Goal: Information Seeking & Learning: Learn about a topic

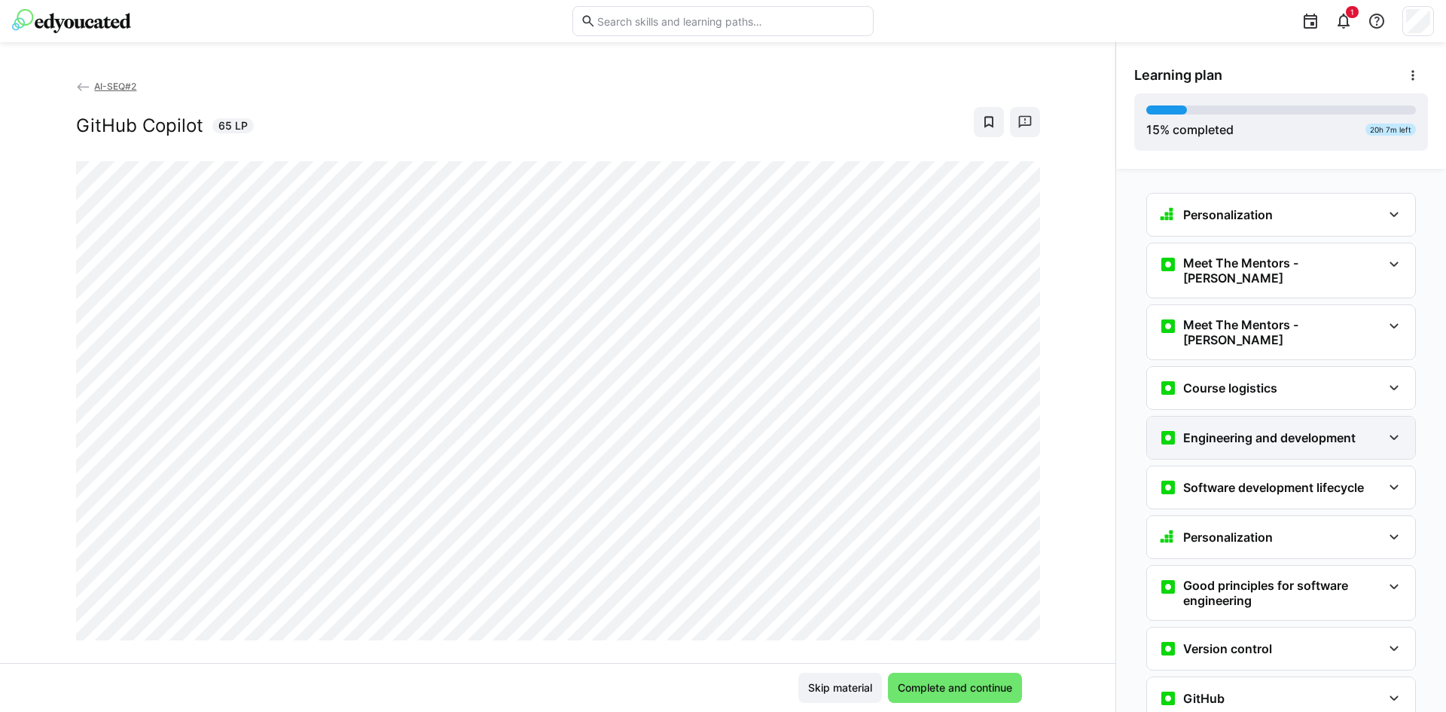
click at [1218, 430] on h3 "Engineering and development" at bounding box center [1269, 437] width 172 height 15
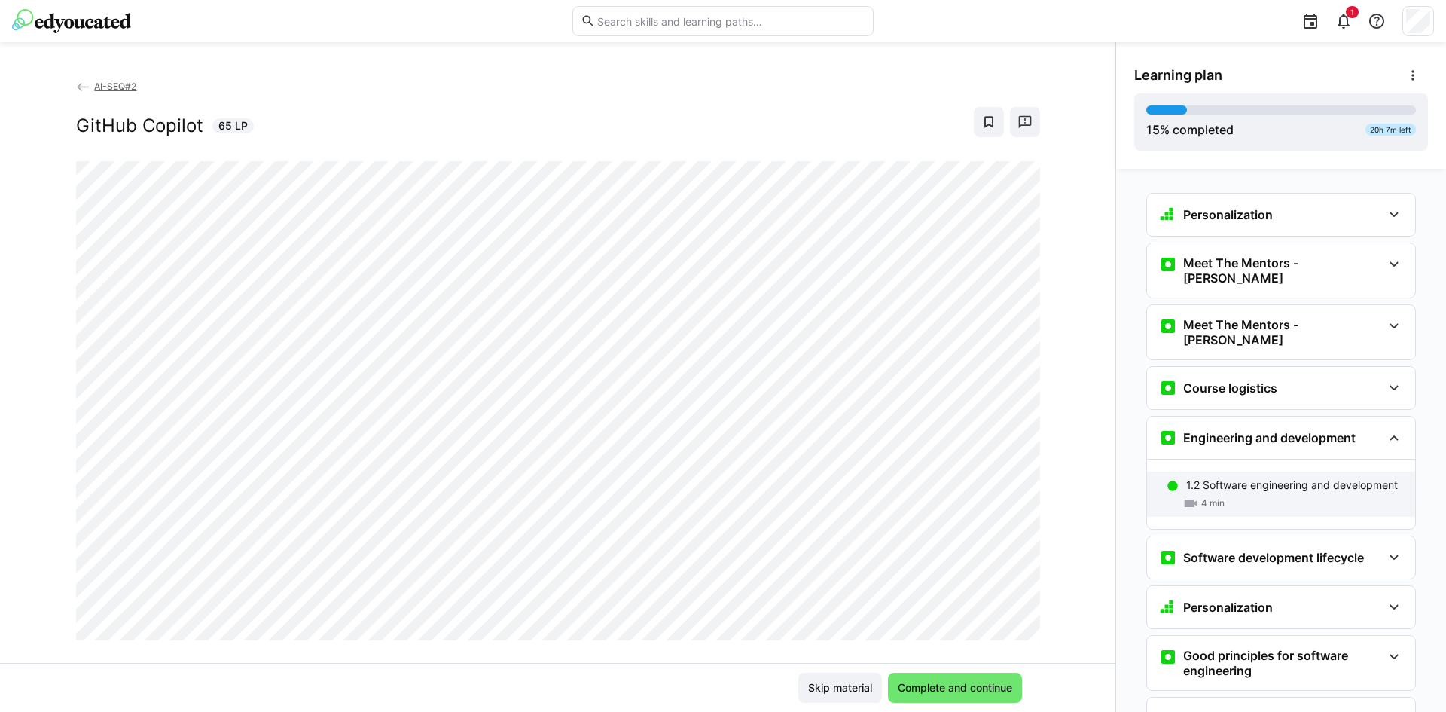
click at [1226, 495] on div "4 min" at bounding box center [1294, 502] width 217 height 15
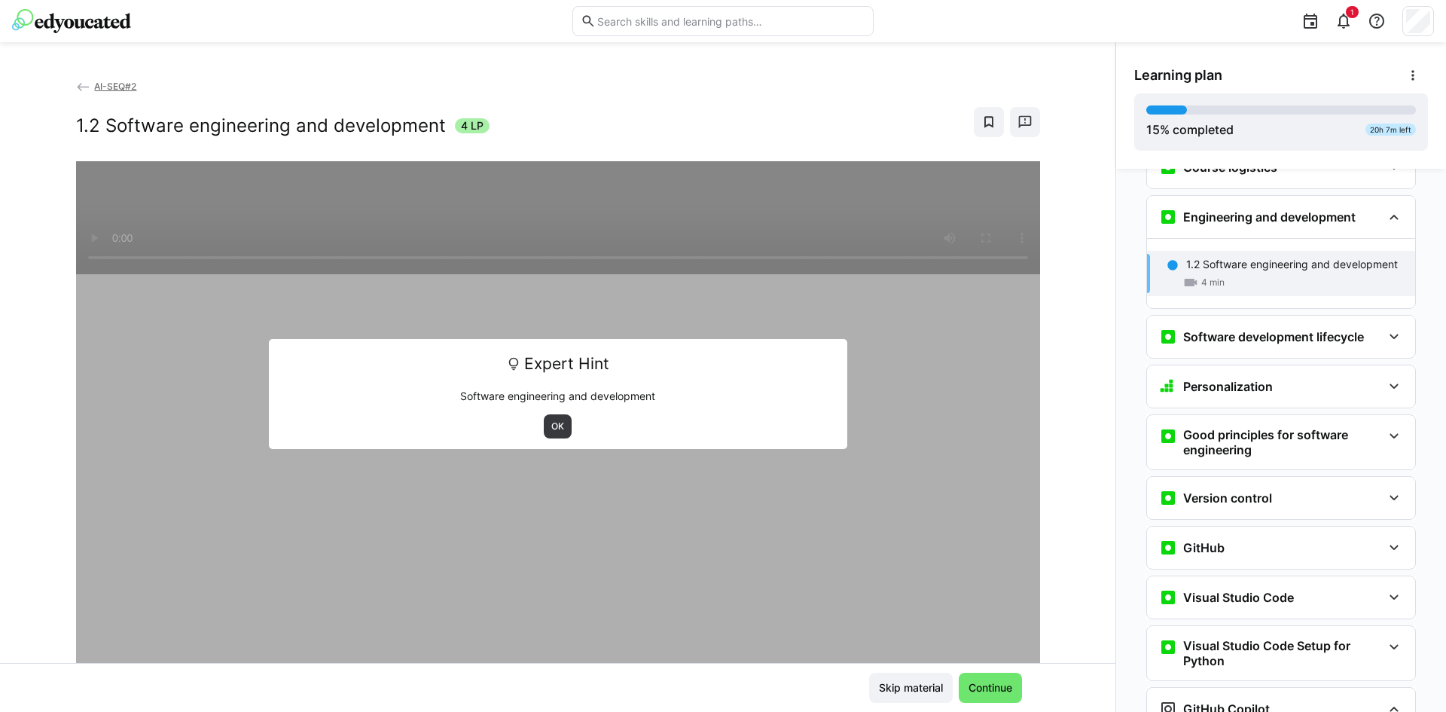
scroll to position [223, 0]
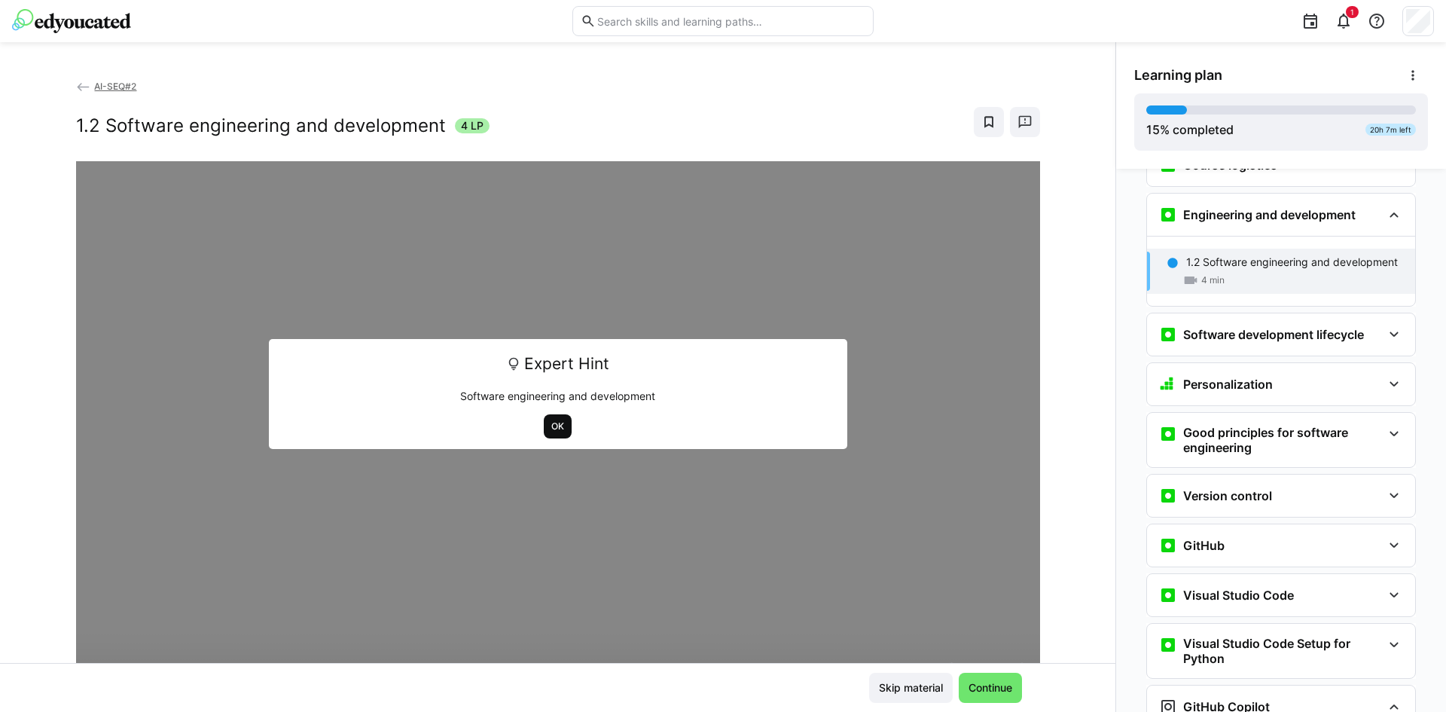
click at [557, 426] on span "OK" at bounding box center [558, 426] width 16 height 12
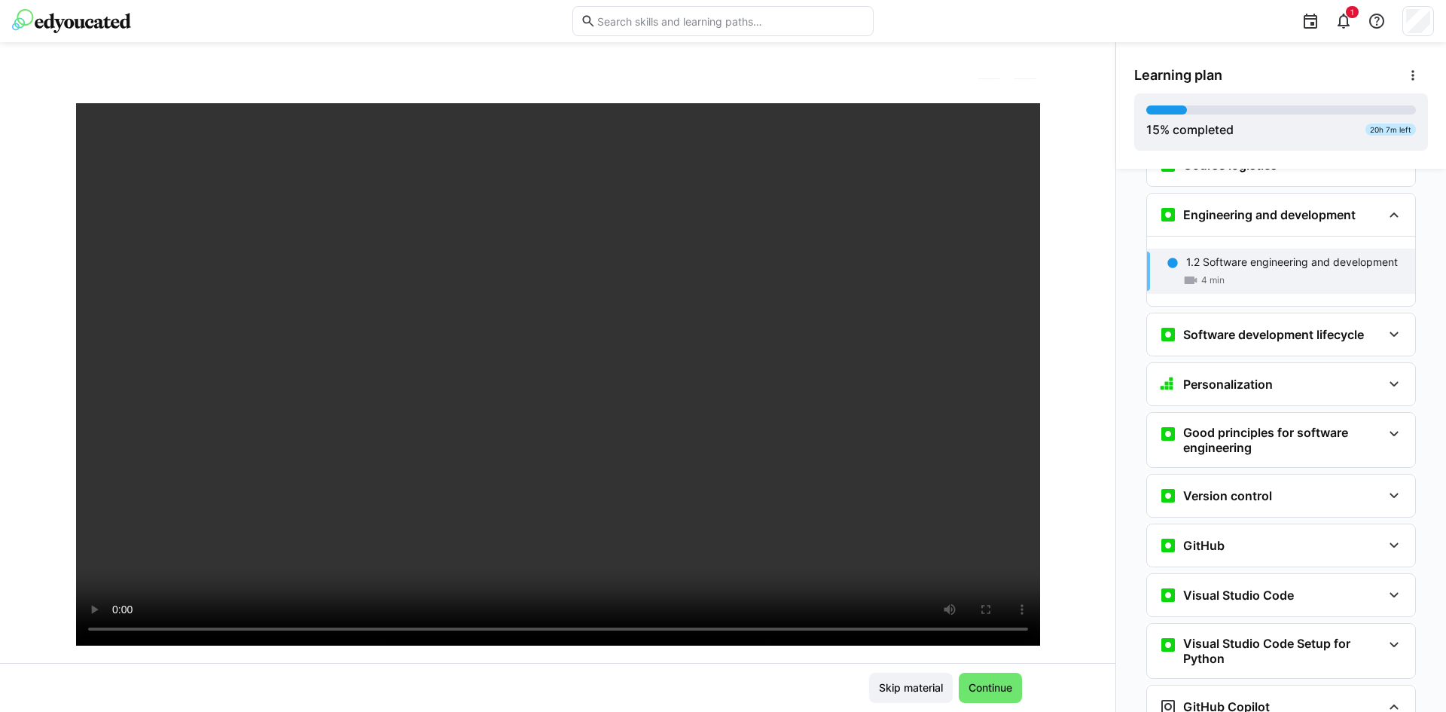
scroll to position [57, 0]
click at [24, 145] on div "AI-SEQ#2 1.2 Software engineering and development 4 LP" at bounding box center [557, 370] width 1115 height 584
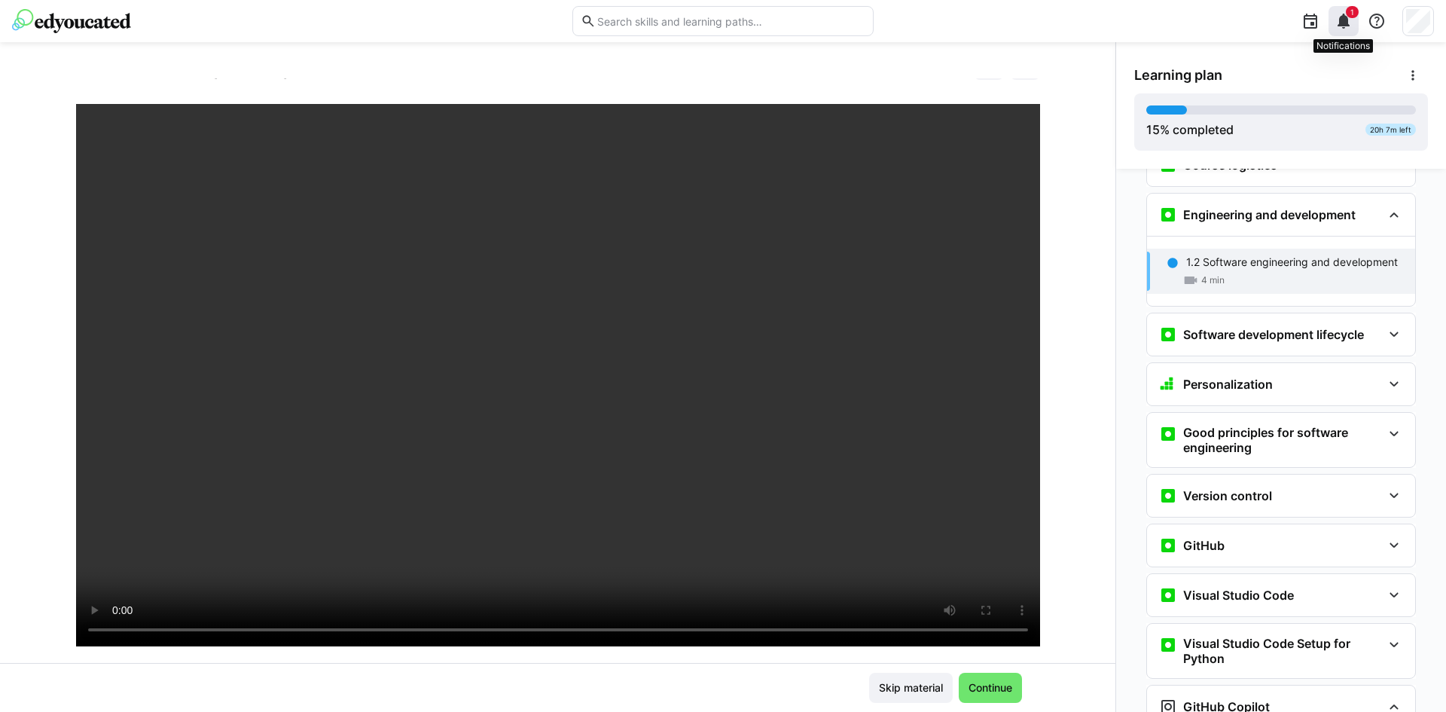
click at [1354, 21] on div "1" at bounding box center [1343, 21] width 30 height 30
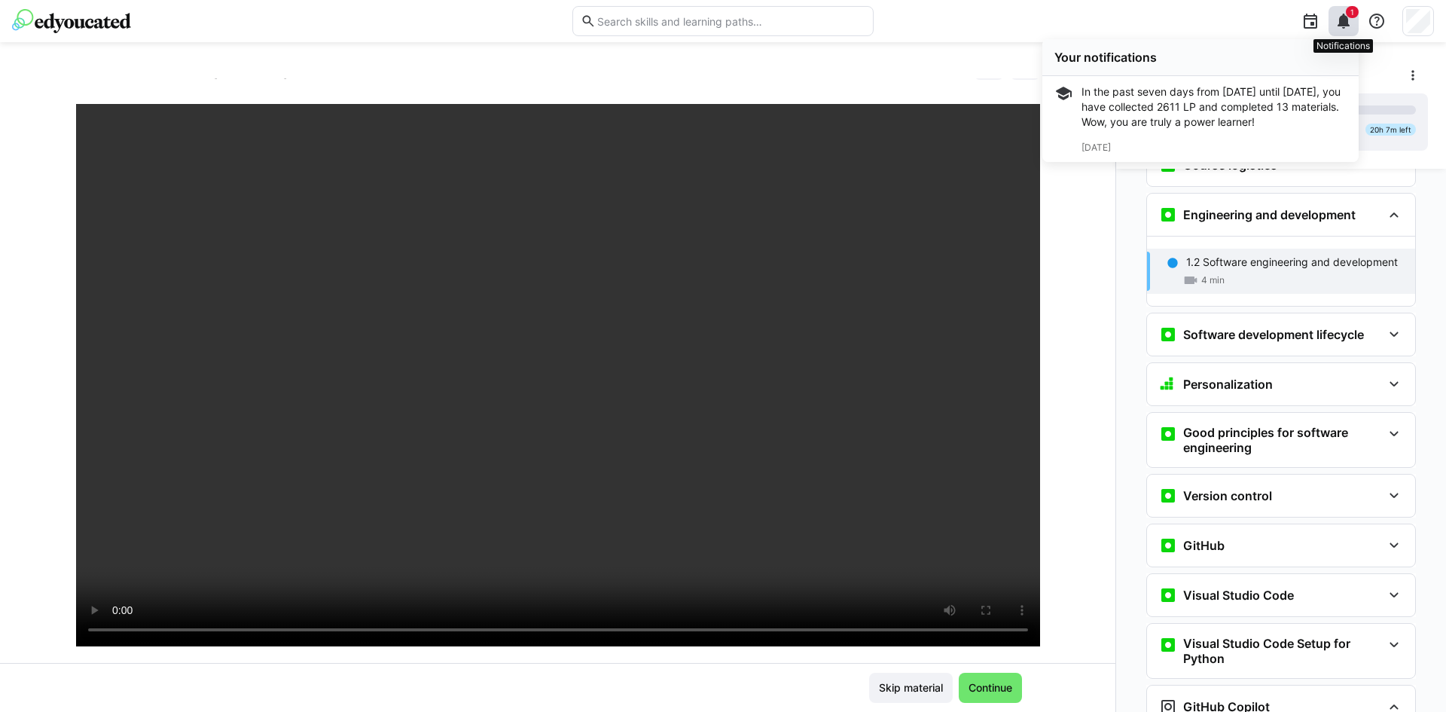
click at [1354, 21] on div "1" at bounding box center [1343, 21] width 30 height 30
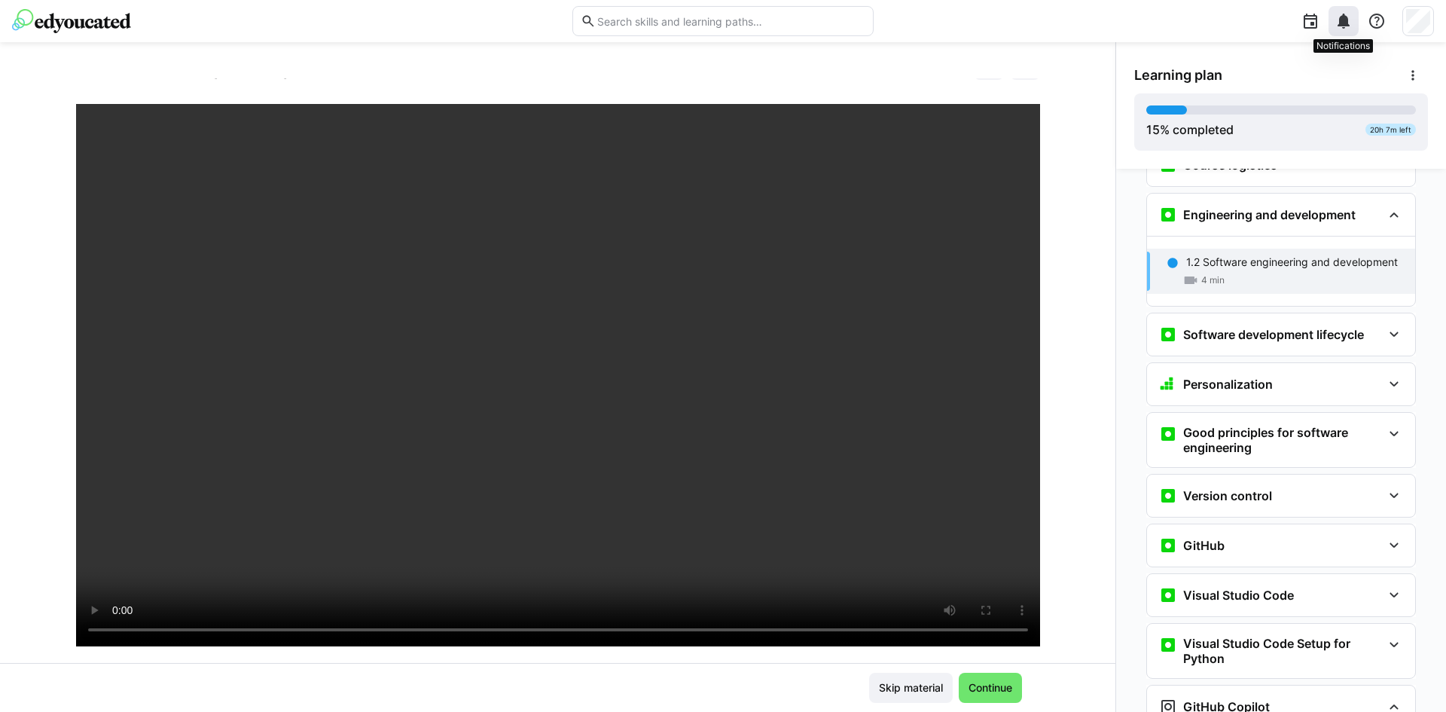
click at [1354, 21] on div at bounding box center [1343, 21] width 30 height 30
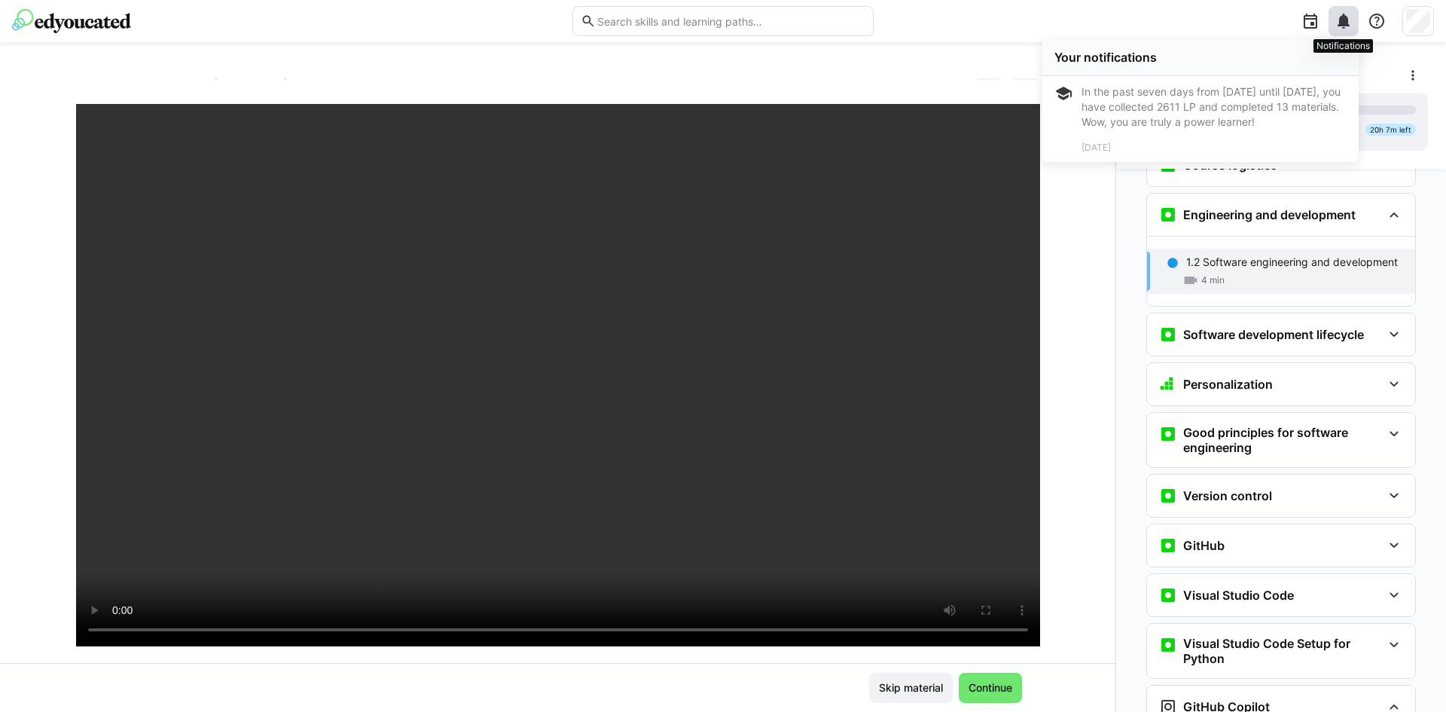
click at [1354, 21] on div at bounding box center [1343, 21] width 30 height 30
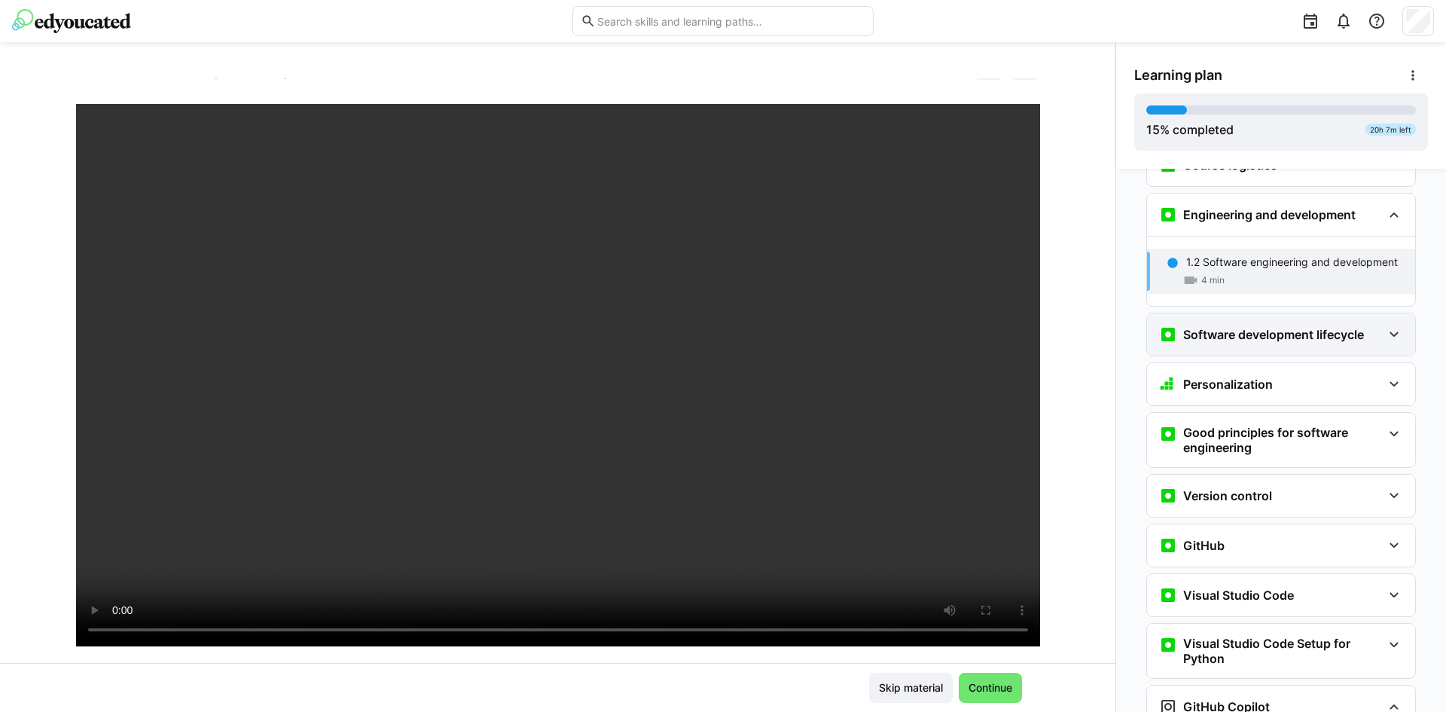
click at [1303, 321] on div "Software development lifecycle" at bounding box center [1281, 334] width 268 height 42
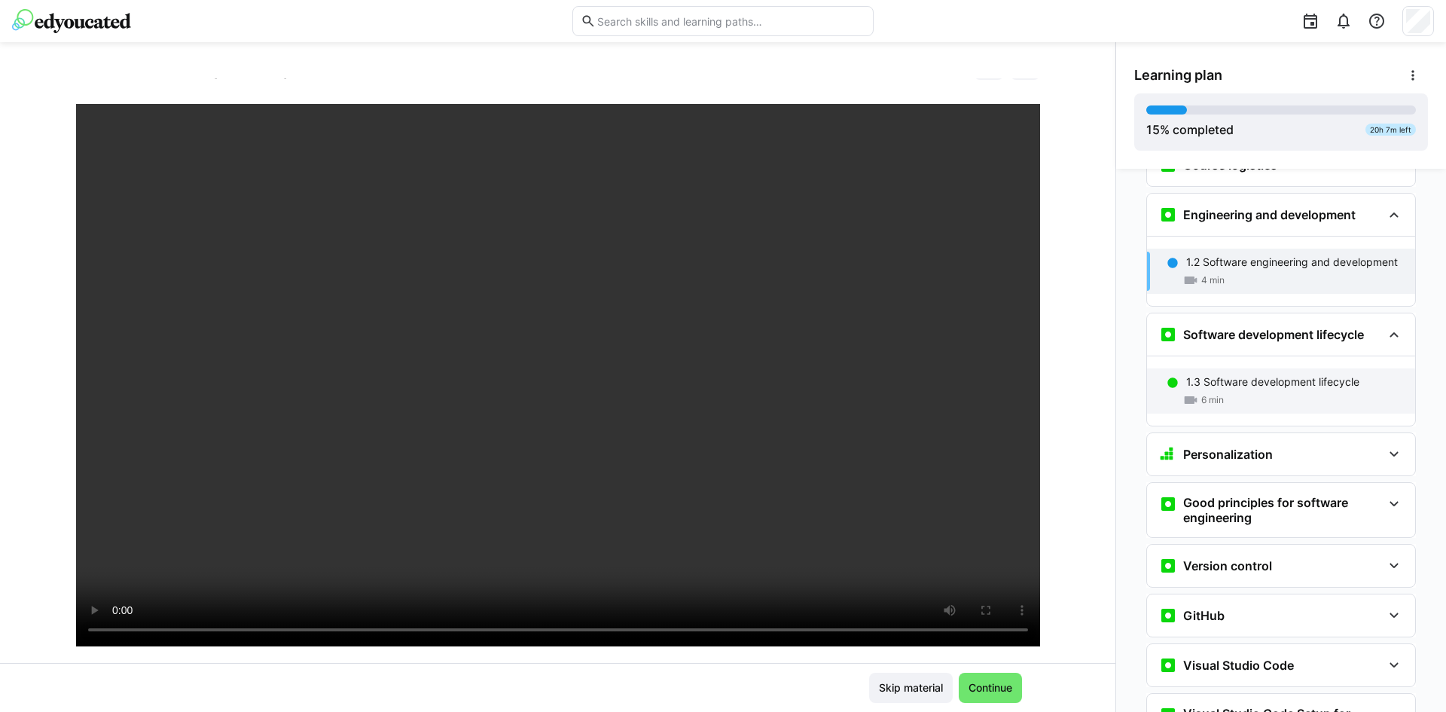
click at [1256, 374] on p "1.3 Software development lifecycle" at bounding box center [1272, 381] width 173 height 15
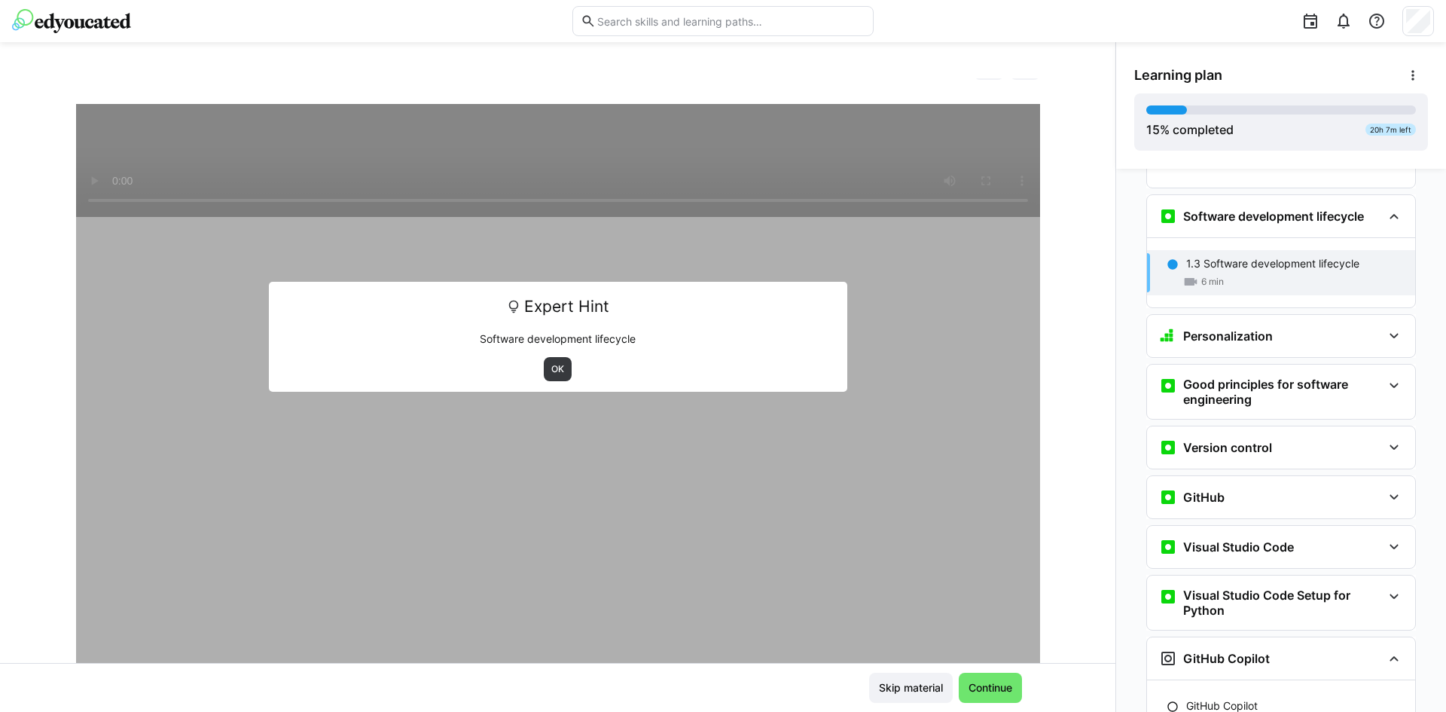
scroll to position [343, 0]
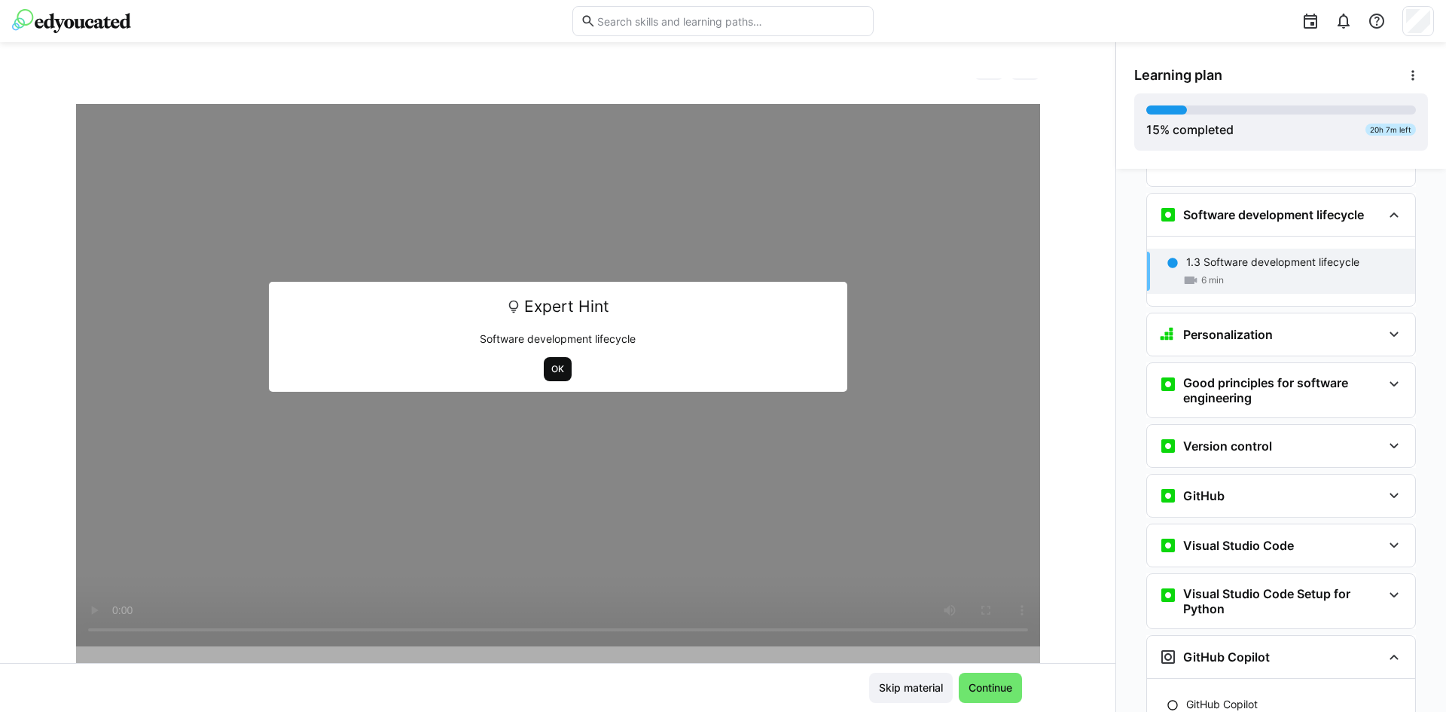
click at [550, 370] on span "OK" at bounding box center [558, 369] width 16 height 12
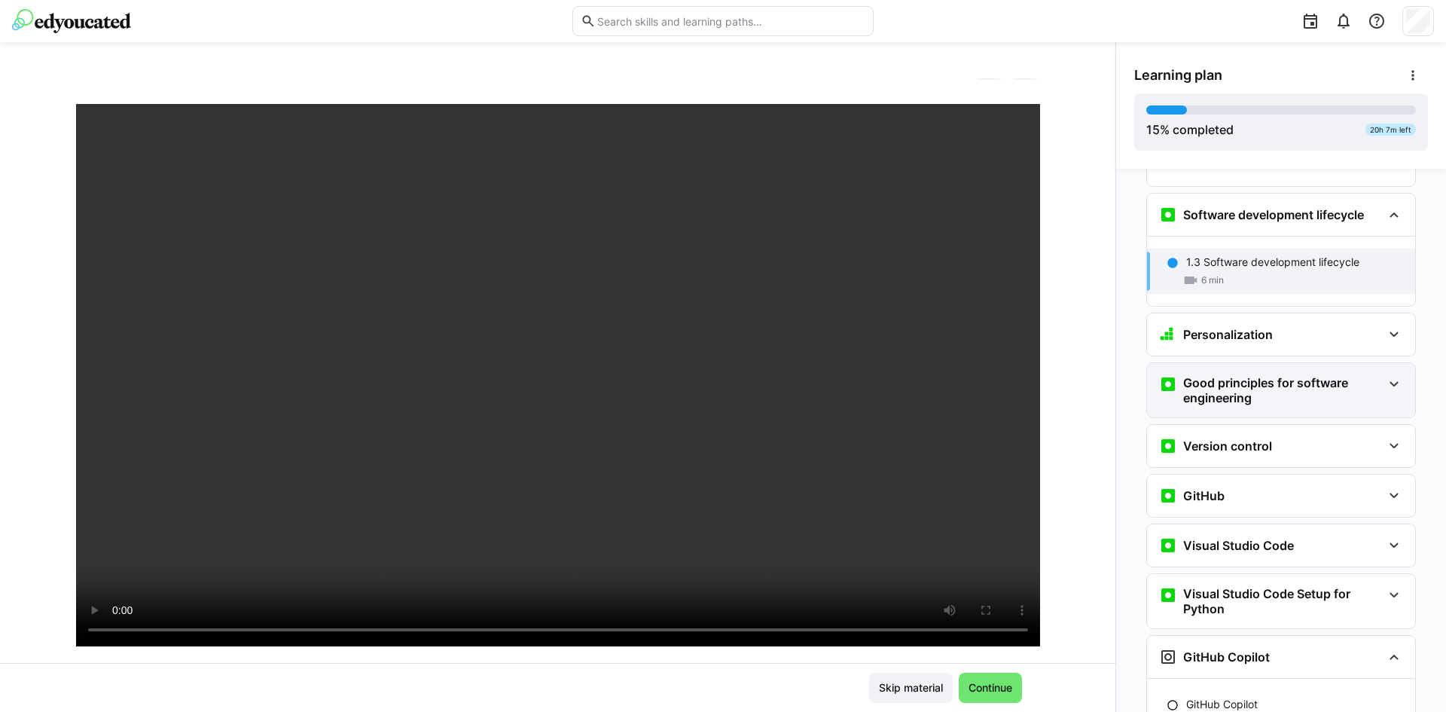
click at [1246, 375] on h3 "Good principles for software engineering" at bounding box center [1282, 390] width 199 height 30
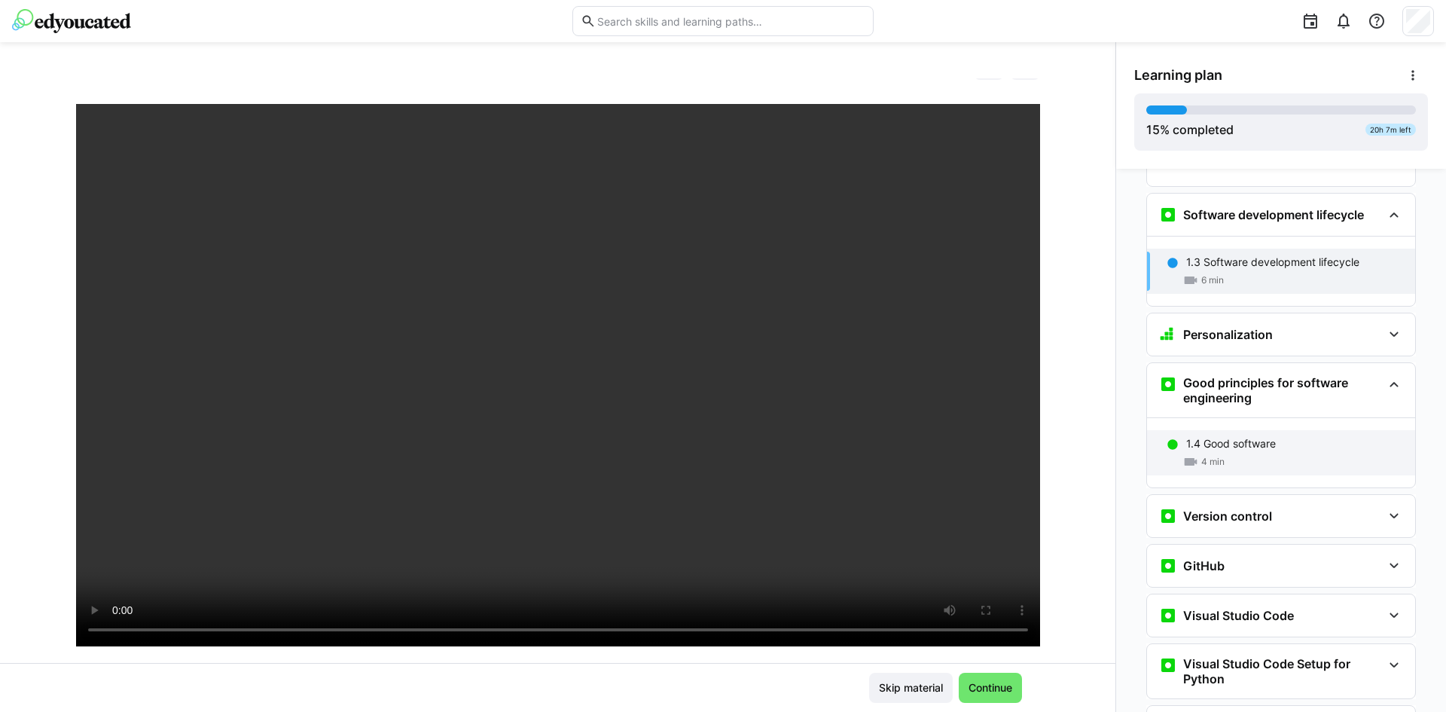
click at [1237, 436] on p "1.4 Good software" at bounding box center [1231, 443] width 90 height 15
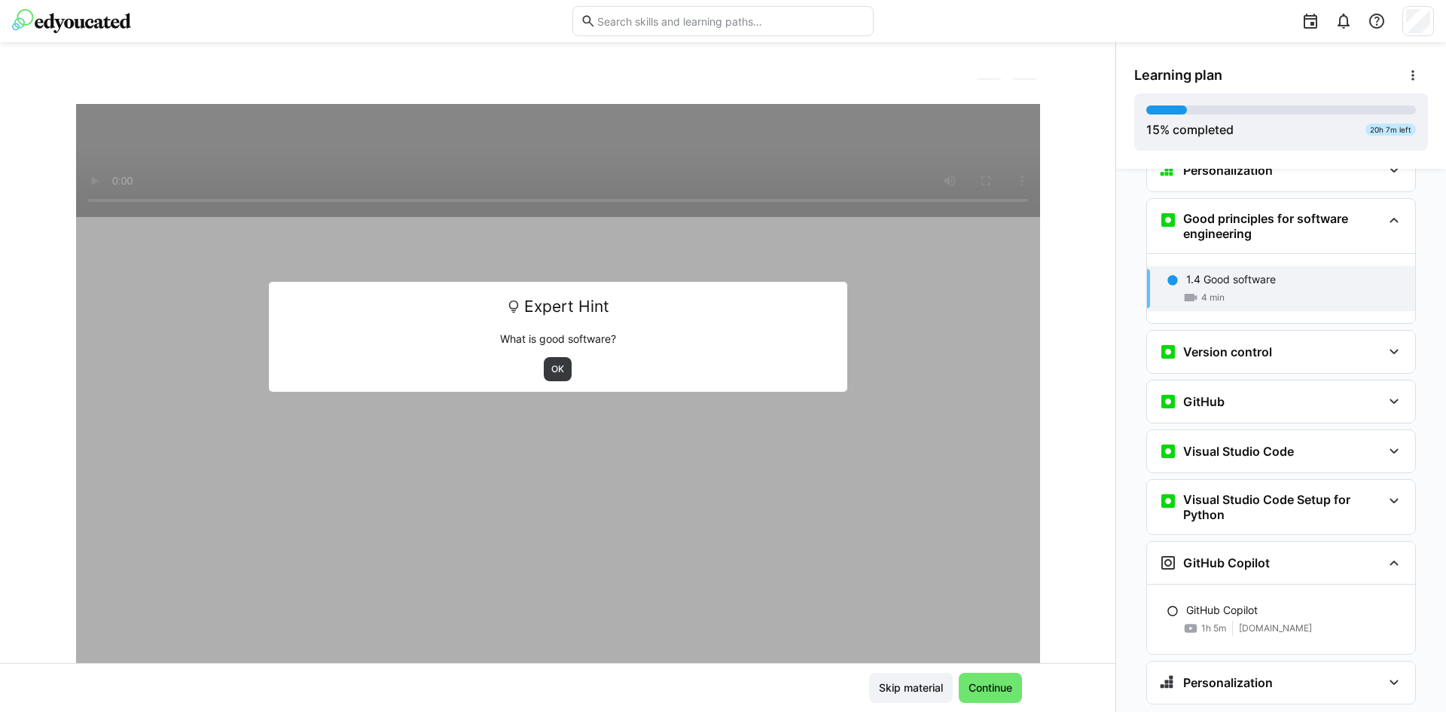
scroll to position [512, 0]
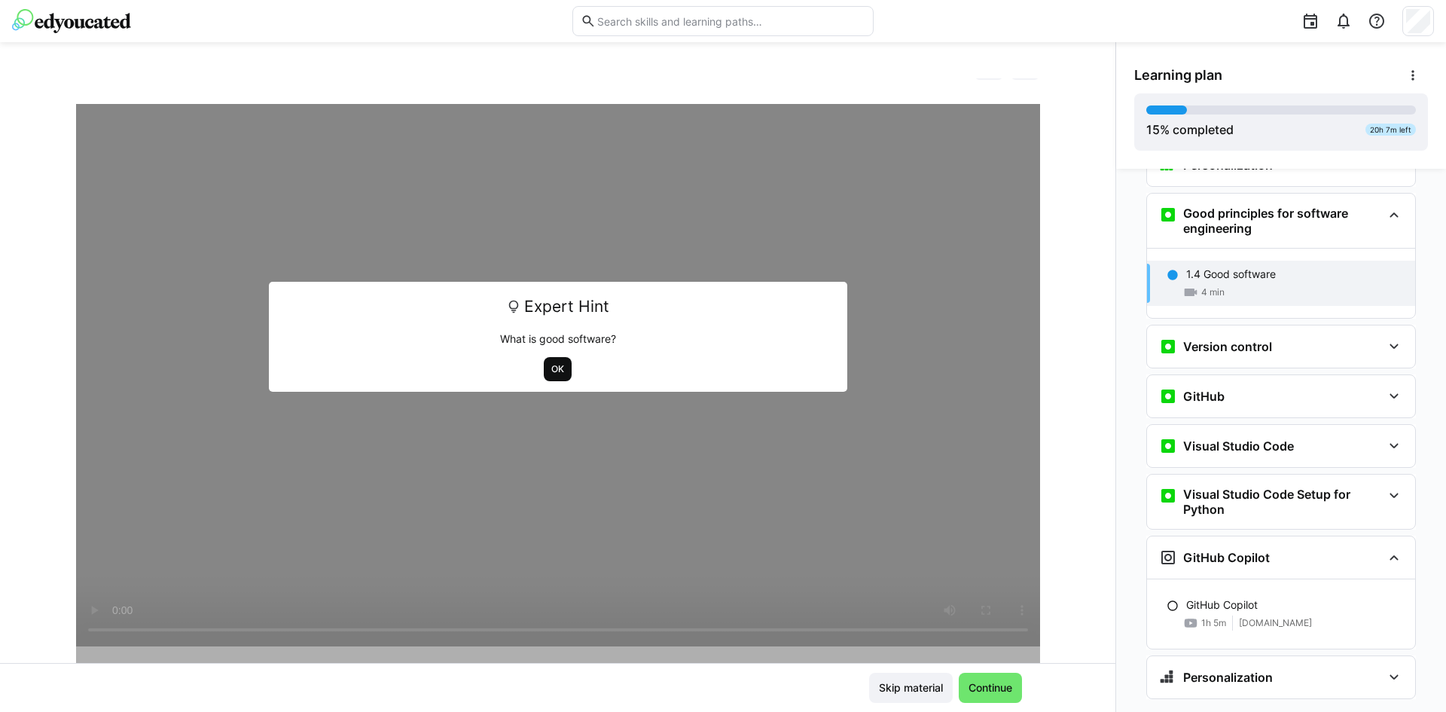
click at [551, 363] on span "OK" at bounding box center [558, 369] width 16 height 12
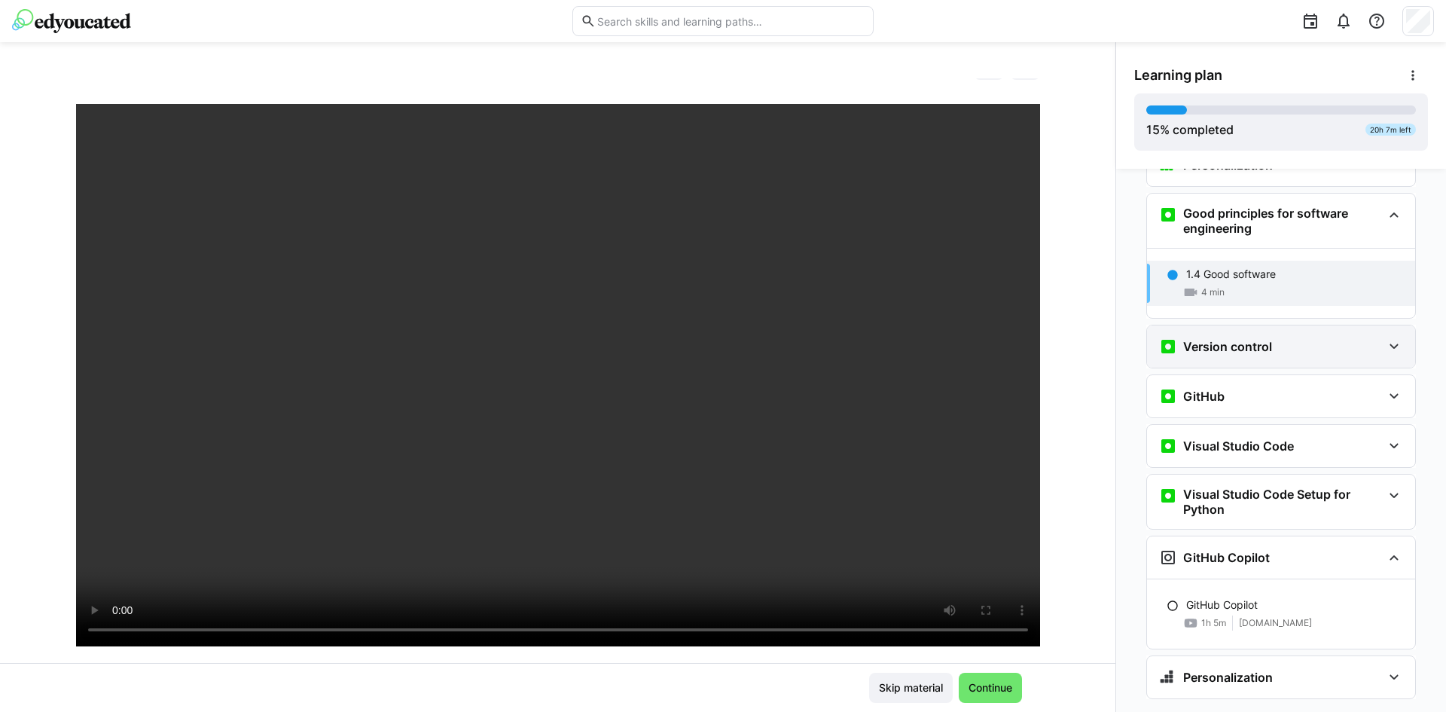
click at [1204, 339] on h3 "Version control" at bounding box center [1227, 346] width 89 height 15
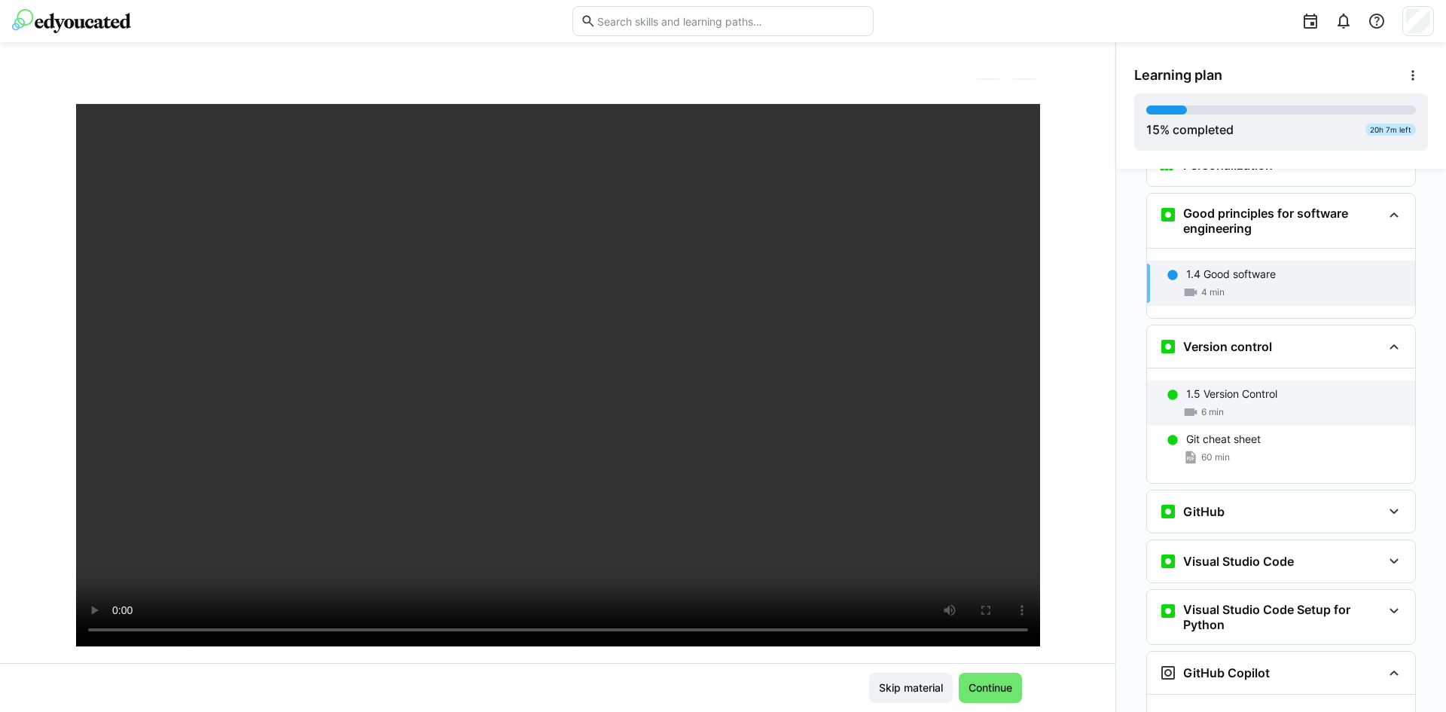
click at [1222, 380] on div "1.5 Version Control 6 min" at bounding box center [1281, 402] width 268 height 45
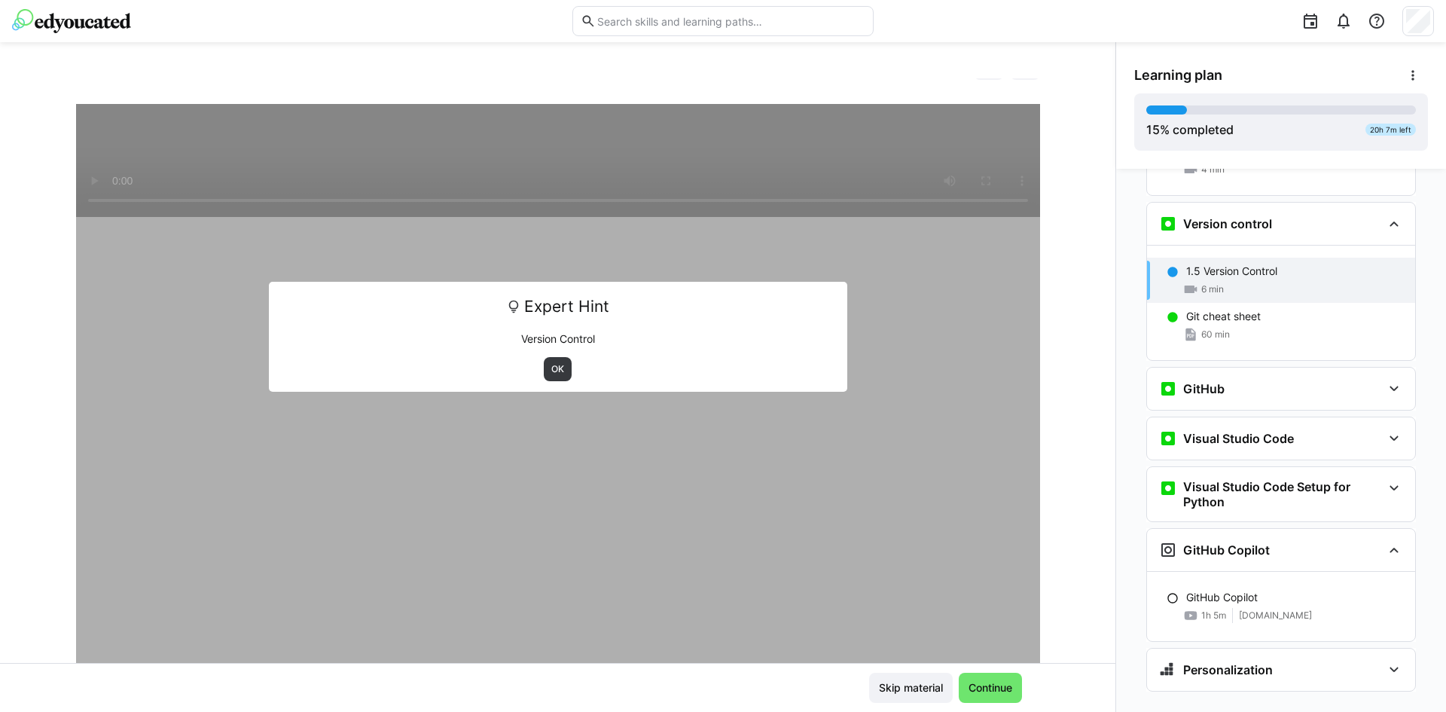
scroll to position [637, 0]
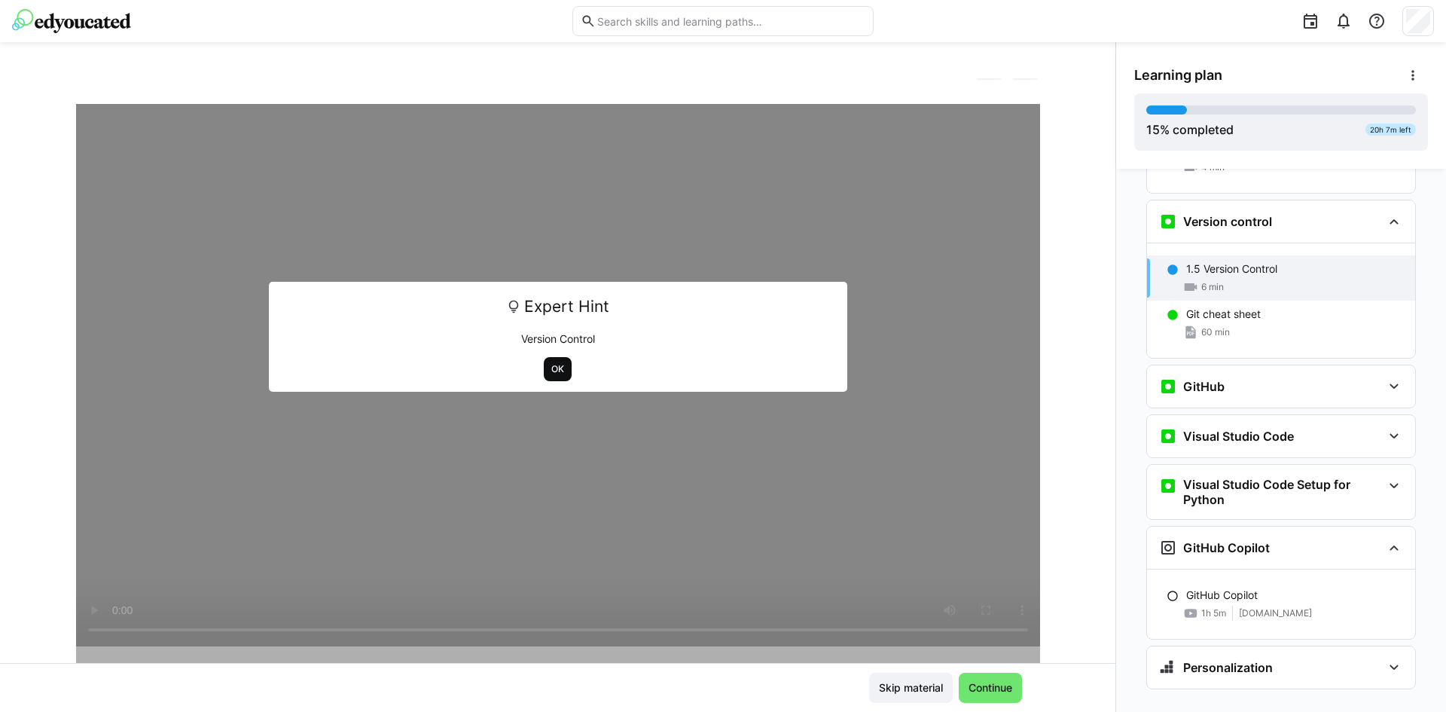
click at [550, 367] on span "OK" at bounding box center [558, 369] width 16 height 12
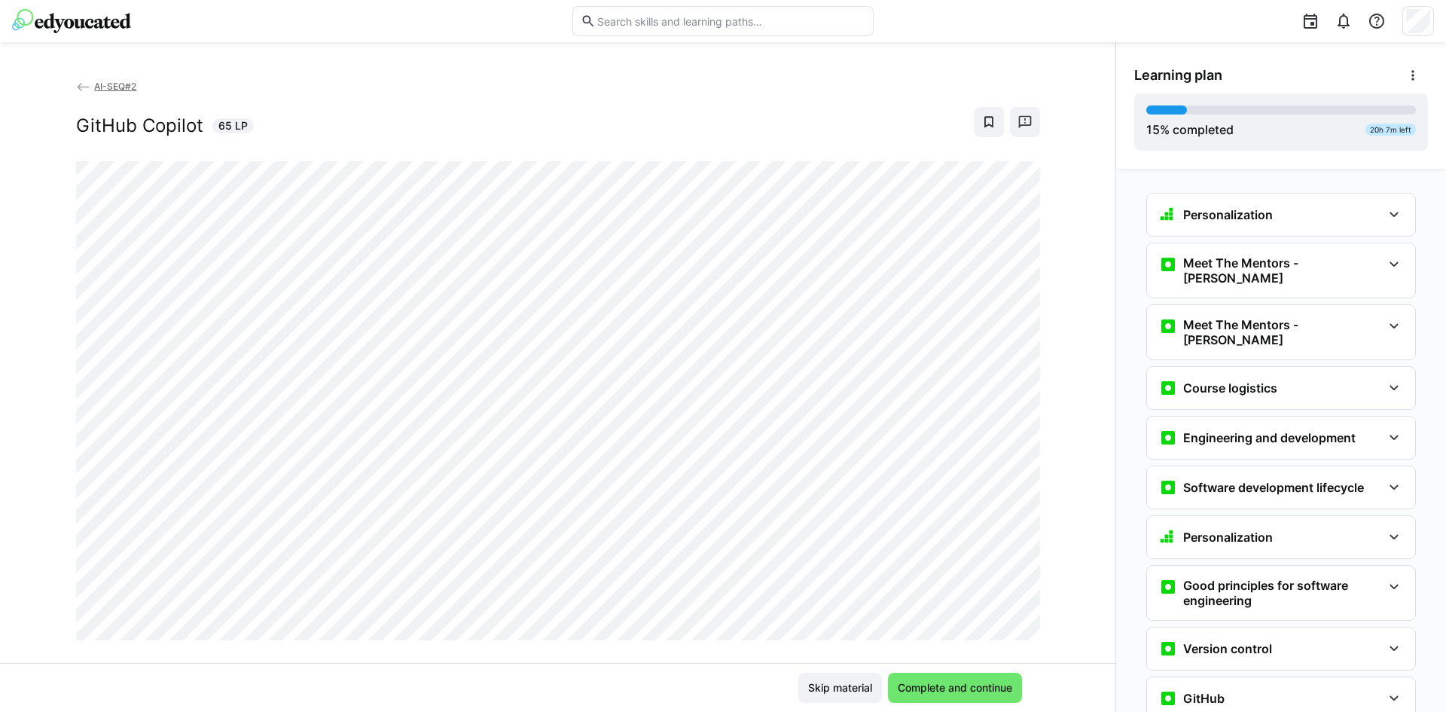
scroll to position [249, 0]
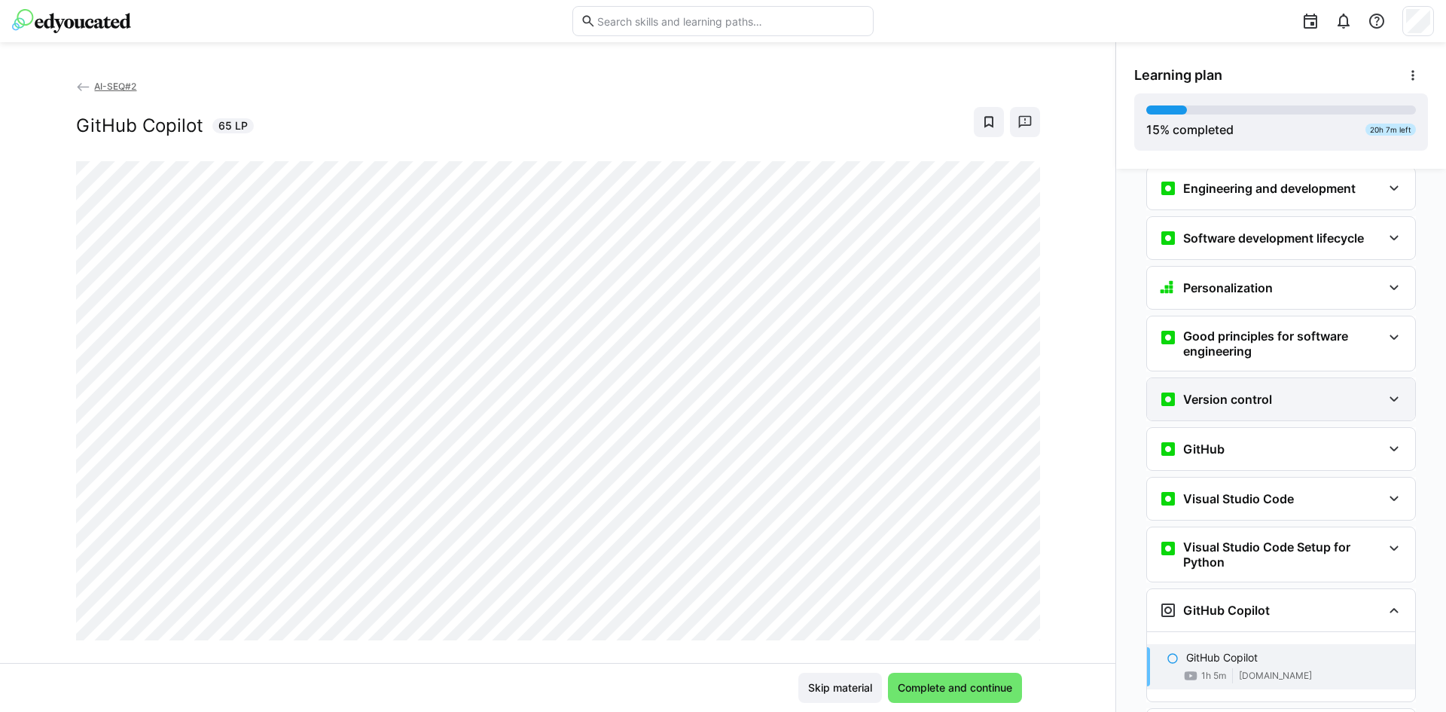
click at [1218, 392] on h3 "Version control" at bounding box center [1227, 399] width 89 height 15
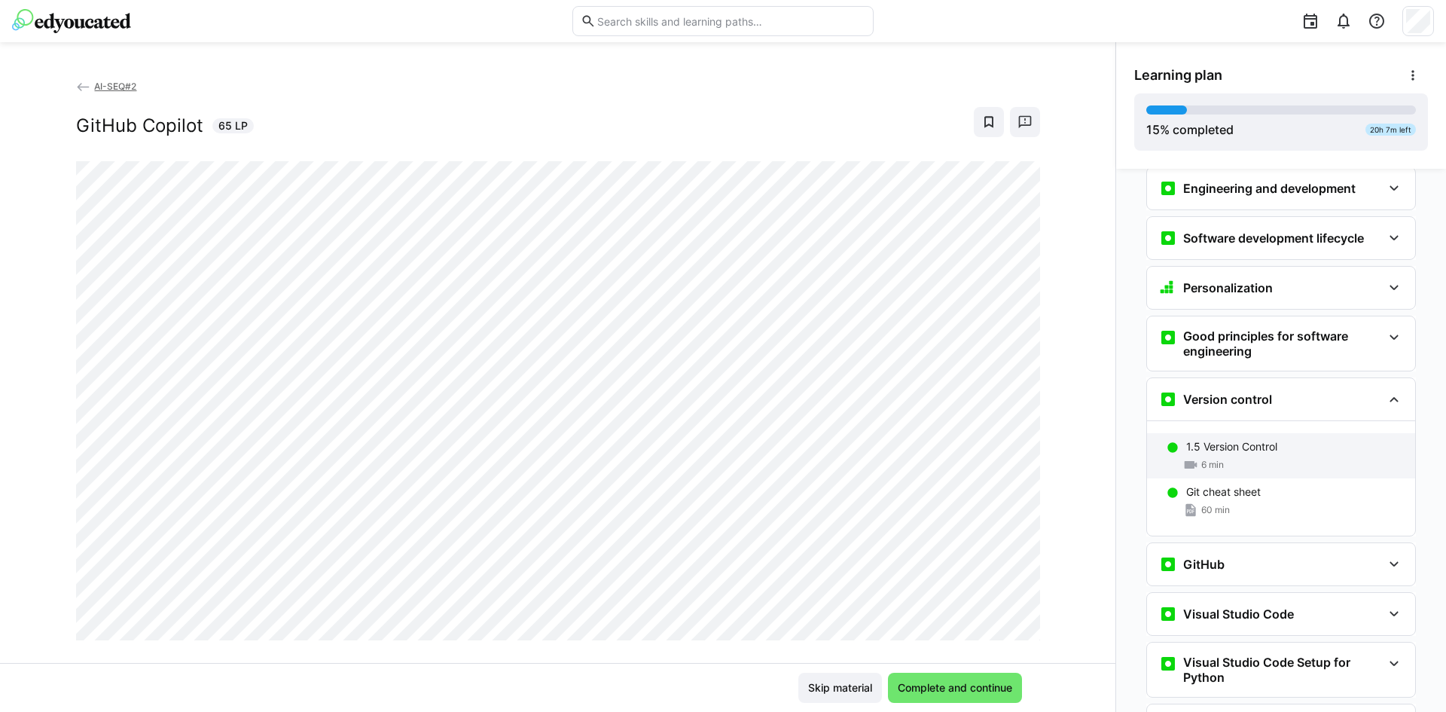
click at [1233, 439] on p "1.5 Version Control" at bounding box center [1231, 446] width 91 height 15
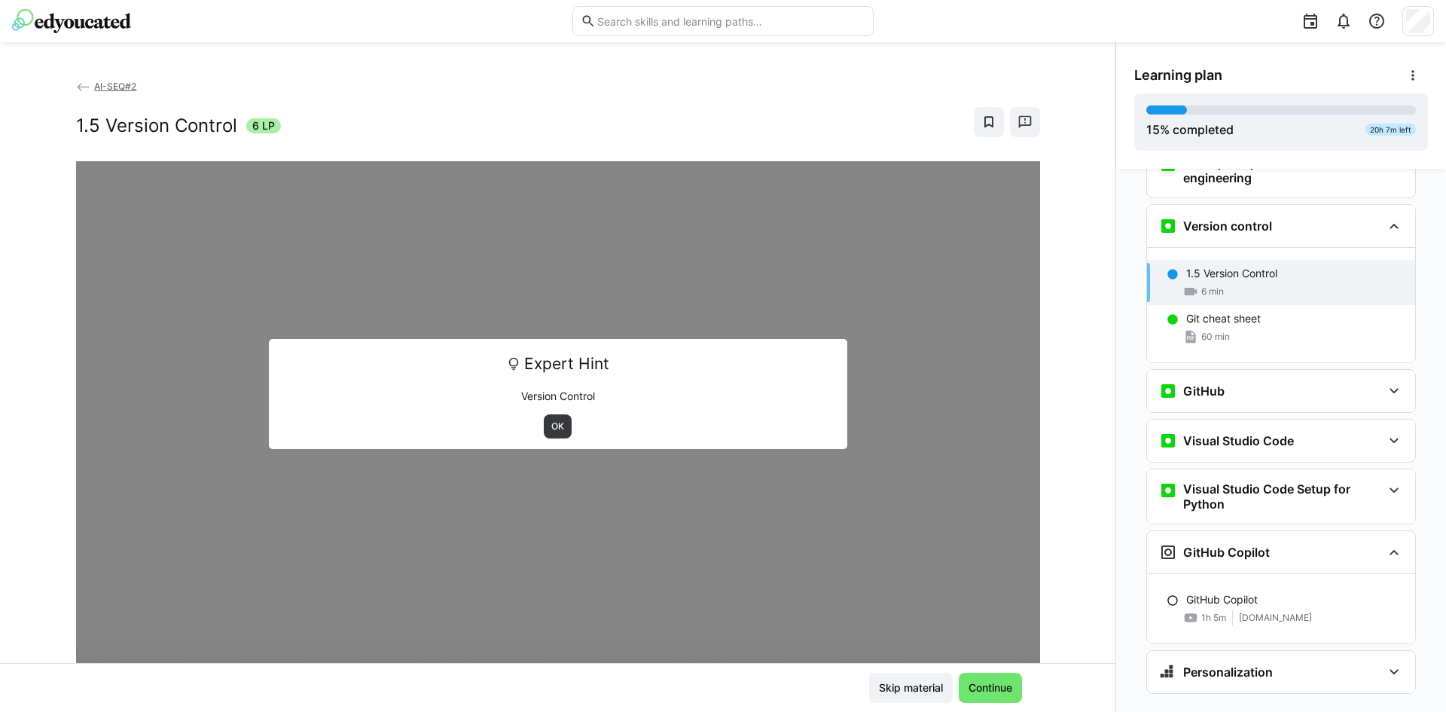
scroll to position [427, 0]
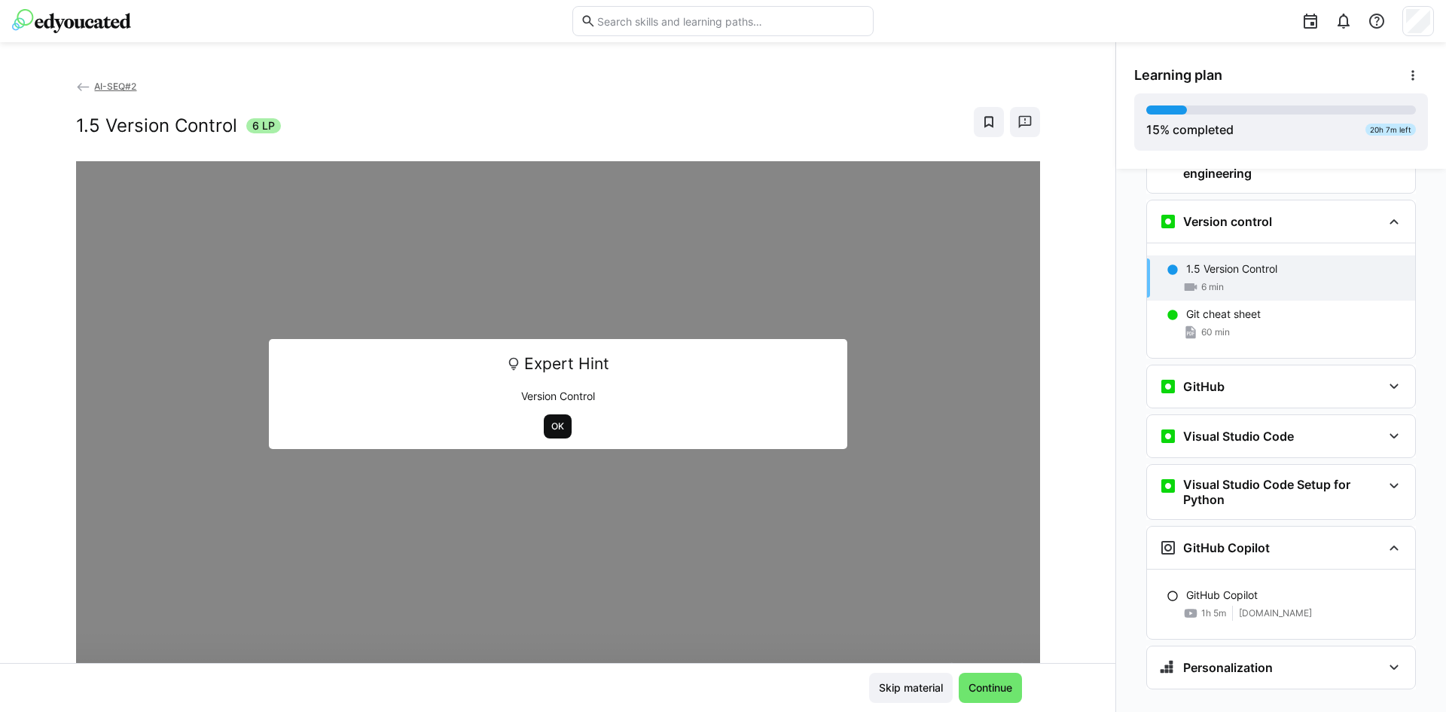
click at [553, 425] on span "OK" at bounding box center [558, 426] width 16 height 12
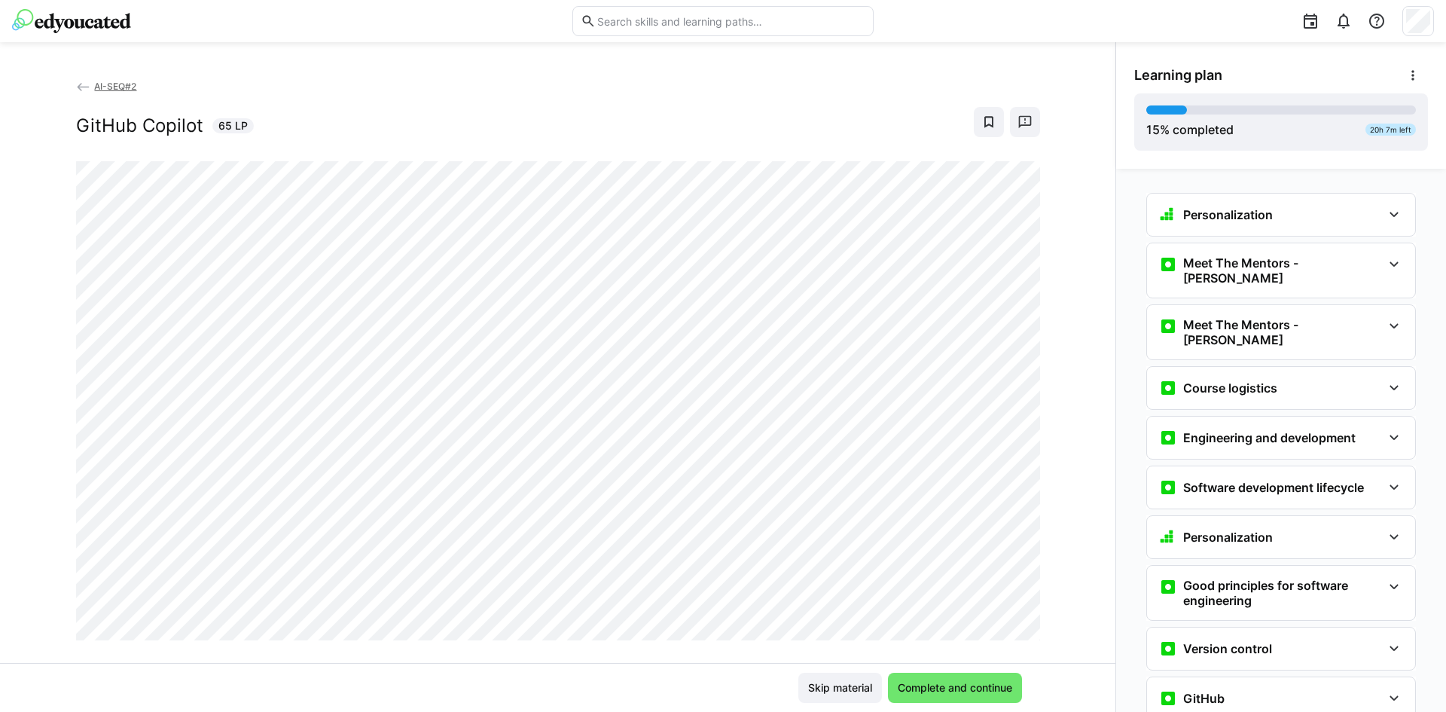
scroll to position [249, 0]
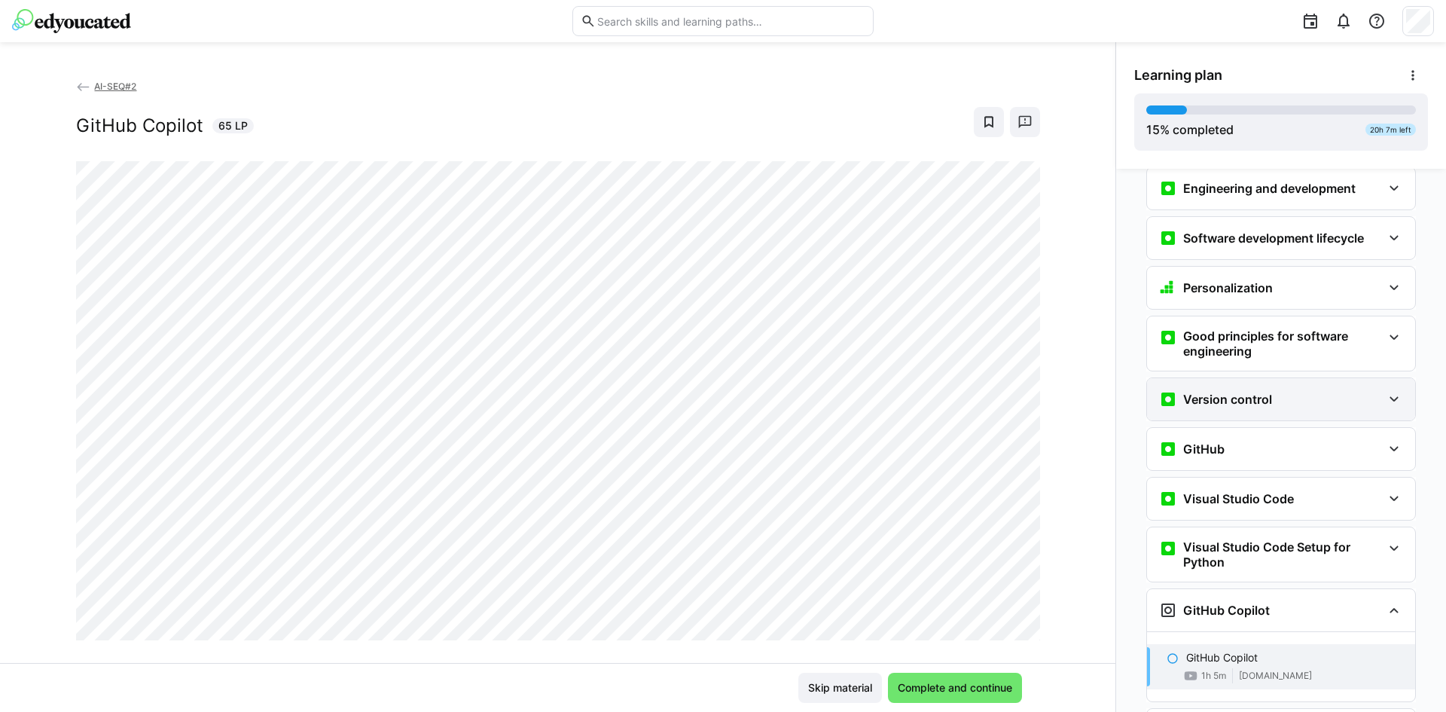
click at [1213, 392] on h3 "Version control" at bounding box center [1227, 399] width 89 height 15
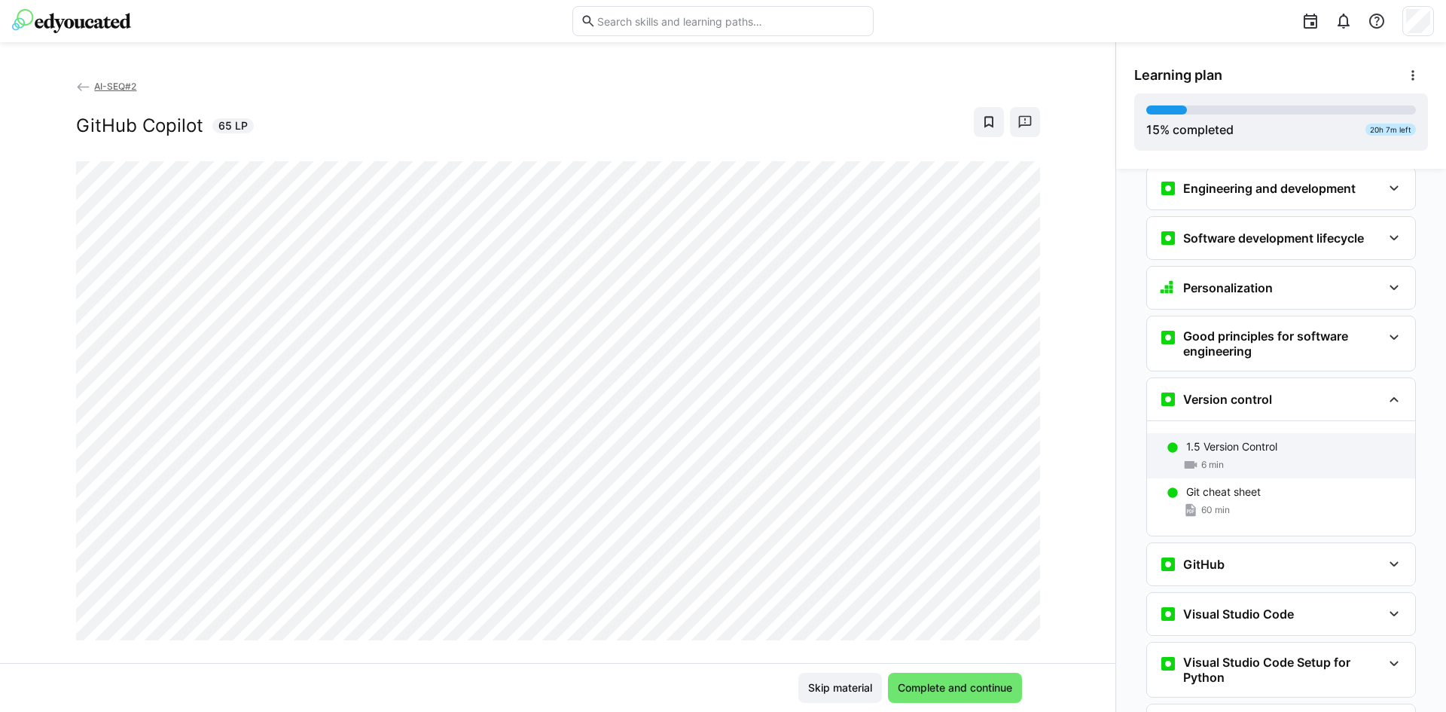
click at [1216, 457] on div "6 min" at bounding box center [1203, 464] width 41 height 15
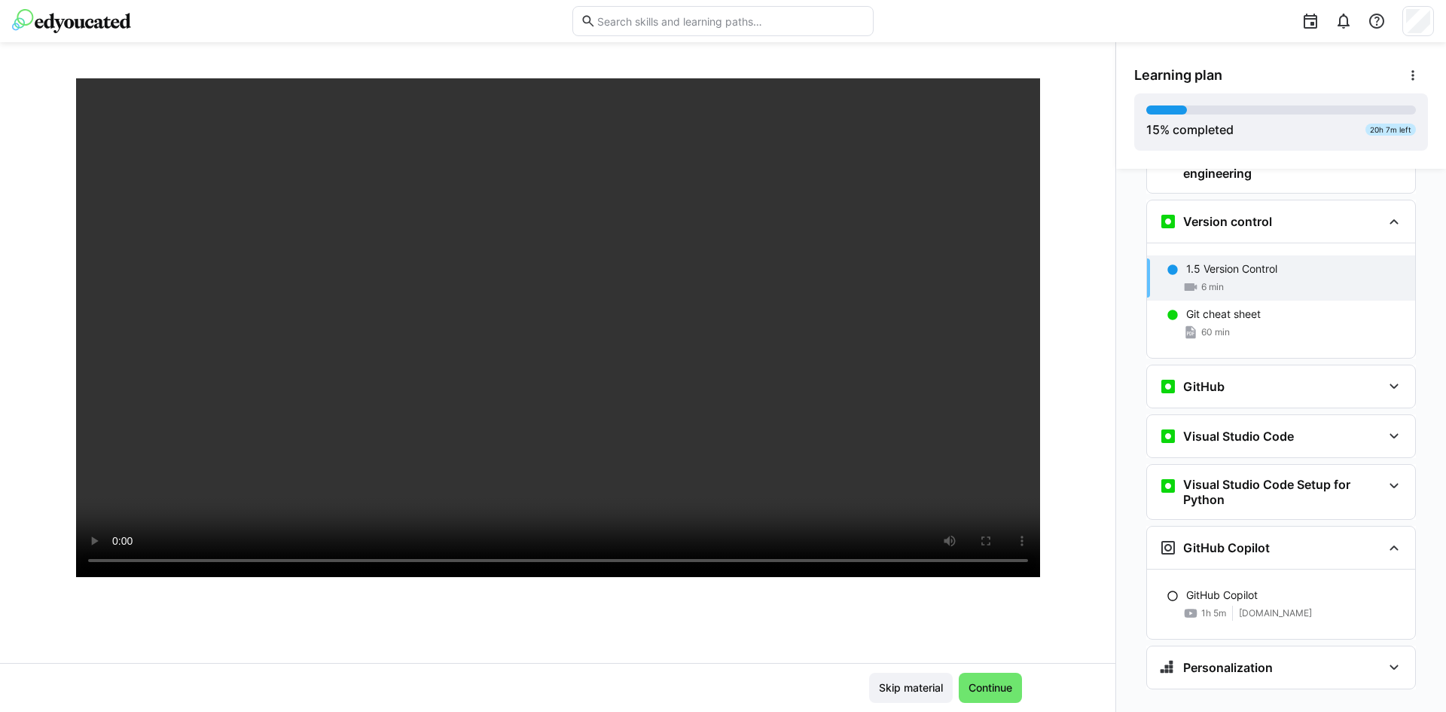
scroll to position [42, 0]
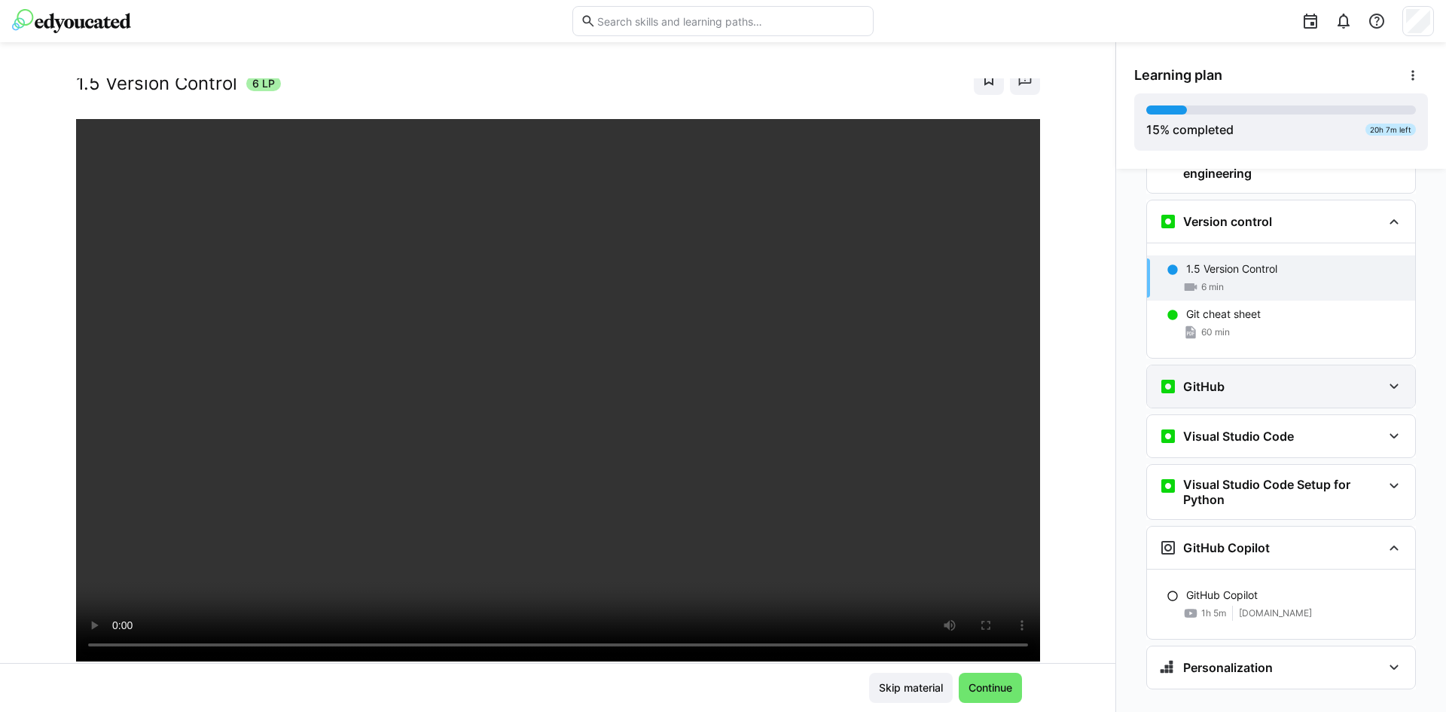
click at [1251, 377] on div "GitHub" at bounding box center [1270, 386] width 223 height 18
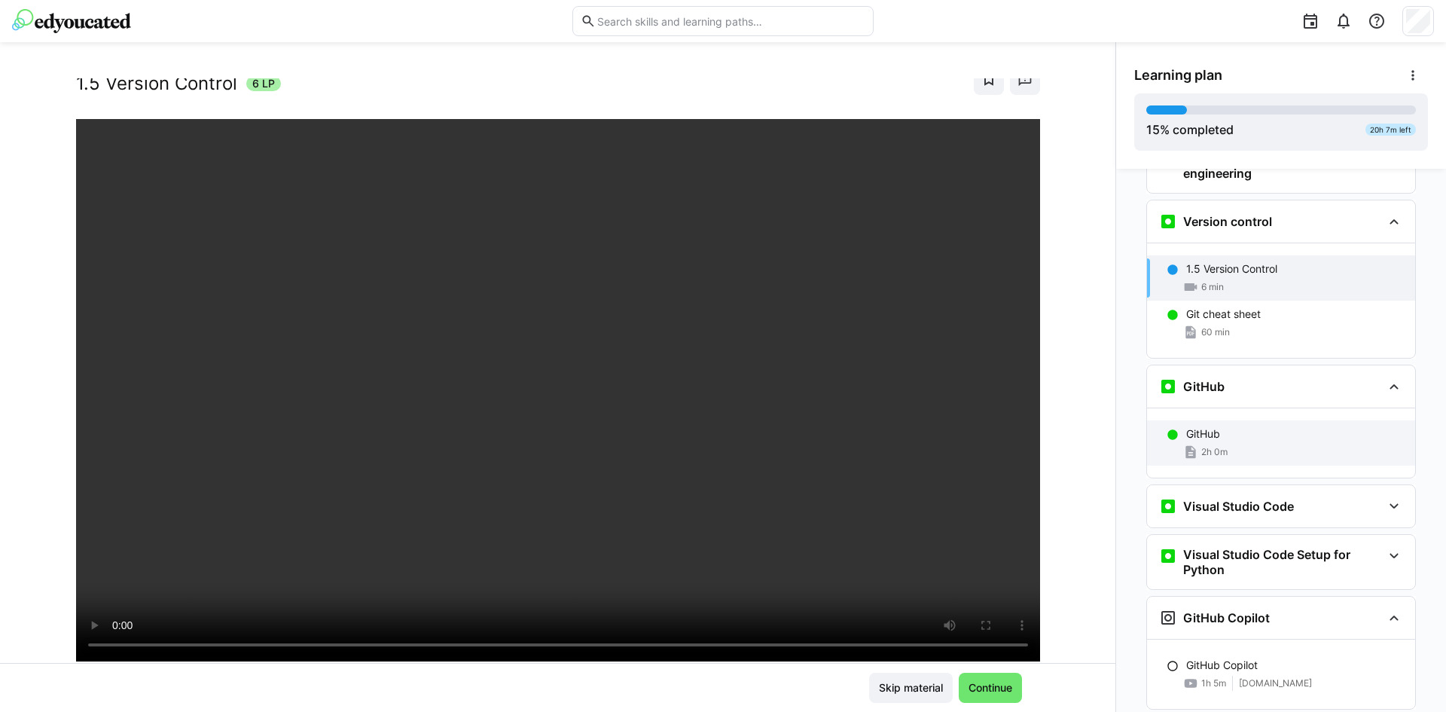
click at [1236, 426] on div "GitHub" at bounding box center [1294, 433] width 217 height 15
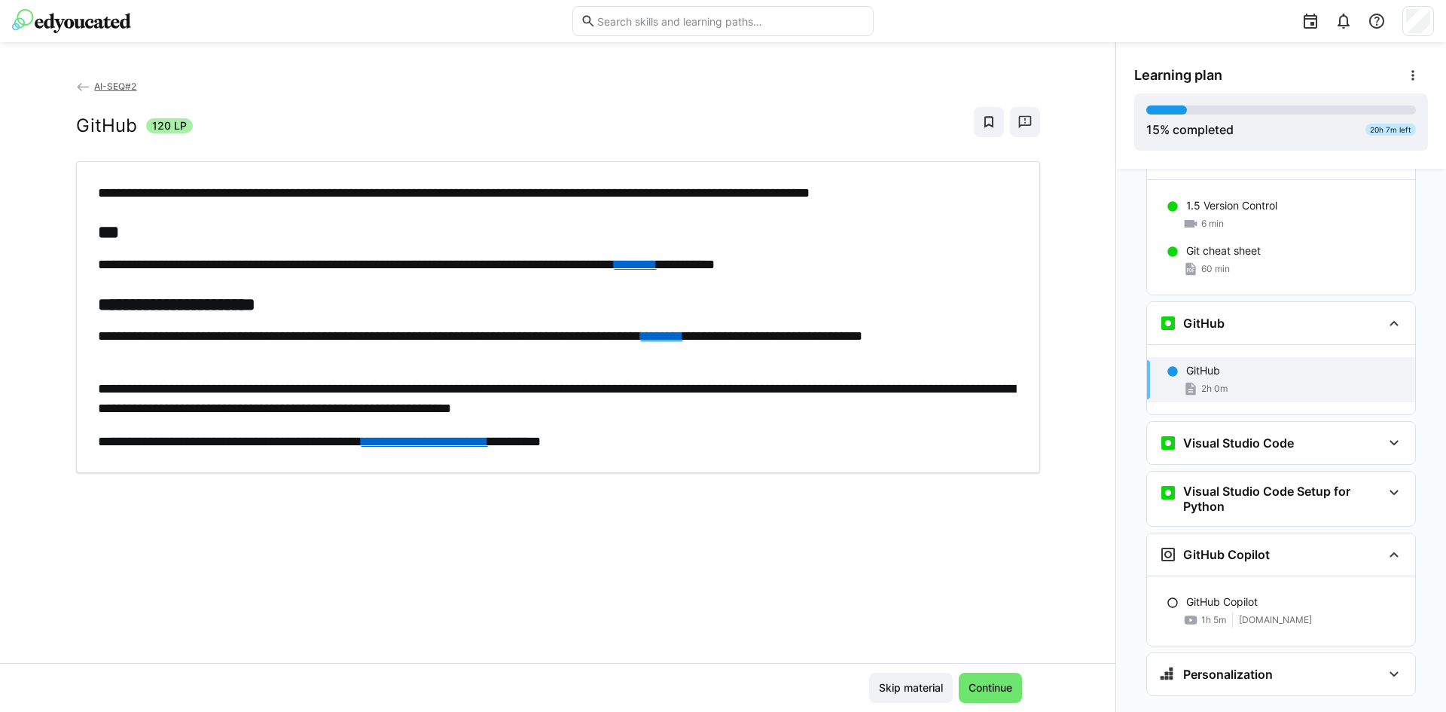
scroll to position [497, 0]
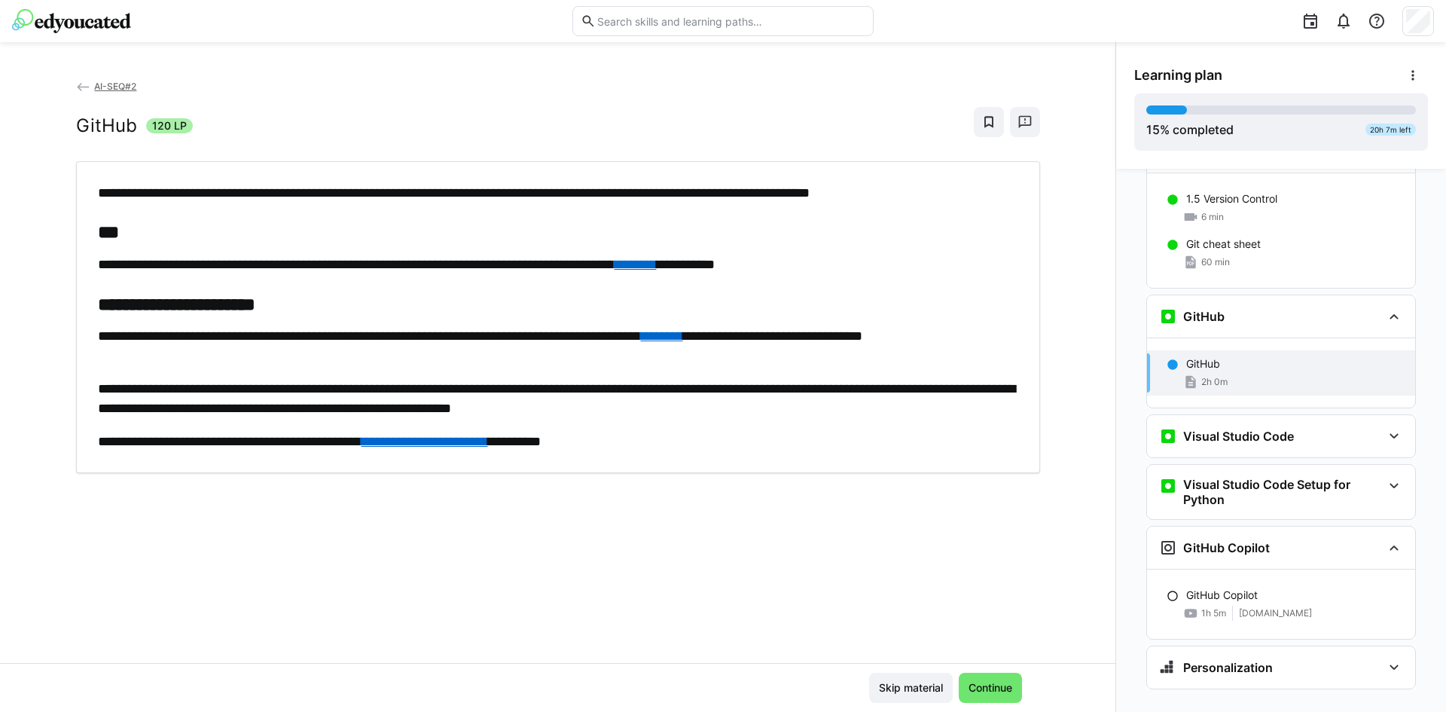
click at [809, 385] on p "**********" at bounding box center [558, 398] width 920 height 39
click at [1283, 428] on h3 "Visual Studio Code" at bounding box center [1238, 435] width 111 height 15
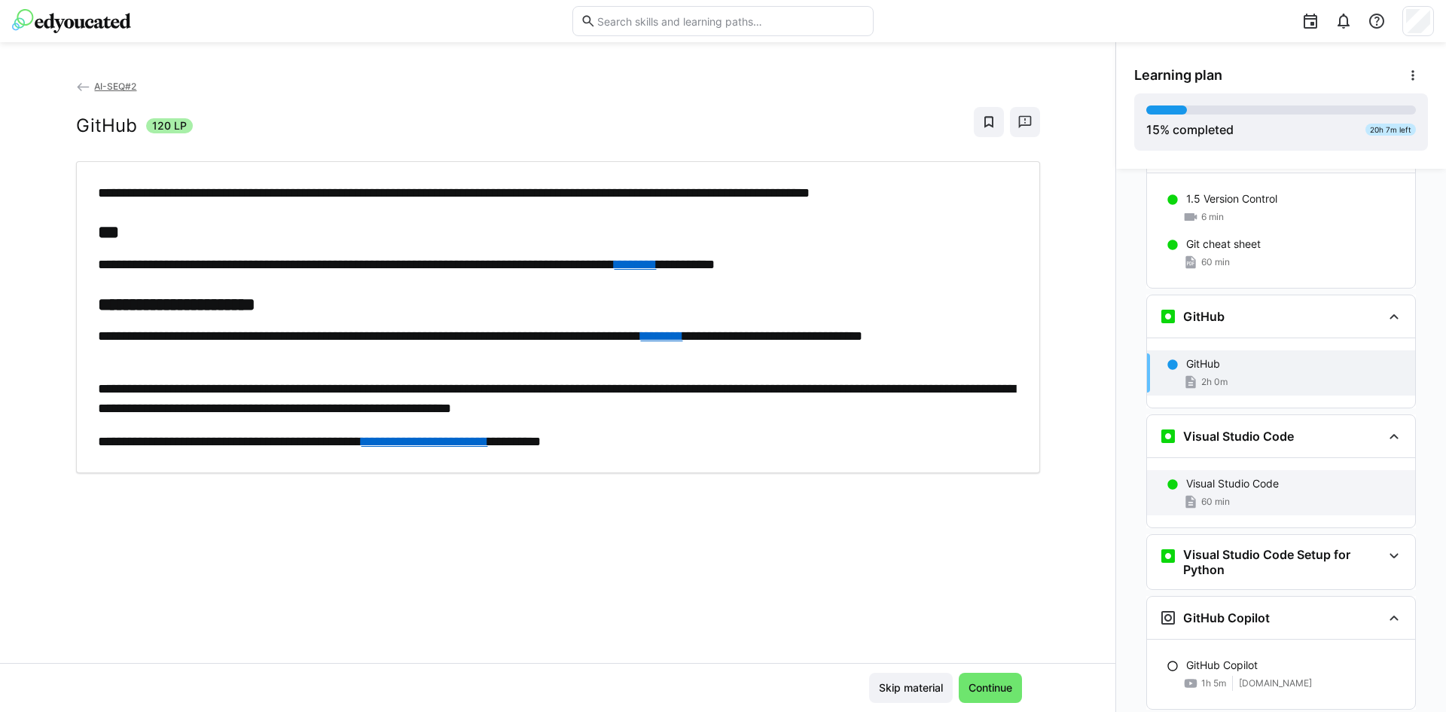
click at [1253, 476] on p "Visual Studio Code" at bounding box center [1232, 483] width 93 height 15
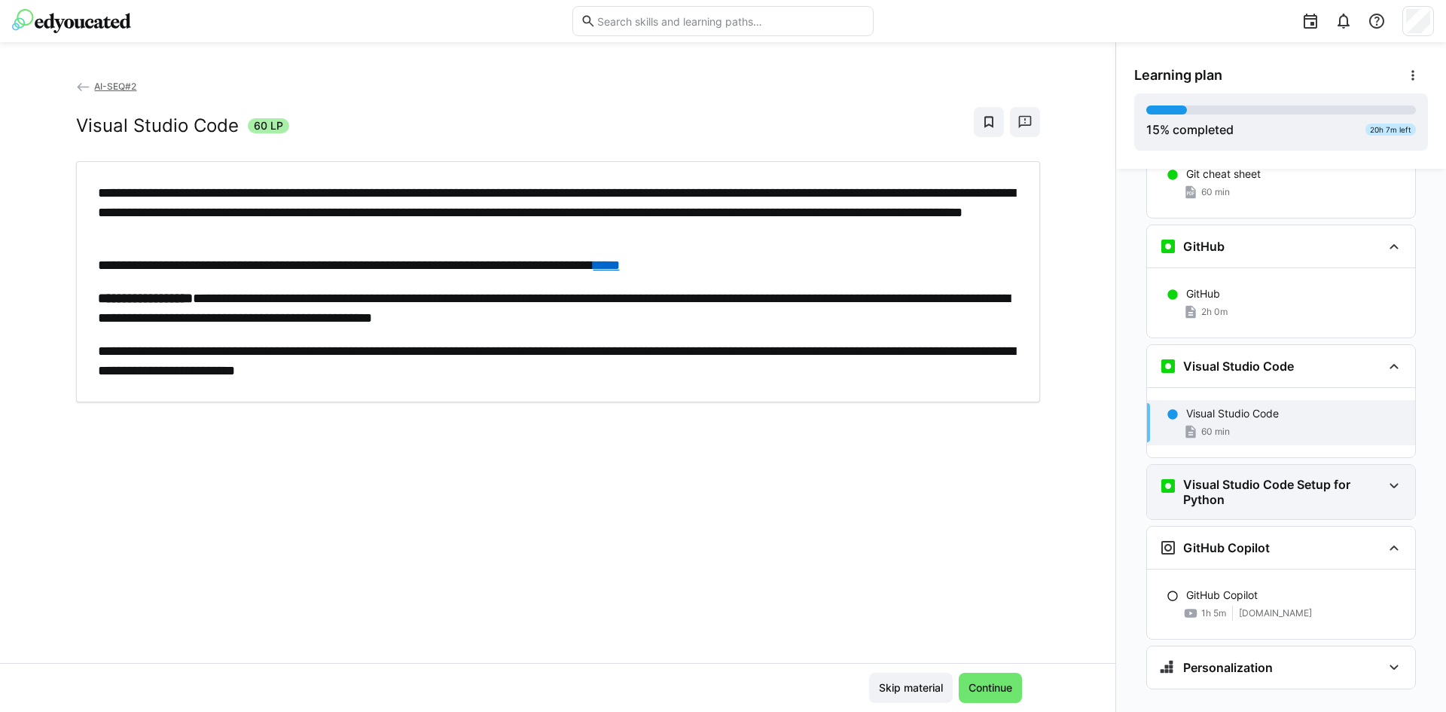
click at [1279, 477] on h3 "Visual Studio Code Setup for Python" at bounding box center [1282, 492] width 199 height 30
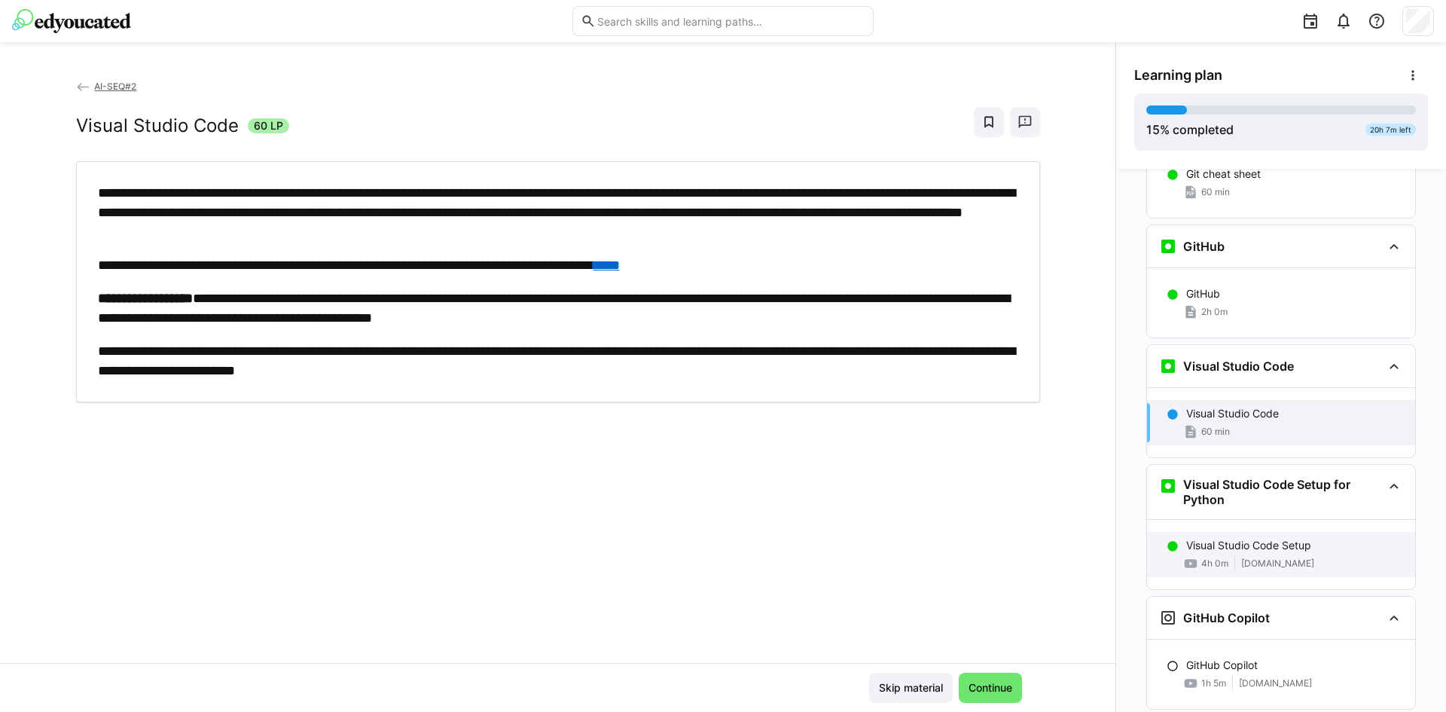
click at [1286, 557] on span "[DOMAIN_NAME]" at bounding box center [1277, 563] width 73 height 12
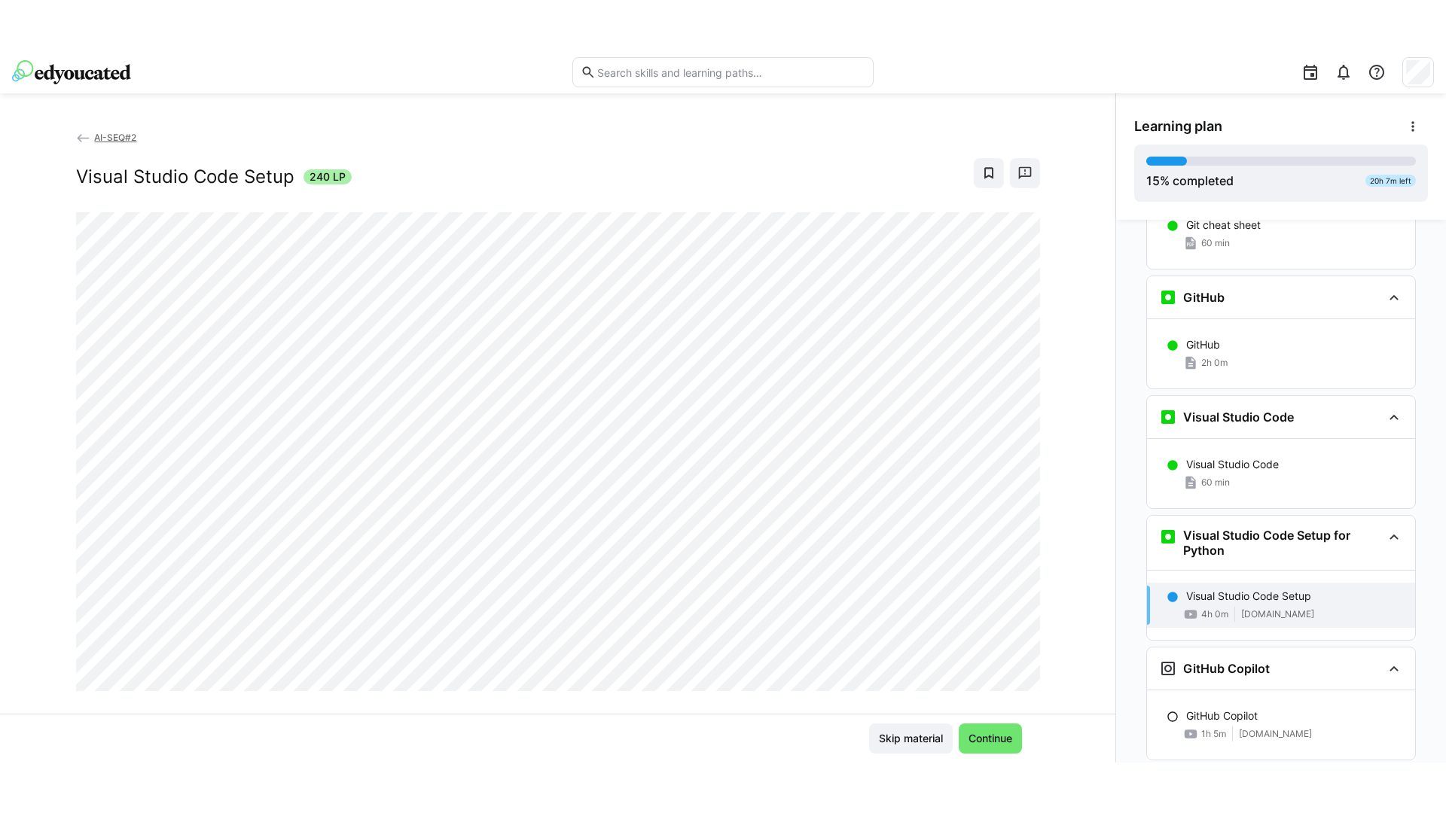
scroll to position [637, 0]
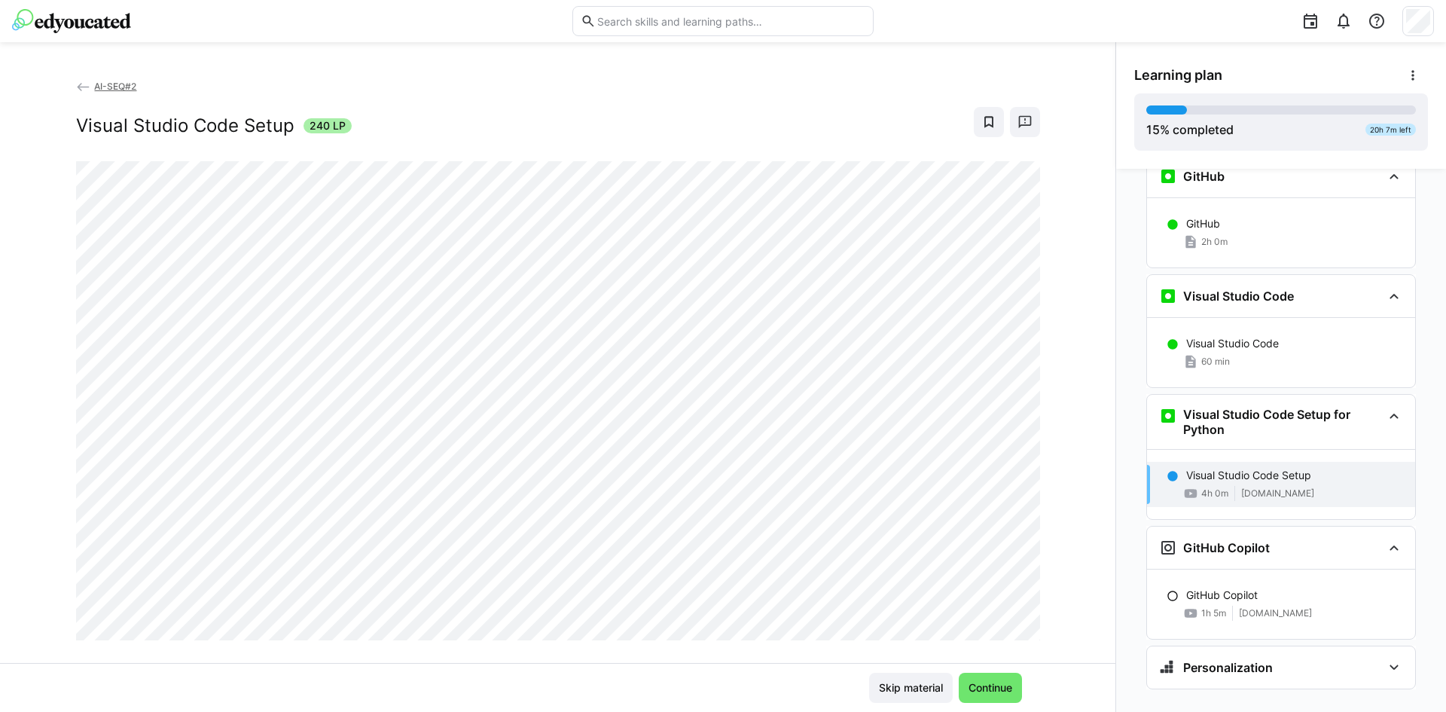
click at [733, 88] on app-back-navigation "AI-SEQ#2" at bounding box center [558, 86] width 964 height 17
click at [44, 404] on div "AI-SEQ#2 Visual Studio Code Setup 240 LP" at bounding box center [557, 370] width 1115 height 584
drag, startPoint x: 634, startPoint y: 110, endPoint x: 645, endPoint y: 85, distance: 27.3
click at [634, 110] on div "Visual Studio Code Setup 240 LP" at bounding box center [558, 122] width 964 height 30
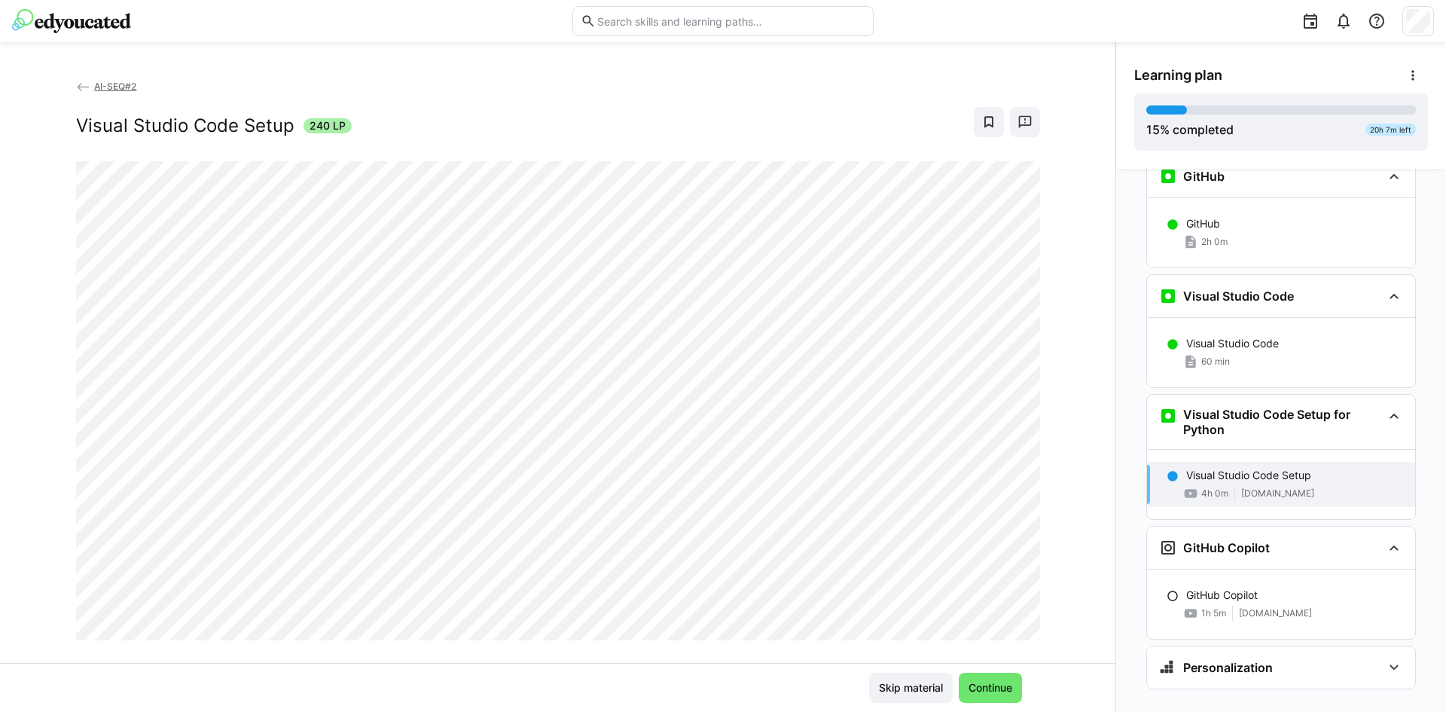
click at [733, 69] on div "AI-SEQ#2 Visual Studio Code Setup 240 LP Skip material Continue" at bounding box center [557, 376] width 1115 height 669
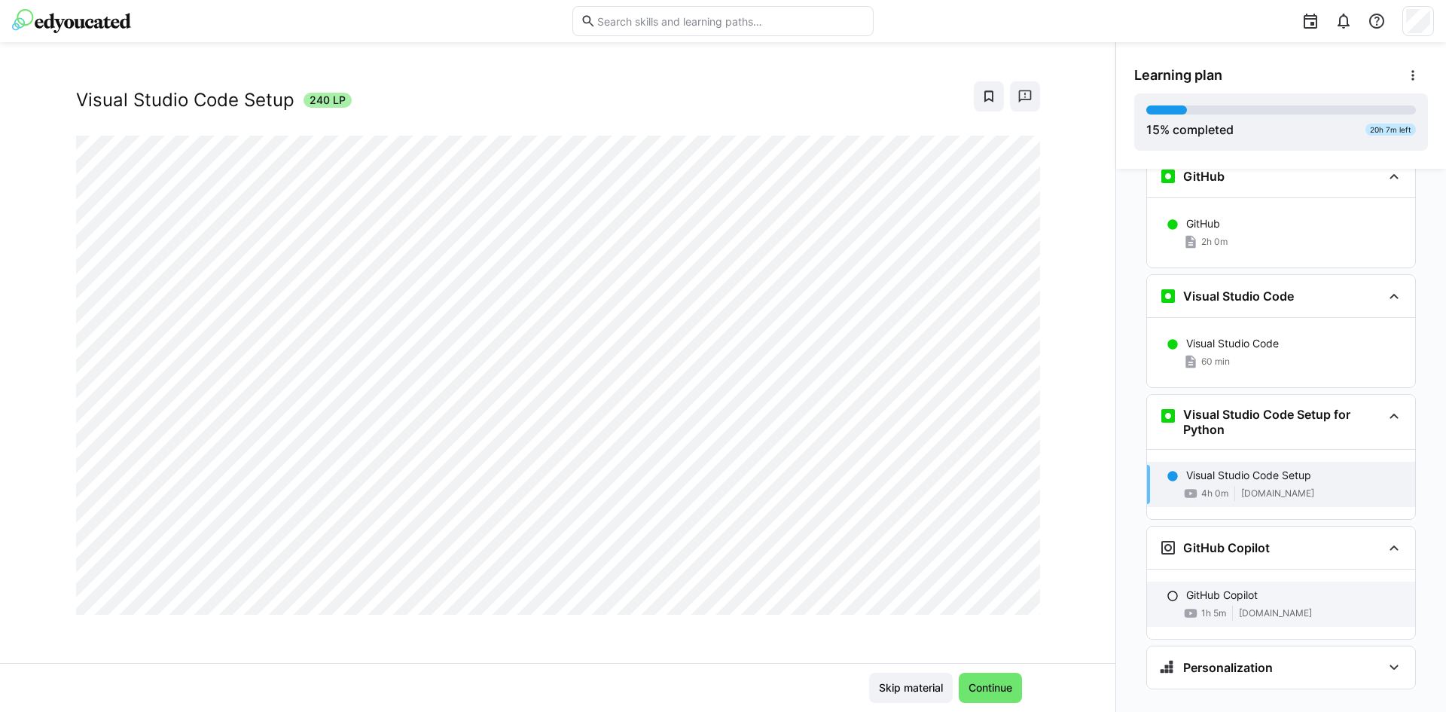
click at [1255, 587] on div "GitHub Copilot" at bounding box center [1294, 594] width 217 height 15
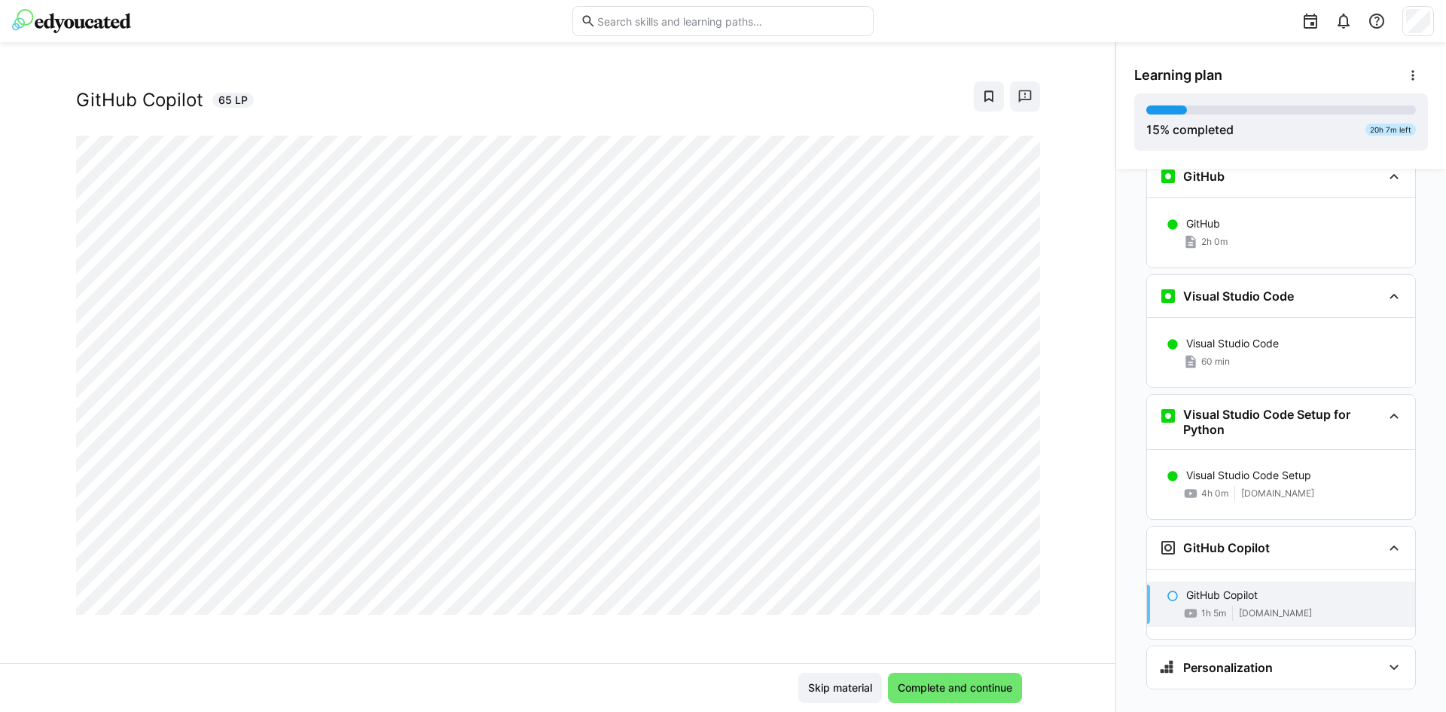
click at [641, 100] on div "GitHub Copilot 65 LP" at bounding box center [558, 96] width 964 height 30
click at [527, 108] on div "GitHub Copilot 65 LP" at bounding box center [558, 96] width 964 height 30
click at [771, 97] on div "GitHub Copilot 65 LP" at bounding box center [558, 96] width 964 height 30
click at [952, 679] on span "Complete and continue" at bounding box center [955, 687] width 134 height 30
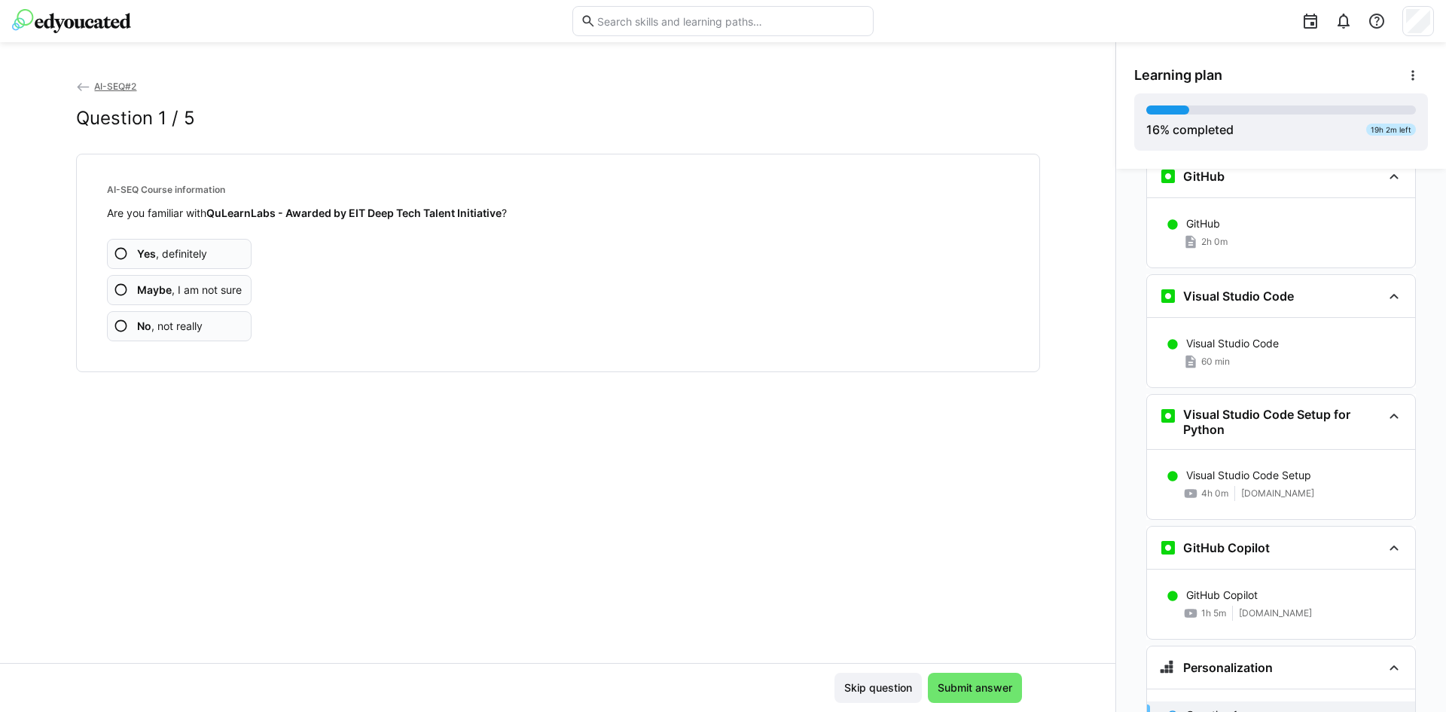
click at [184, 319] on span "No , not really" at bounding box center [170, 326] width 66 height 15
click at [156, 325] on span "No , not really" at bounding box center [170, 326] width 66 height 15
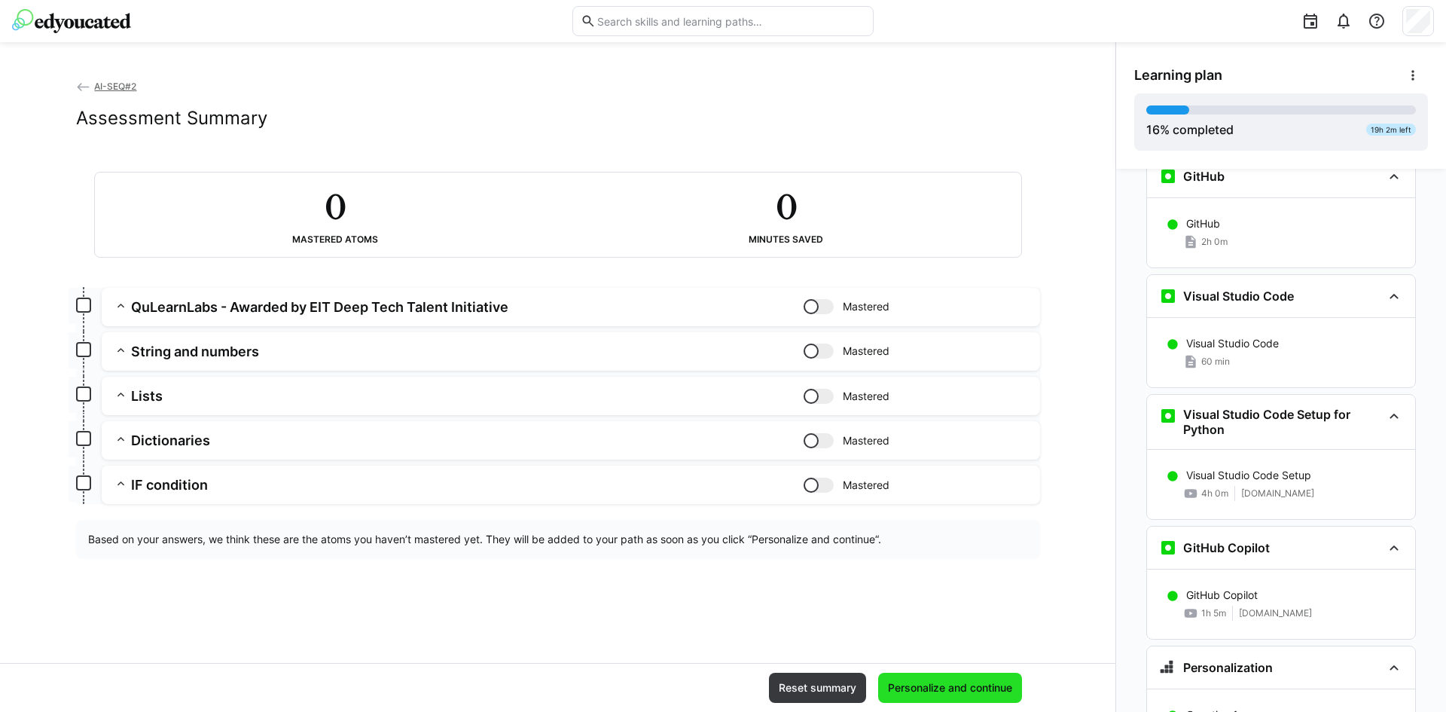
click at [931, 679] on span "Personalize and continue" at bounding box center [950, 687] width 144 height 30
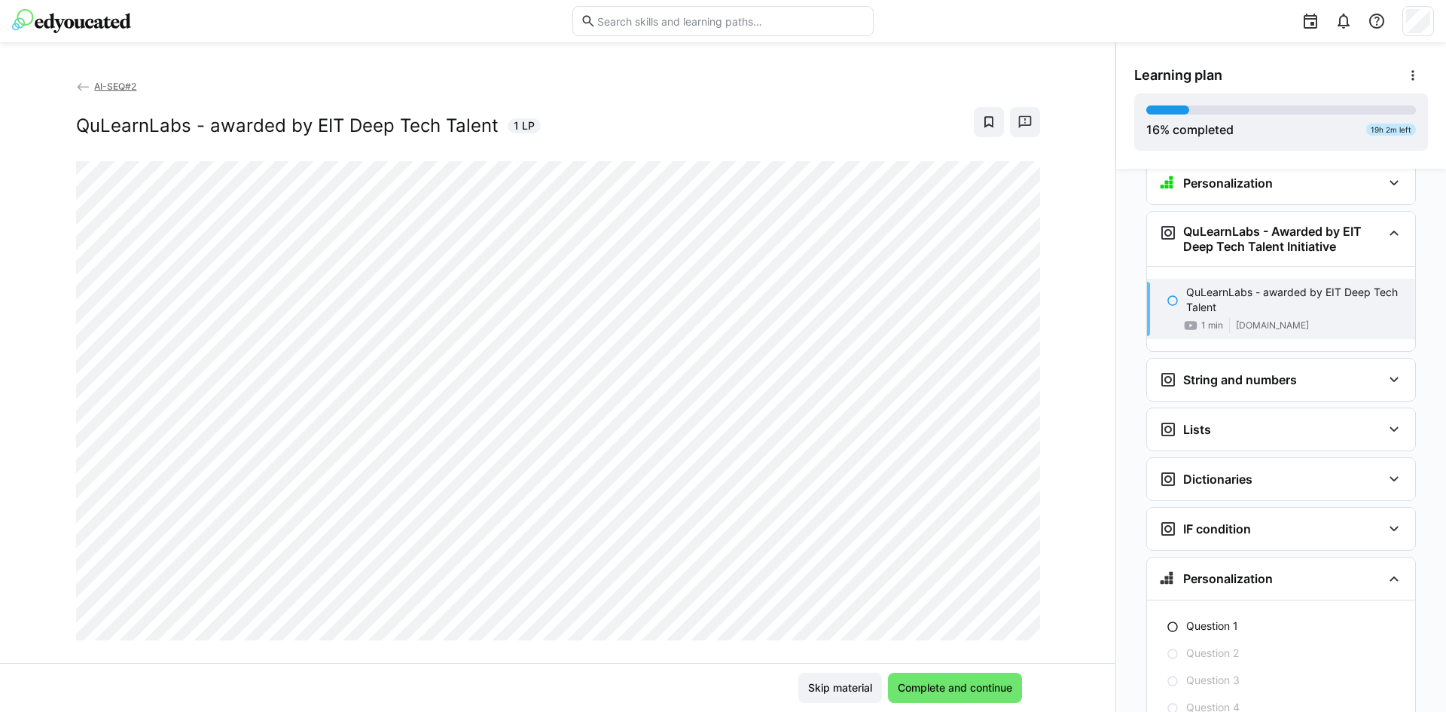
scroll to position [1135, 0]
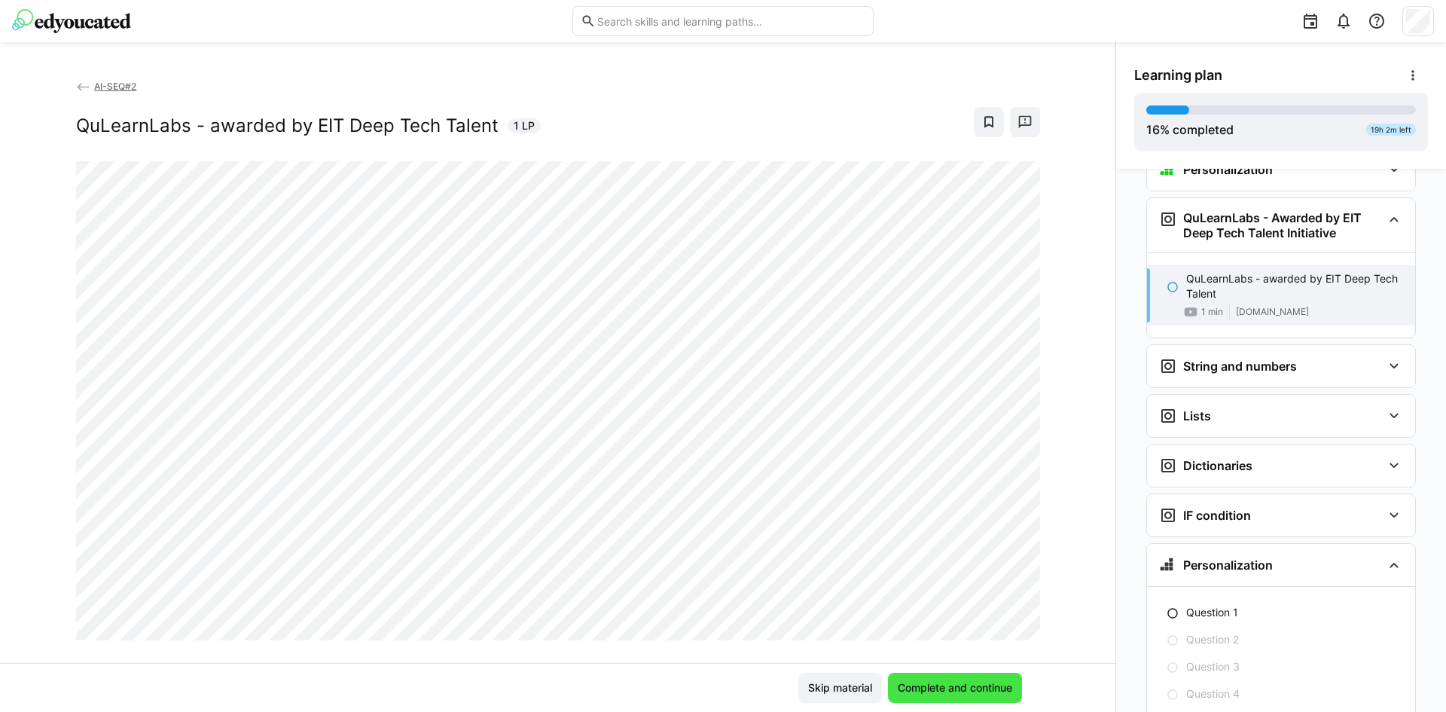
click at [974, 676] on span "Complete and continue" at bounding box center [955, 687] width 134 height 30
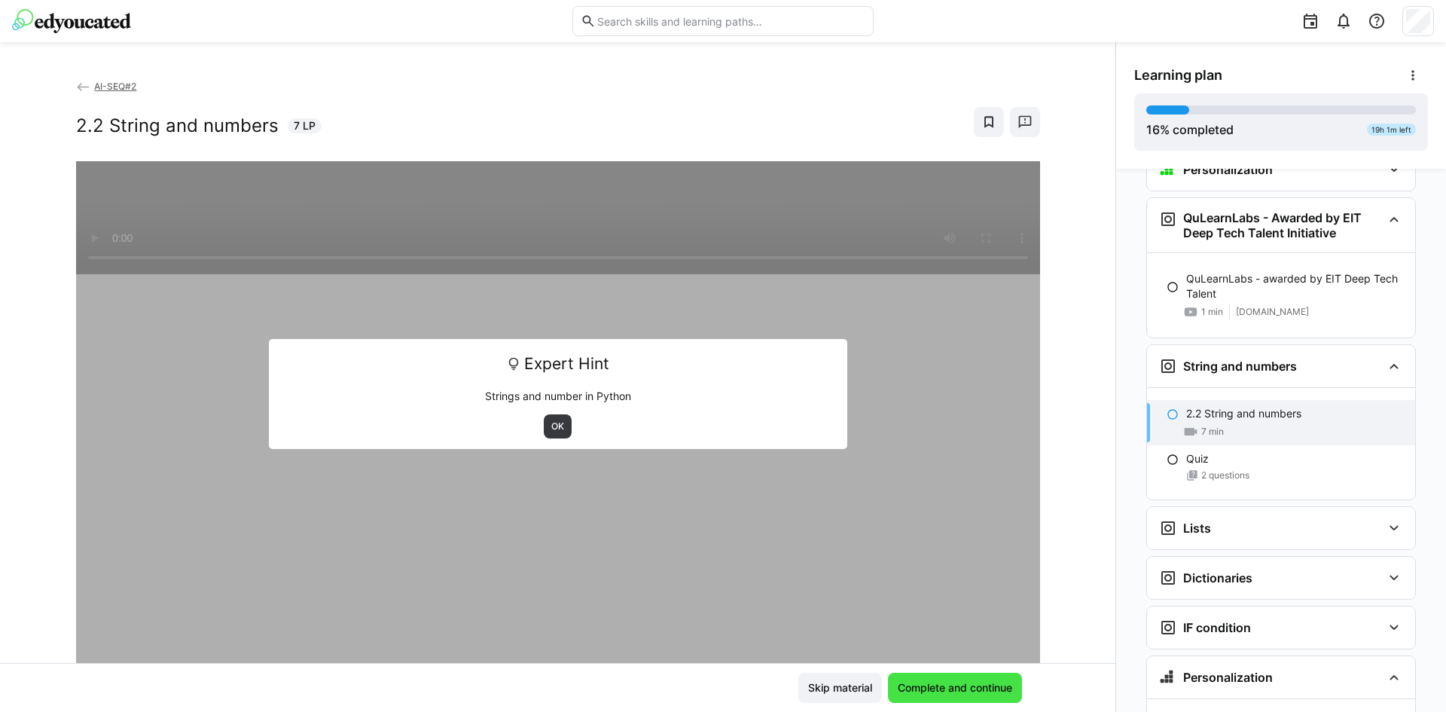
scroll to position [1220, 0]
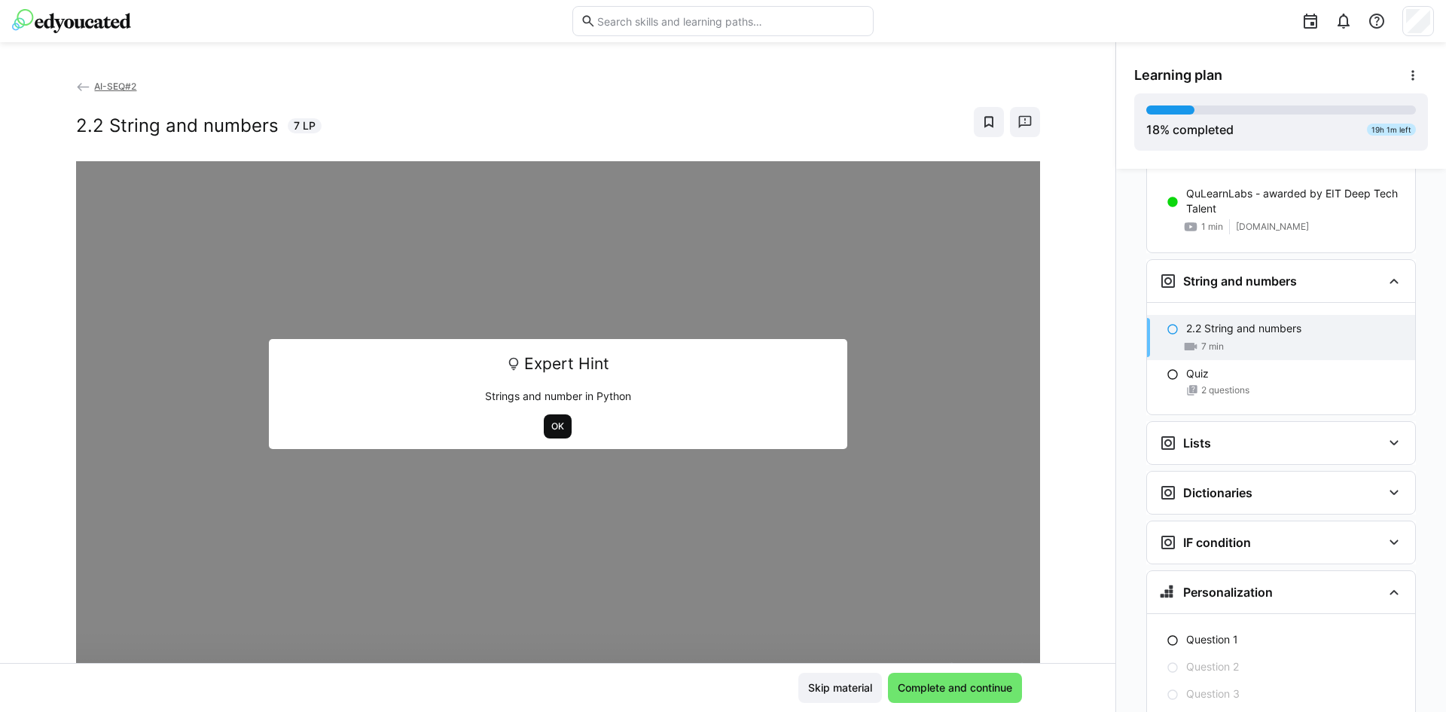
click at [544, 421] on span "OK" at bounding box center [558, 426] width 28 height 24
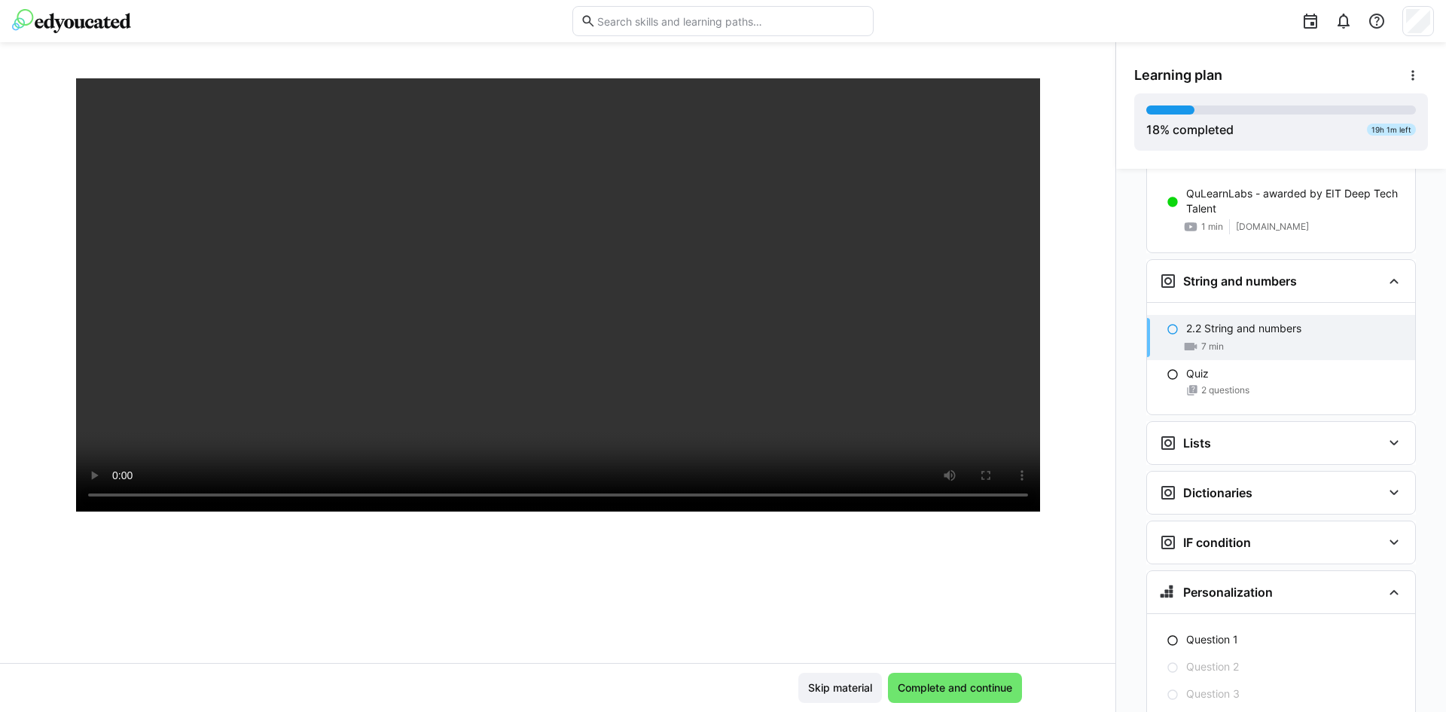
scroll to position [193, 0]
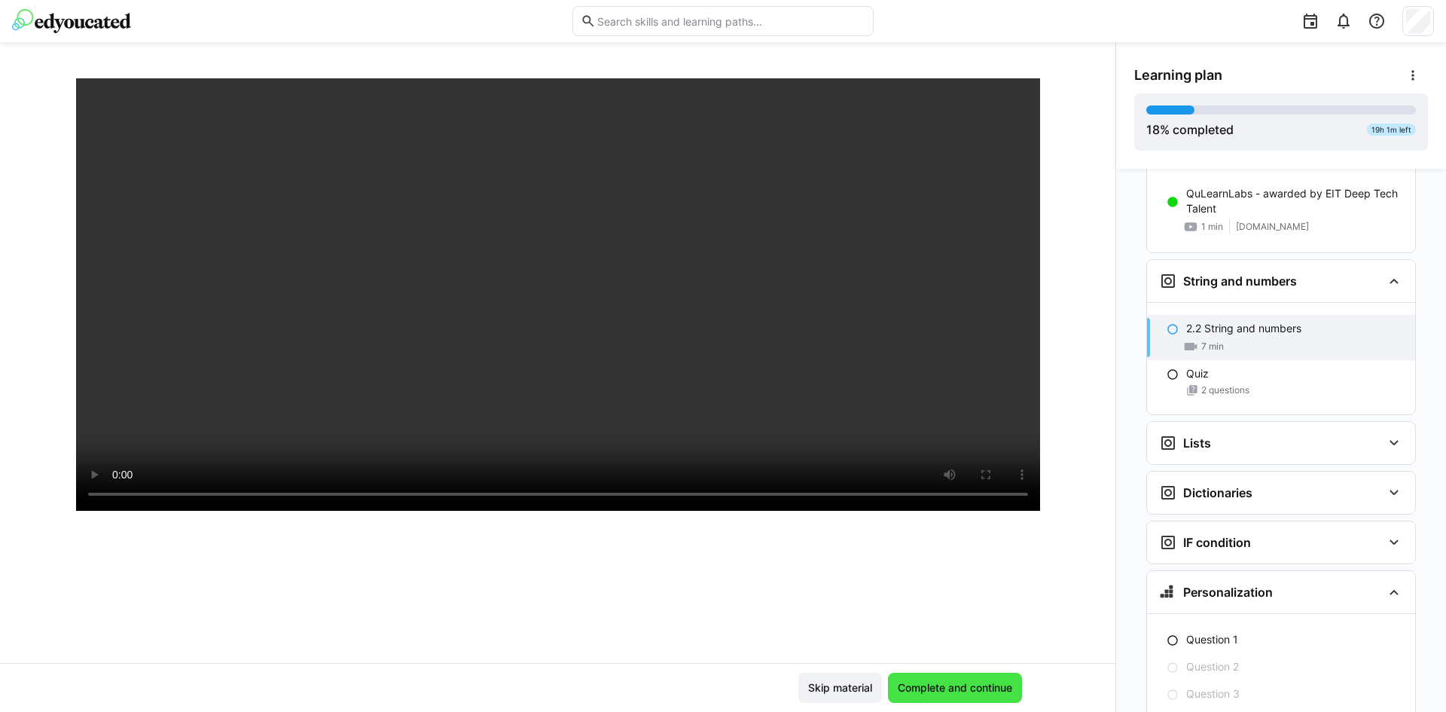
click at [962, 688] on span "Complete and continue" at bounding box center [954, 687] width 119 height 15
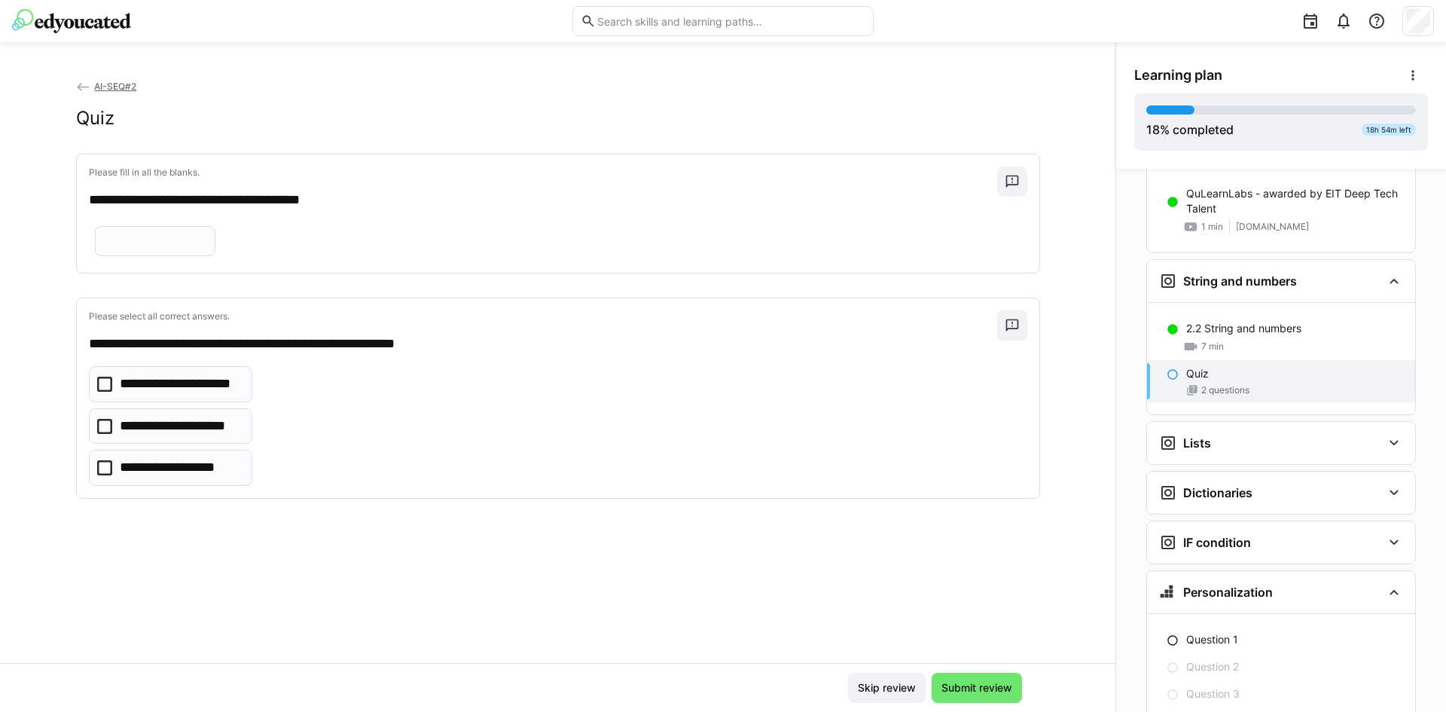
click at [173, 248] on input "text" at bounding box center [155, 241] width 104 height 14
click at [203, 248] on input "text" at bounding box center [155, 241] width 104 height 14
type input "*"
type input "*****"
click at [352, 458] on div "**********" at bounding box center [558, 426] width 938 height 120
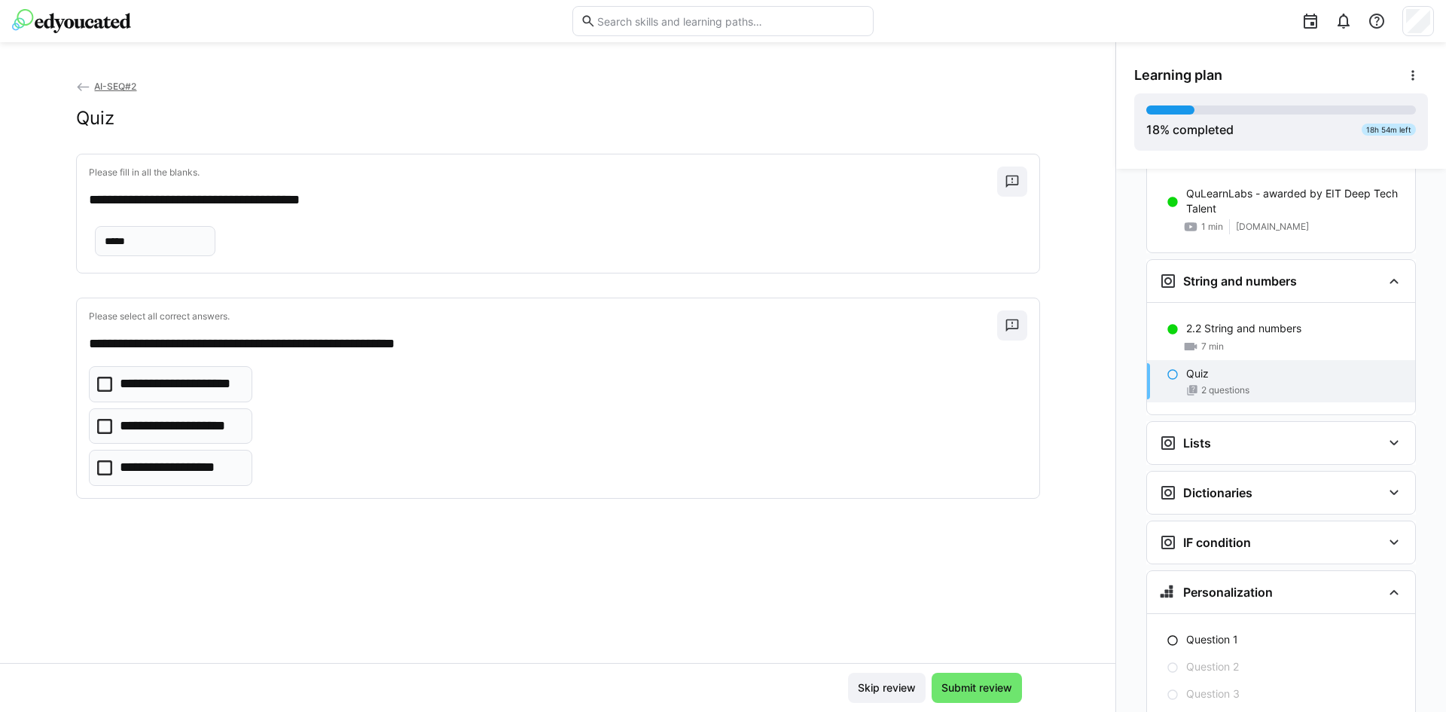
click at [209, 436] on p "**********" at bounding box center [176, 426] width 113 height 20
click at [970, 687] on span "Submit review" at bounding box center [976, 687] width 75 height 15
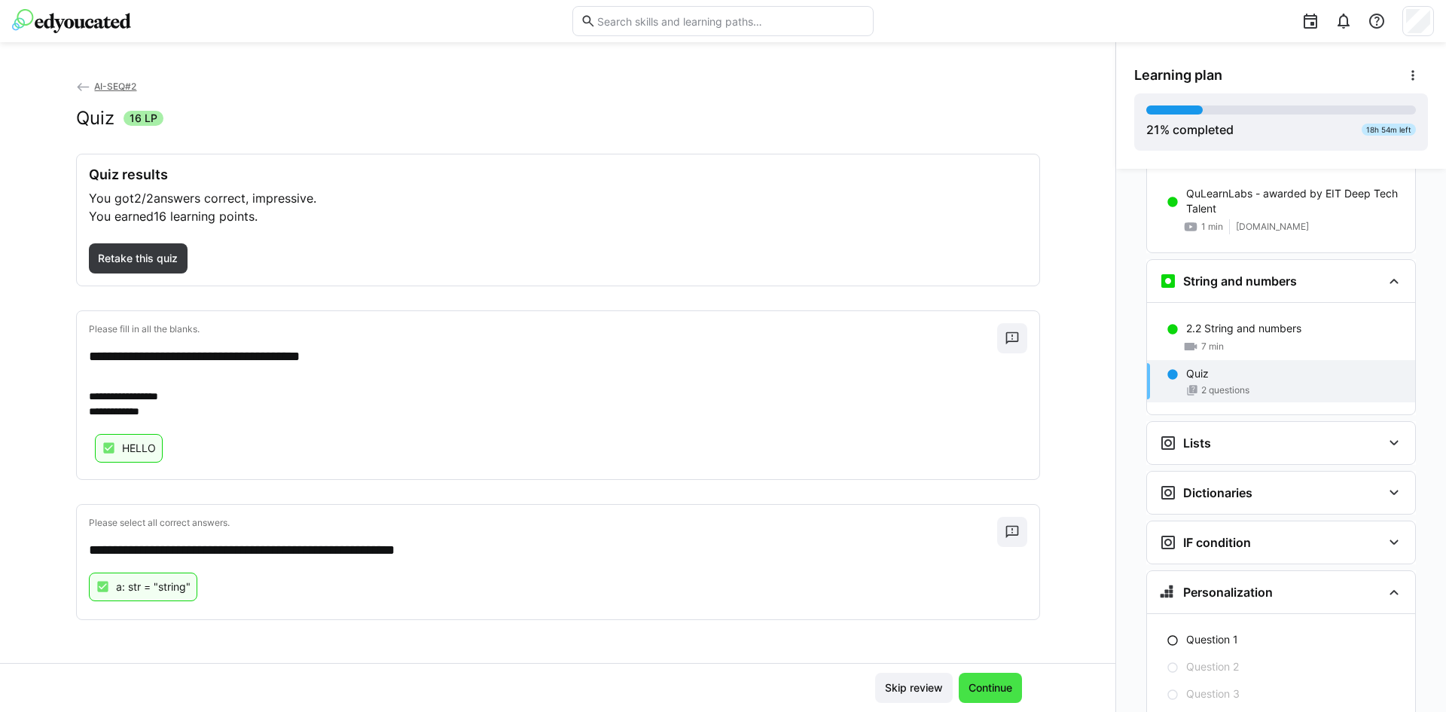
click at [994, 696] on span "Continue" at bounding box center [990, 687] width 63 height 30
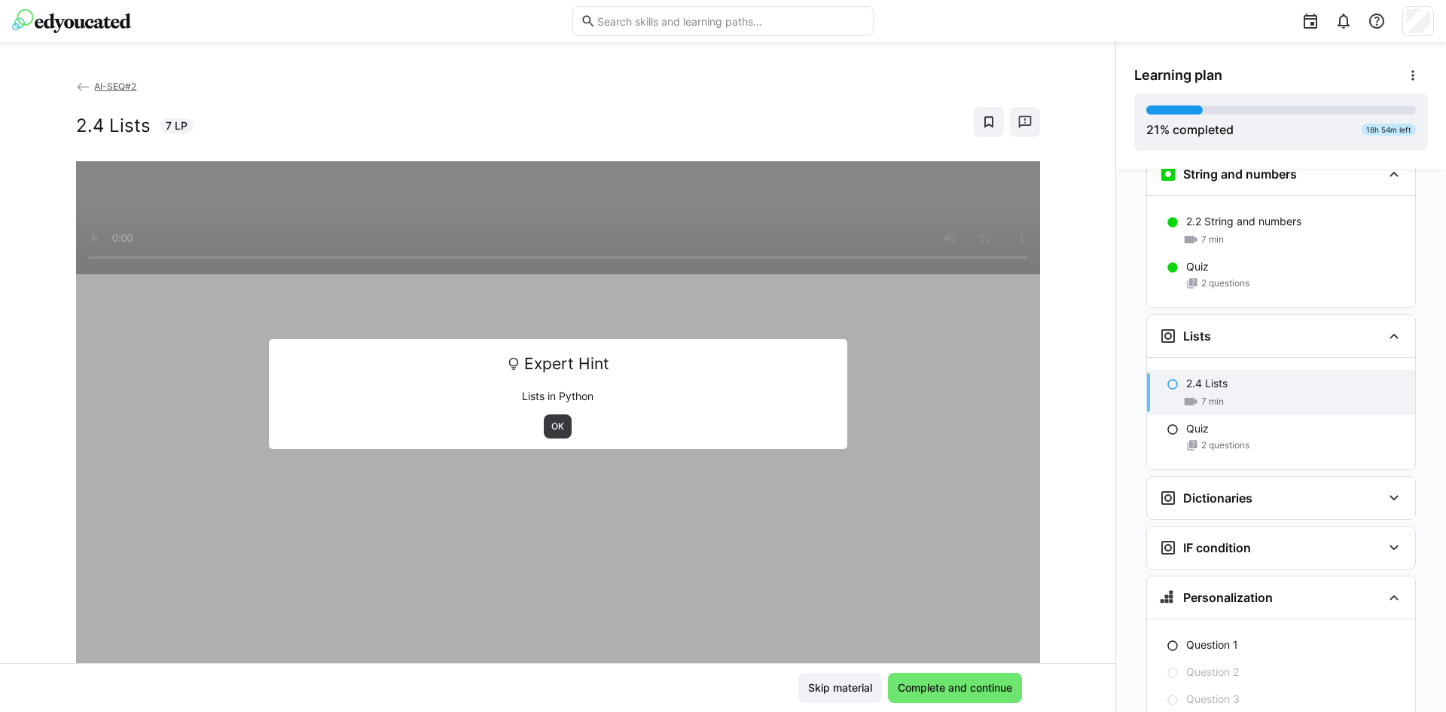
scroll to position [1332, 0]
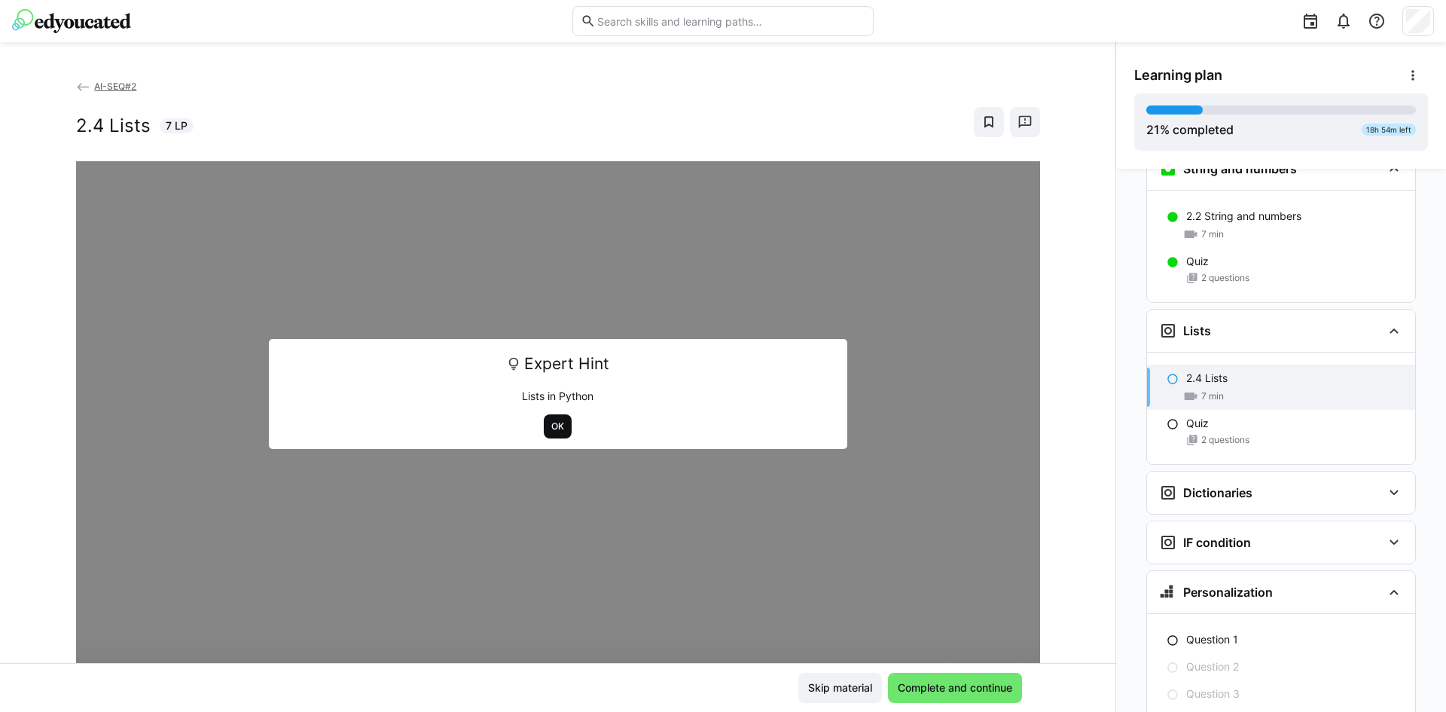
click at [558, 425] on span "OK" at bounding box center [558, 426] width 16 height 12
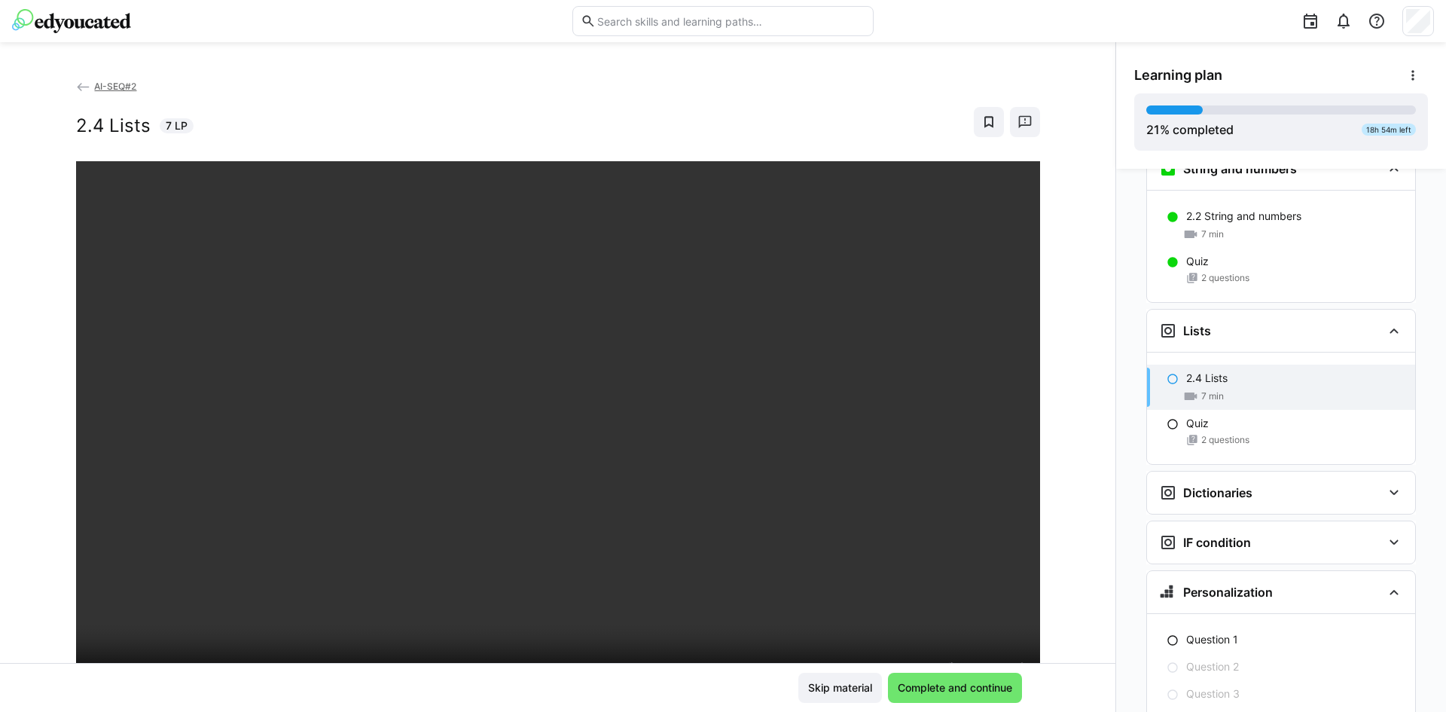
click at [338, 688] on div "Skip material Complete and continue" at bounding box center [558, 687] width 928 height 30
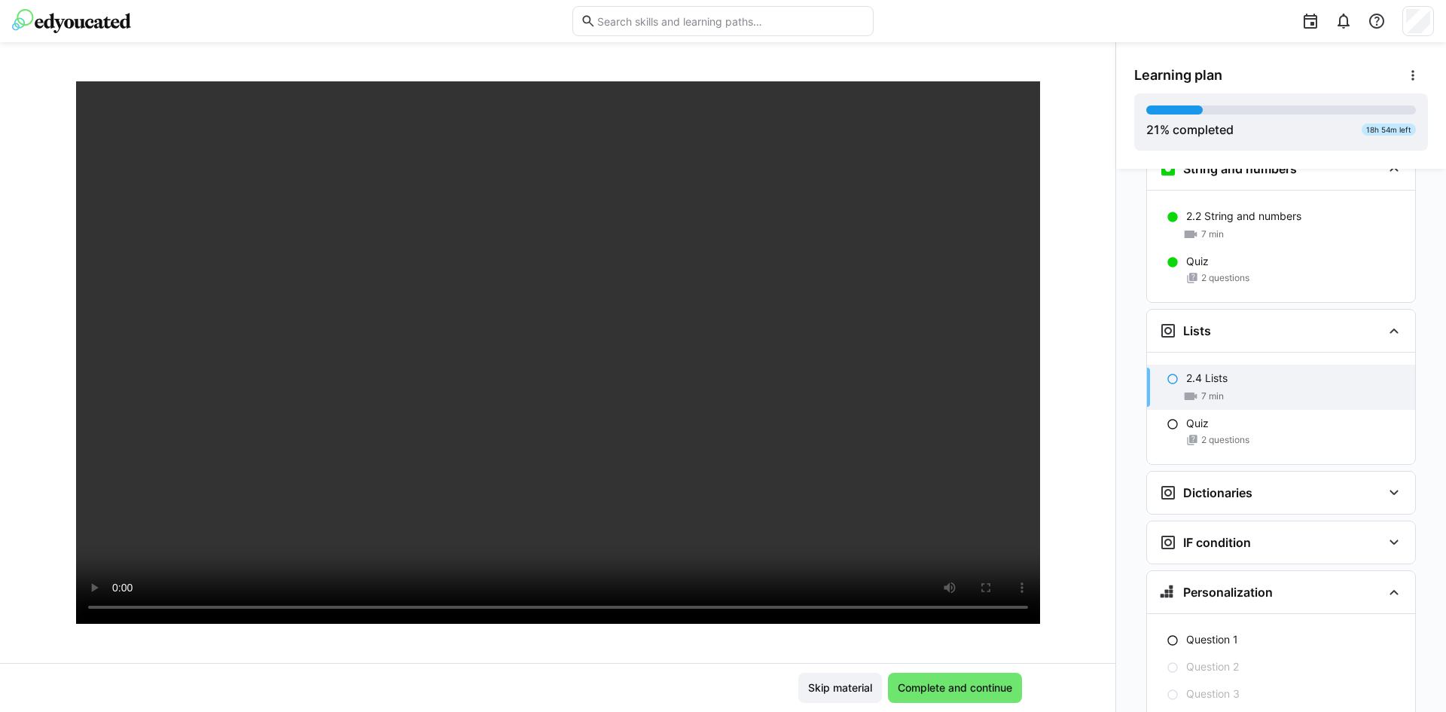
scroll to position [81, 0]
click at [1245, 416] on div "Quiz" at bounding box center [1294, 423] width 217 height 15
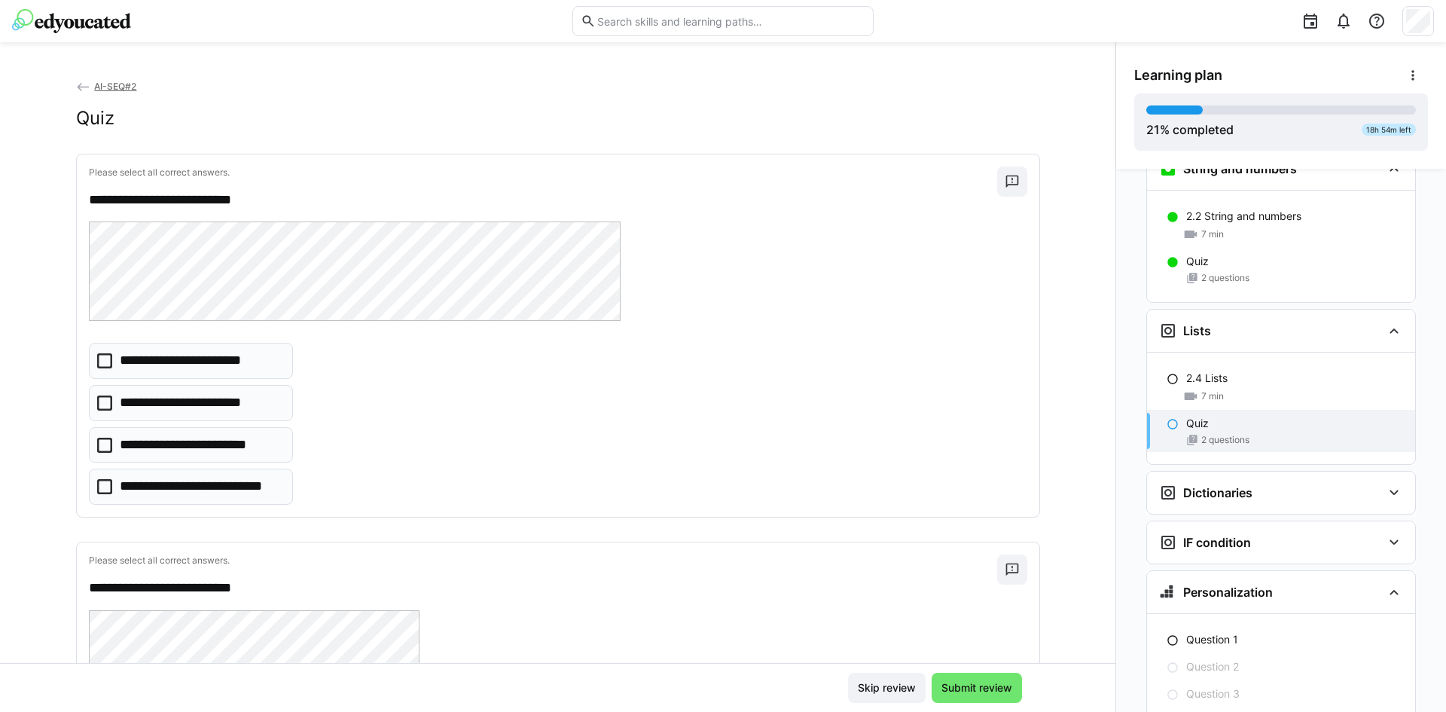
click at [236, 495] on p "**********" at bounding box center [201, 487] width 162 height 20
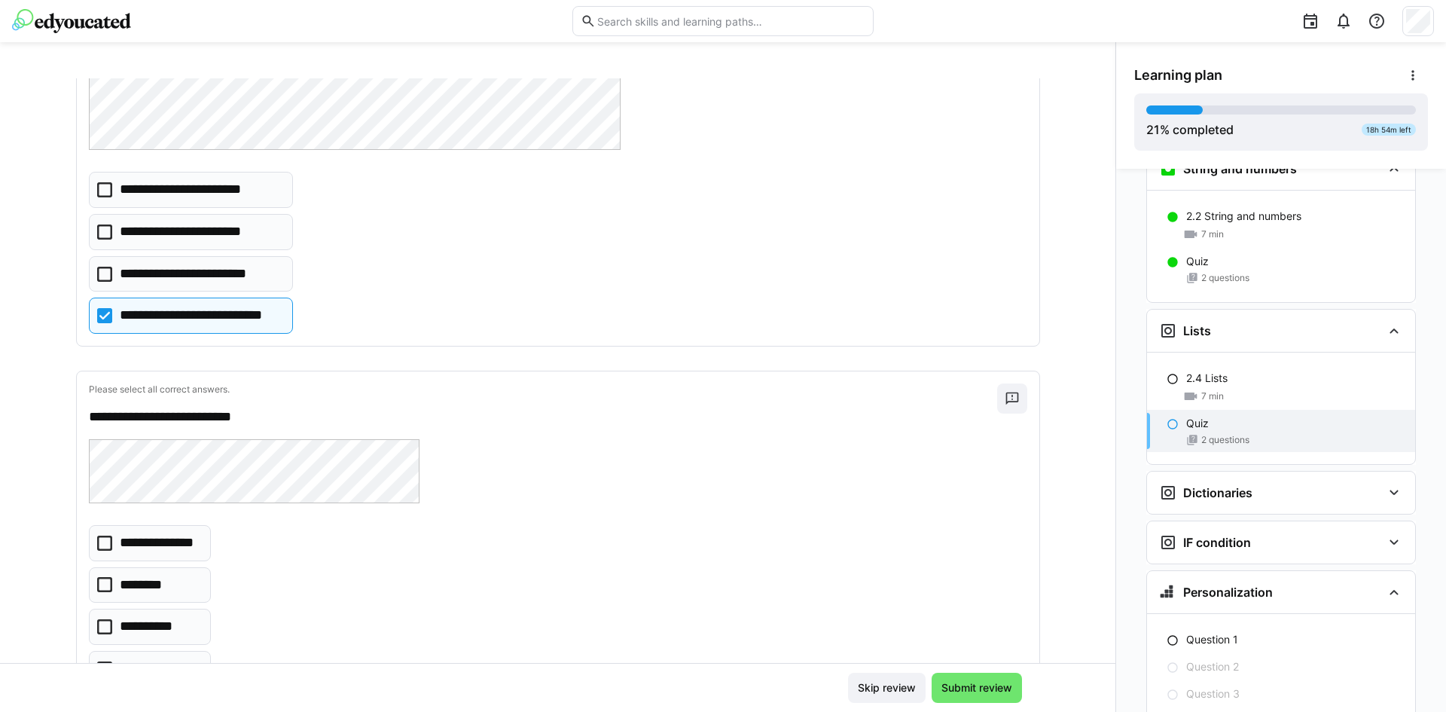
scroll to position [244, 0]
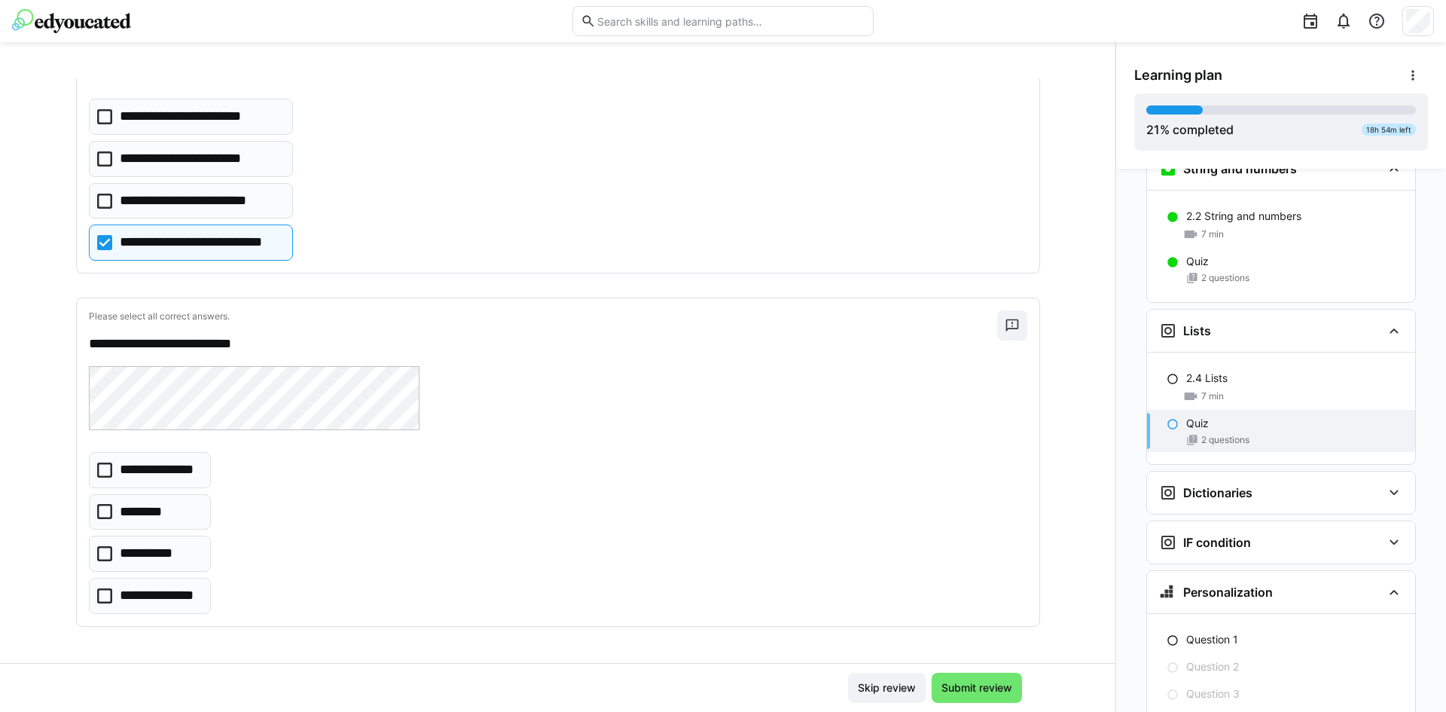
click at [98, 595] on icon at bounding box center [104, 595] width 15 height 15
click at [995, 684] on span "Submit review" at bounding box center [976, 687] width 75 height 15
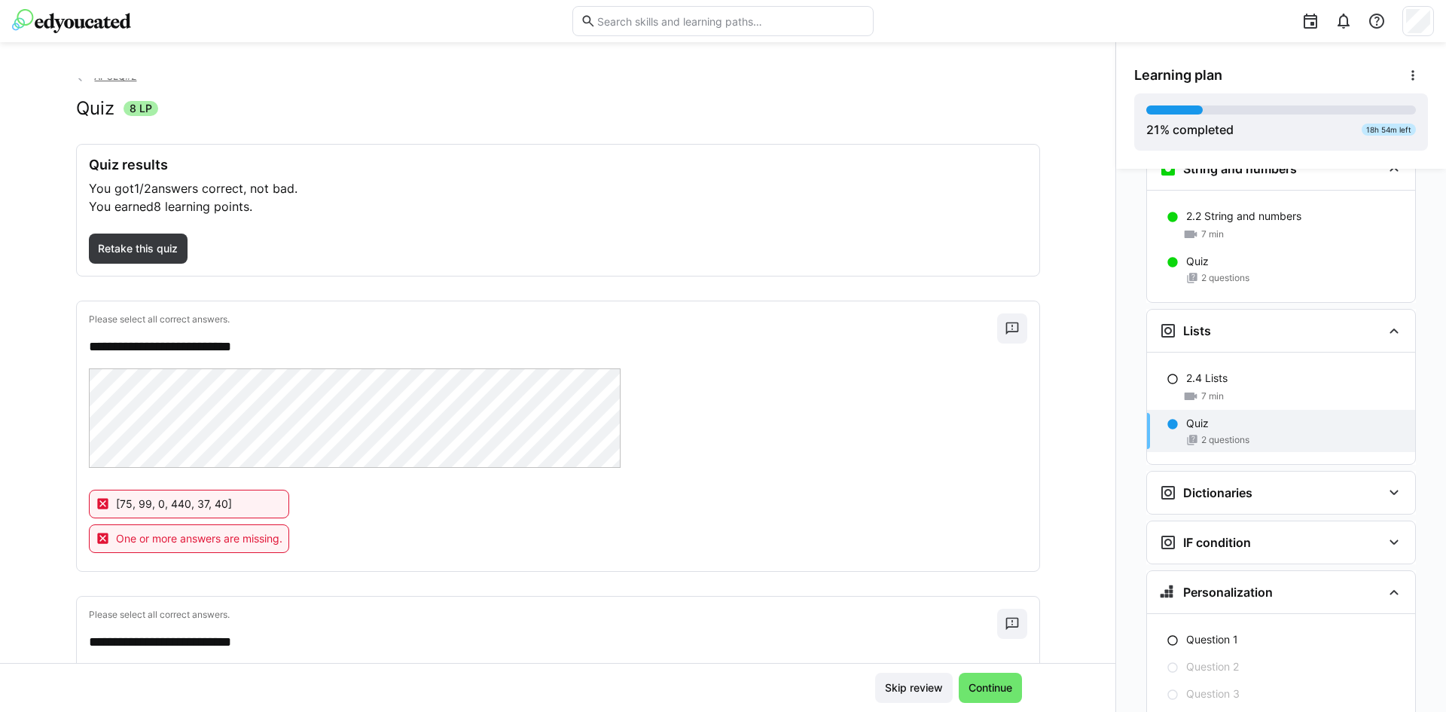
scroll to position [0, 0]
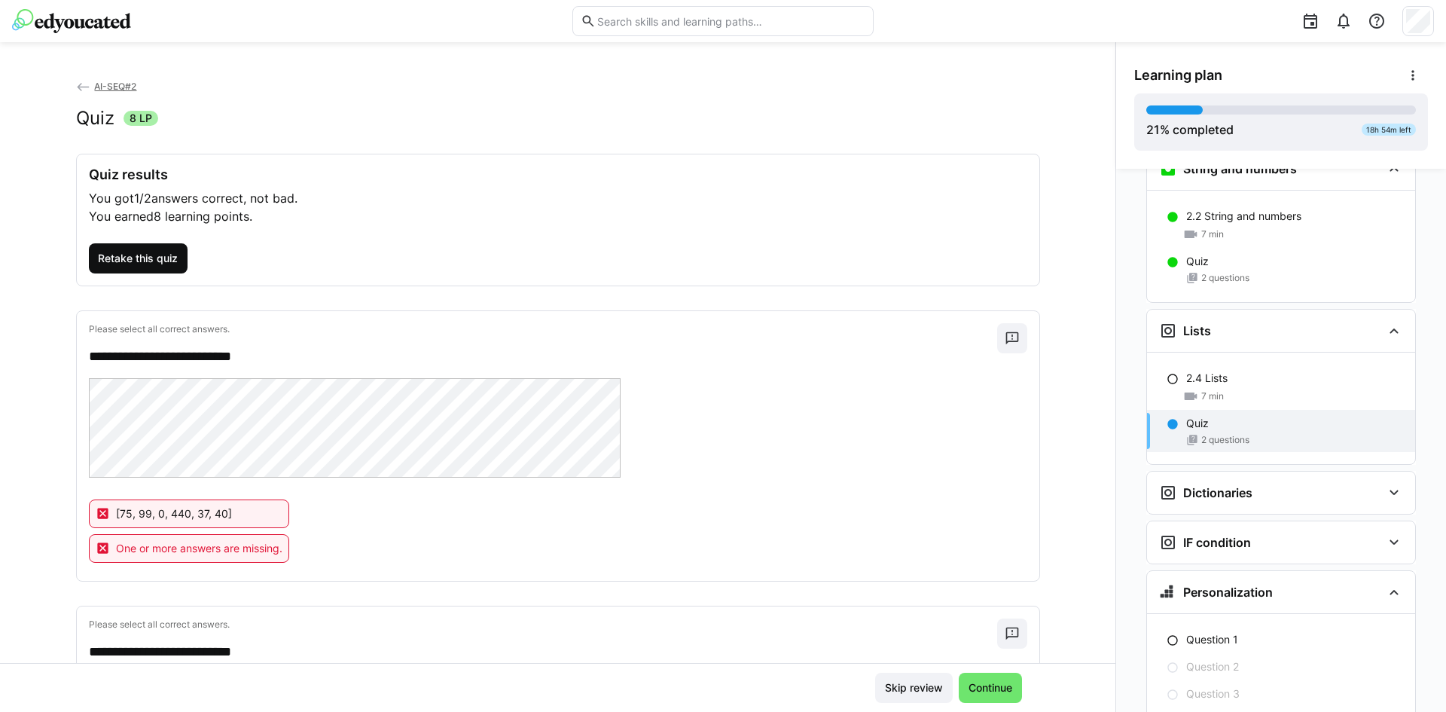
click at [162, 258] on span "Retake this quiz" at bounding box center [138, 258] width 84 height 15
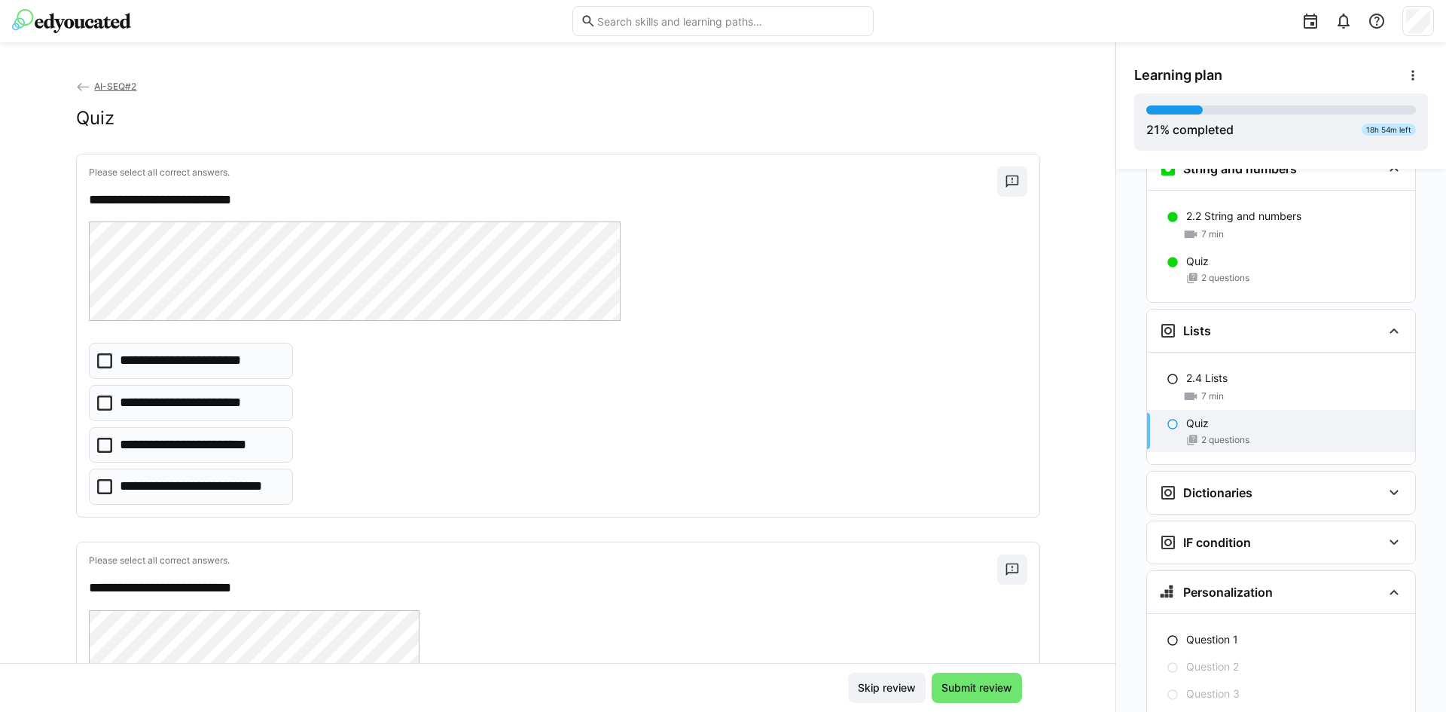
click at [248, 406] on p "**********" at bounding box center [189, 403] width 139 height 20
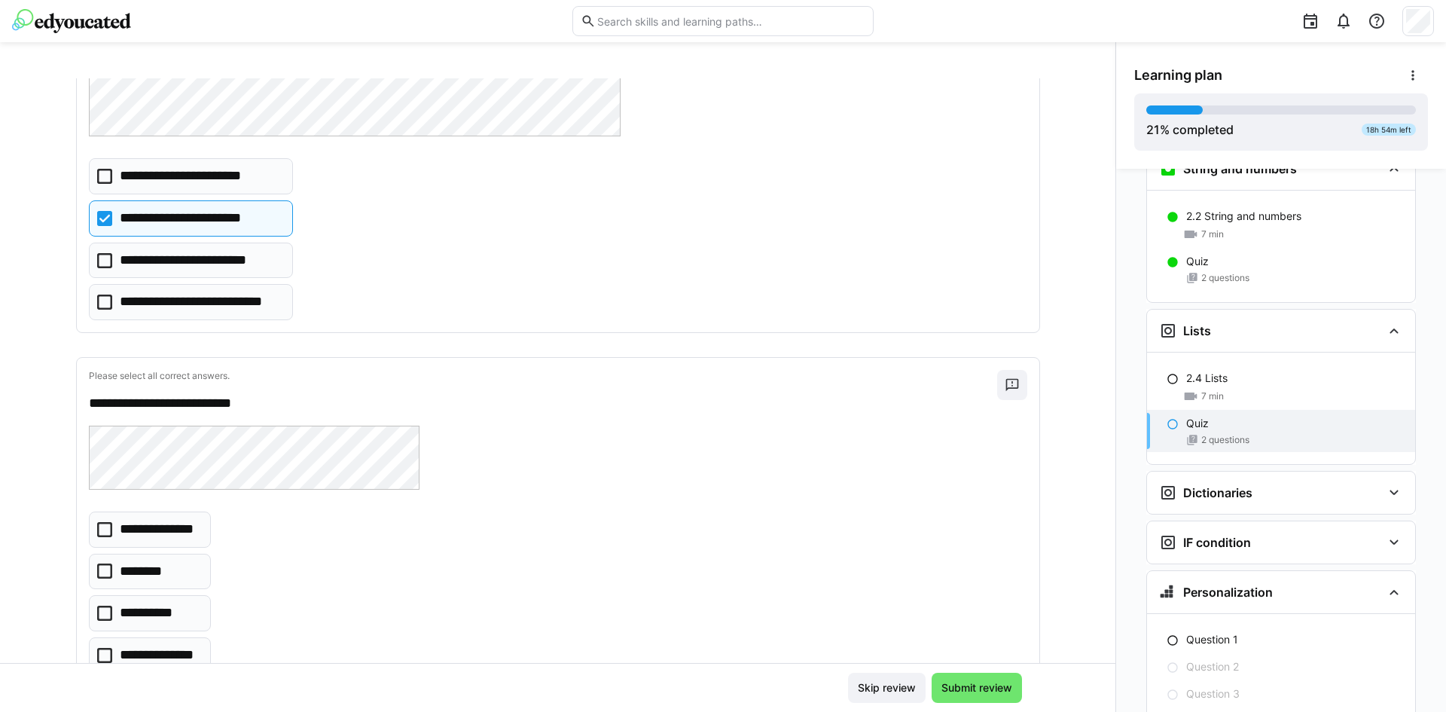
scroll to position [244, 0]
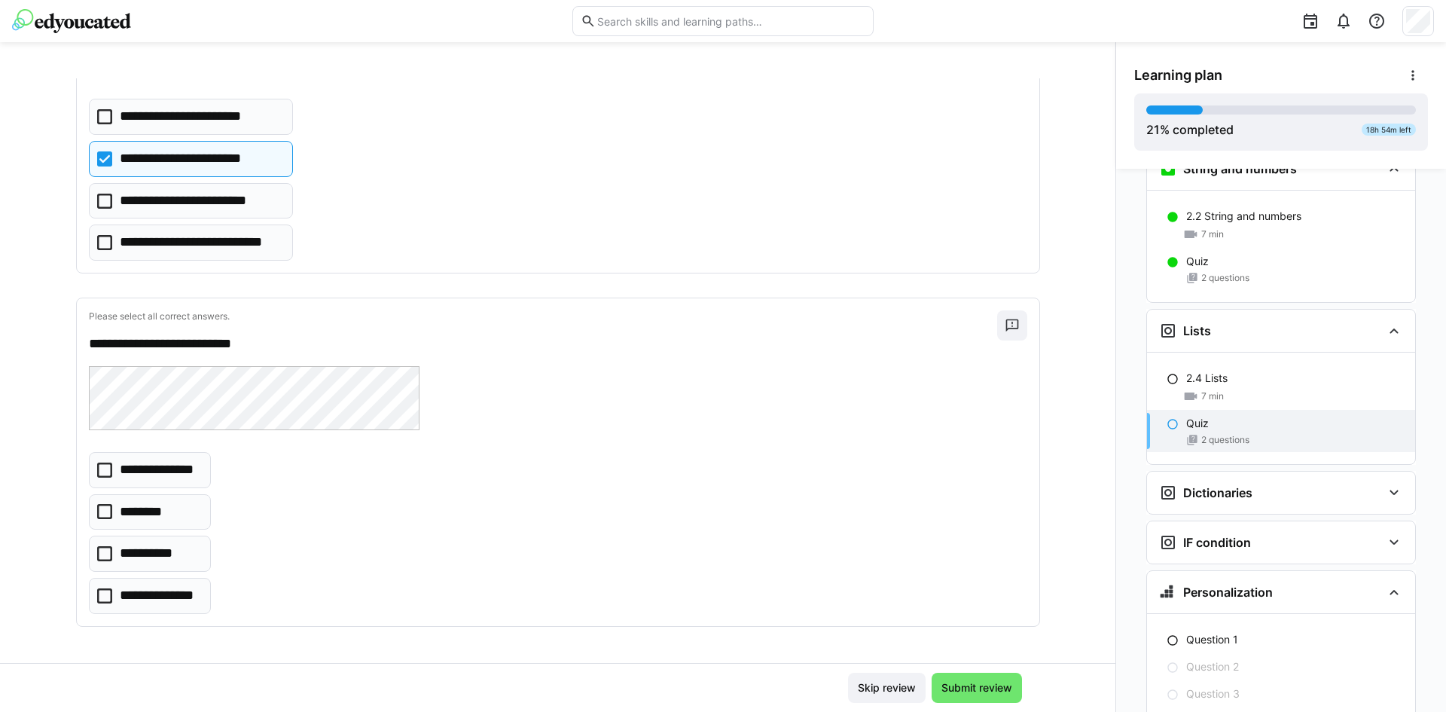
click at [173, 599] on p "**********" at bounding box center [160, 596] width 80 height 20
click at [990, 680] on span "Submit review" at bounding box center [976, 687] width 75 height 15
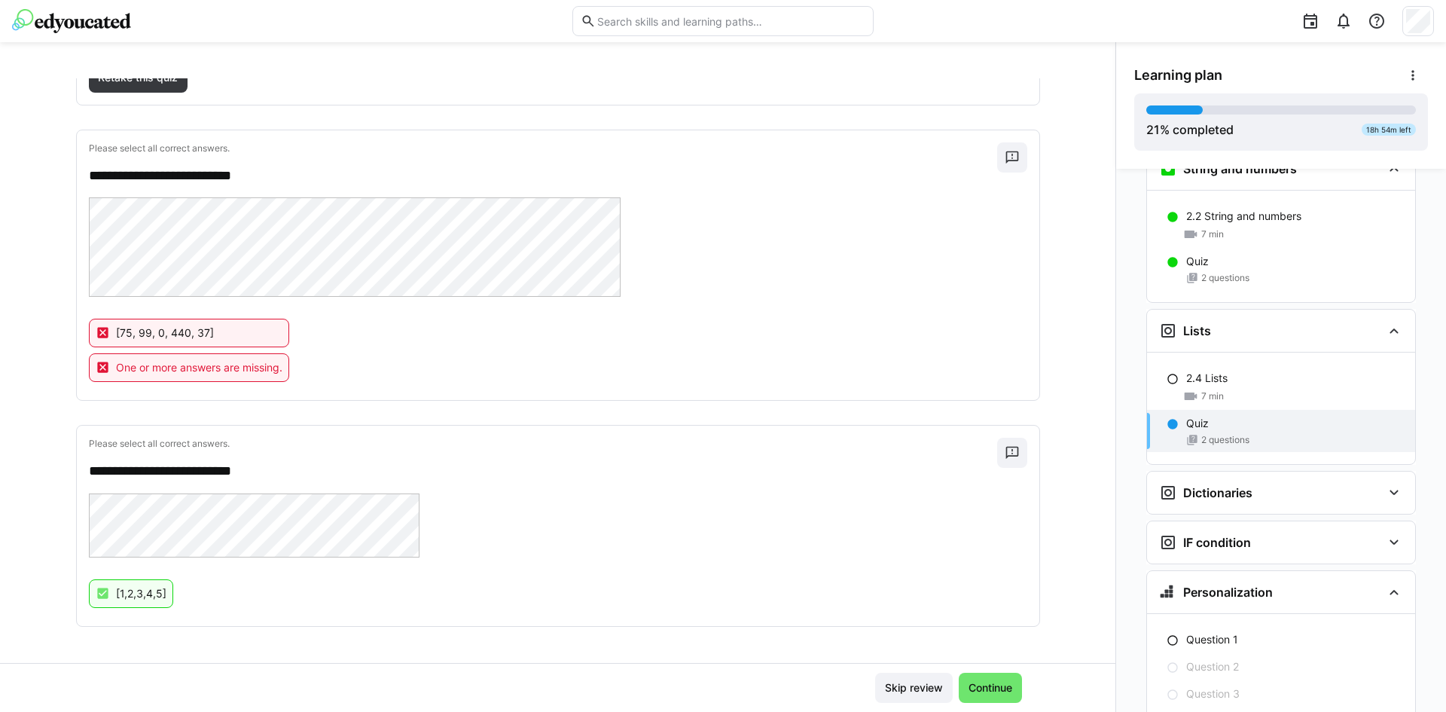
scroll to position [0, 0]
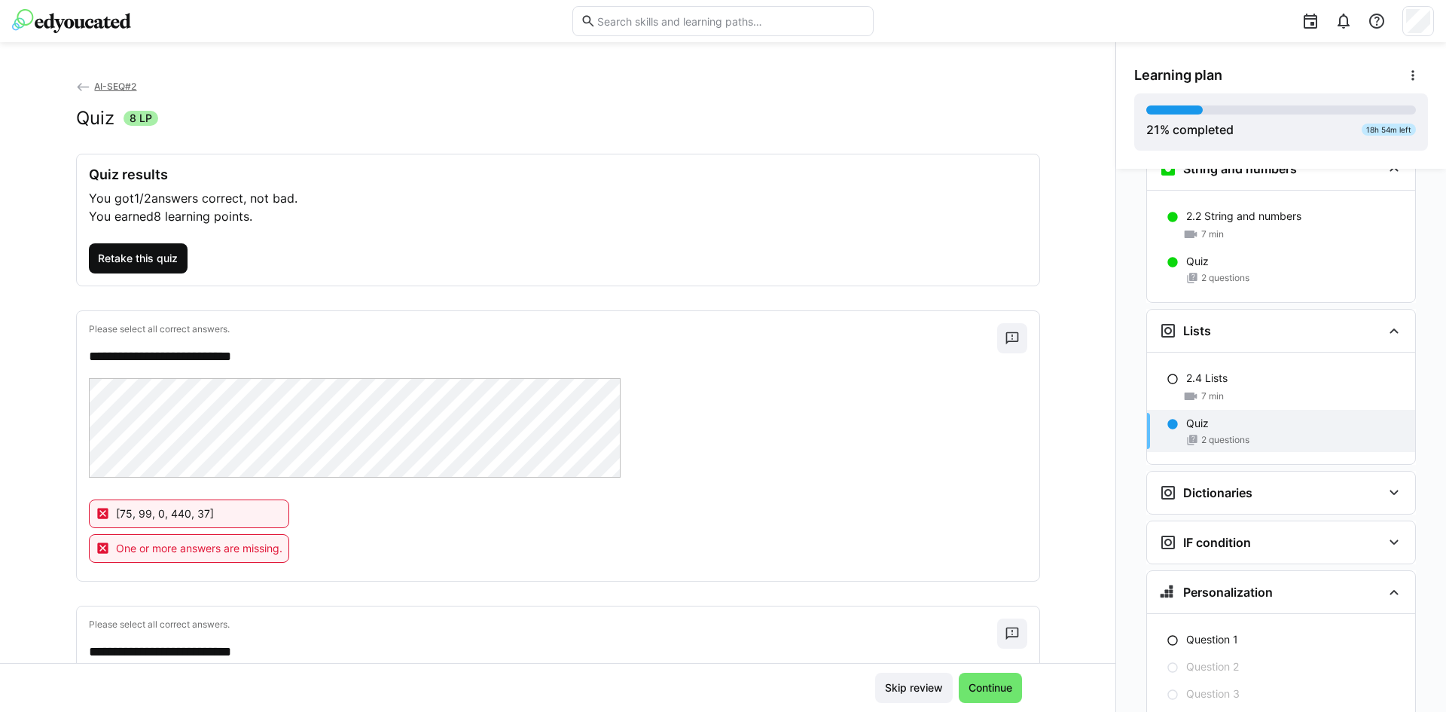
click at [102, 264] on span "Retake this quiz" at bounding box center [138, 258] width 84 height 15
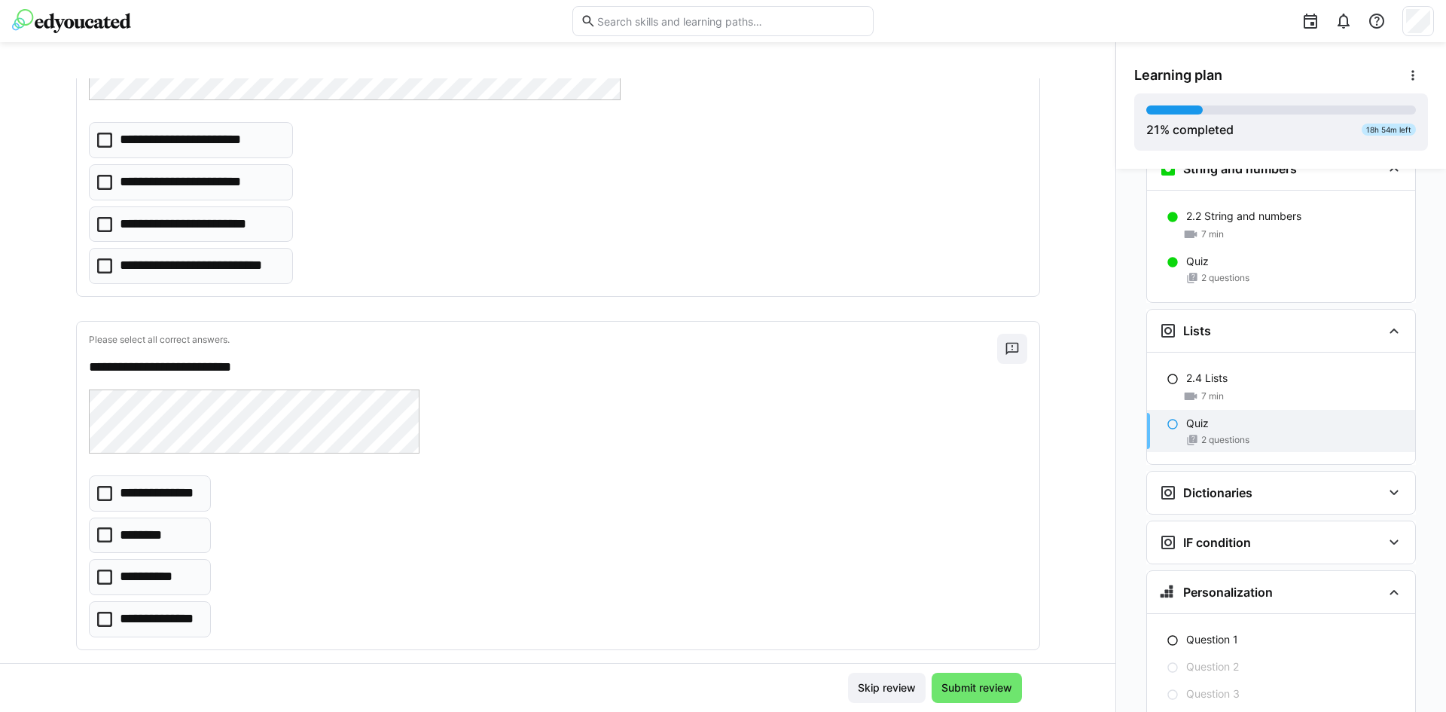
scroll to position [244, 0]
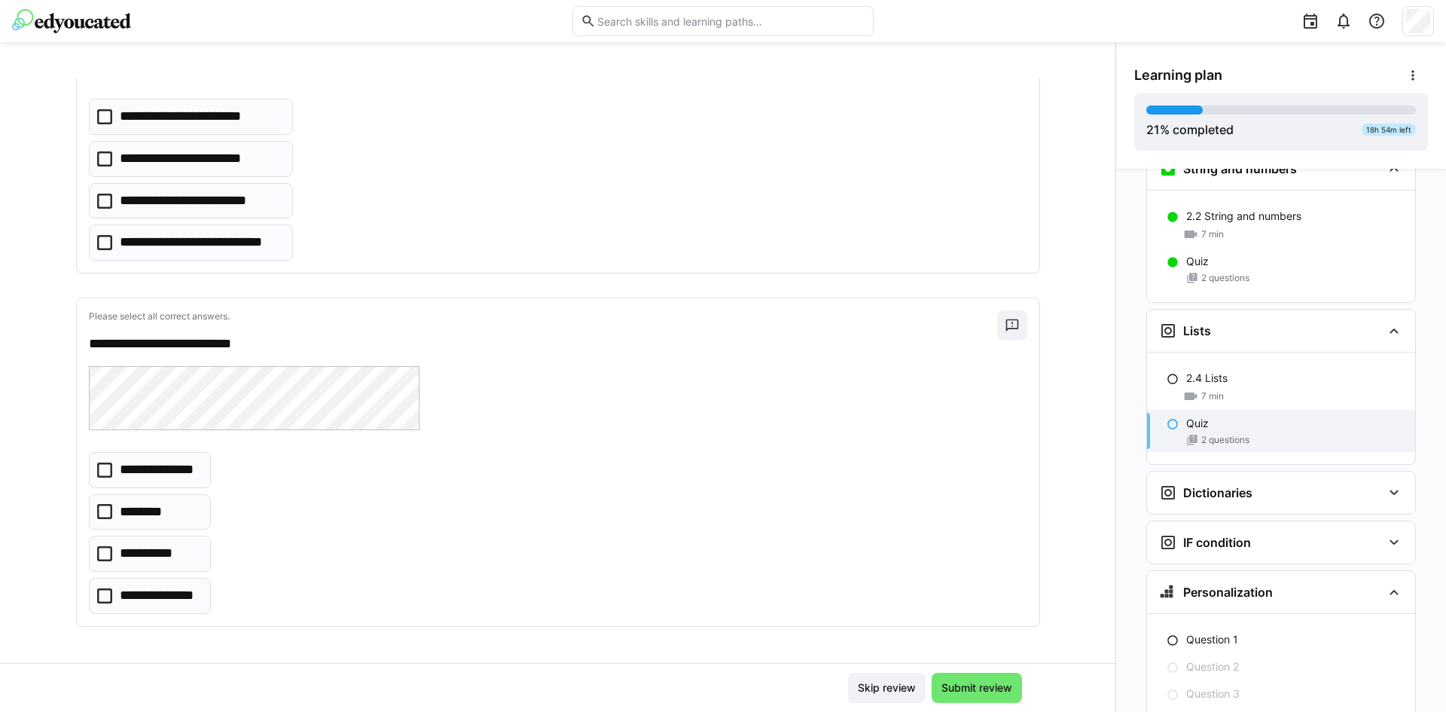
click at [99, 590] on icon at bounding box center [104, 595] width 15 height 15
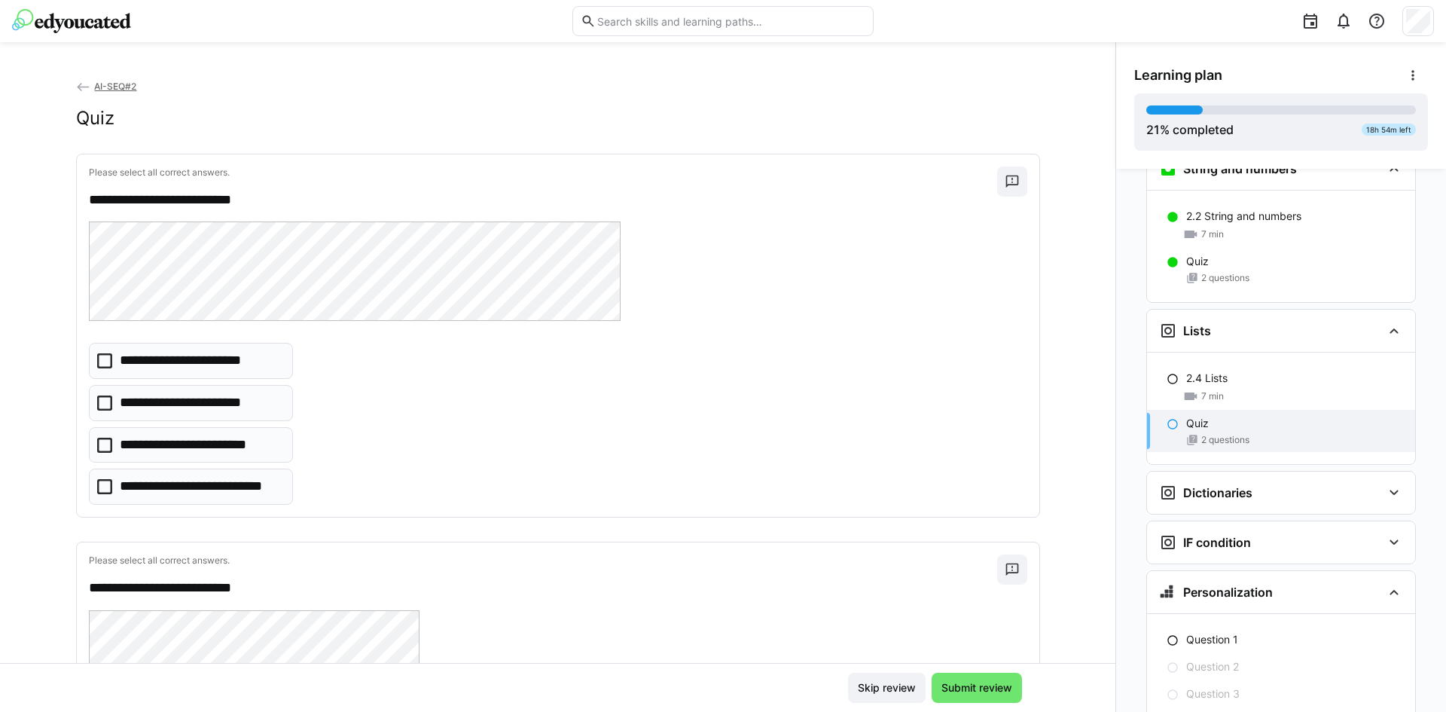
click at [97, 491] on icon at bounding box center [104, 486] width 15 height 15
click at [97, 404] on icon at bounding box center [104, 402] width 15 height 15
click at [506, 480] on div "**********" at bounding box center [558, 424] width 938 height 162
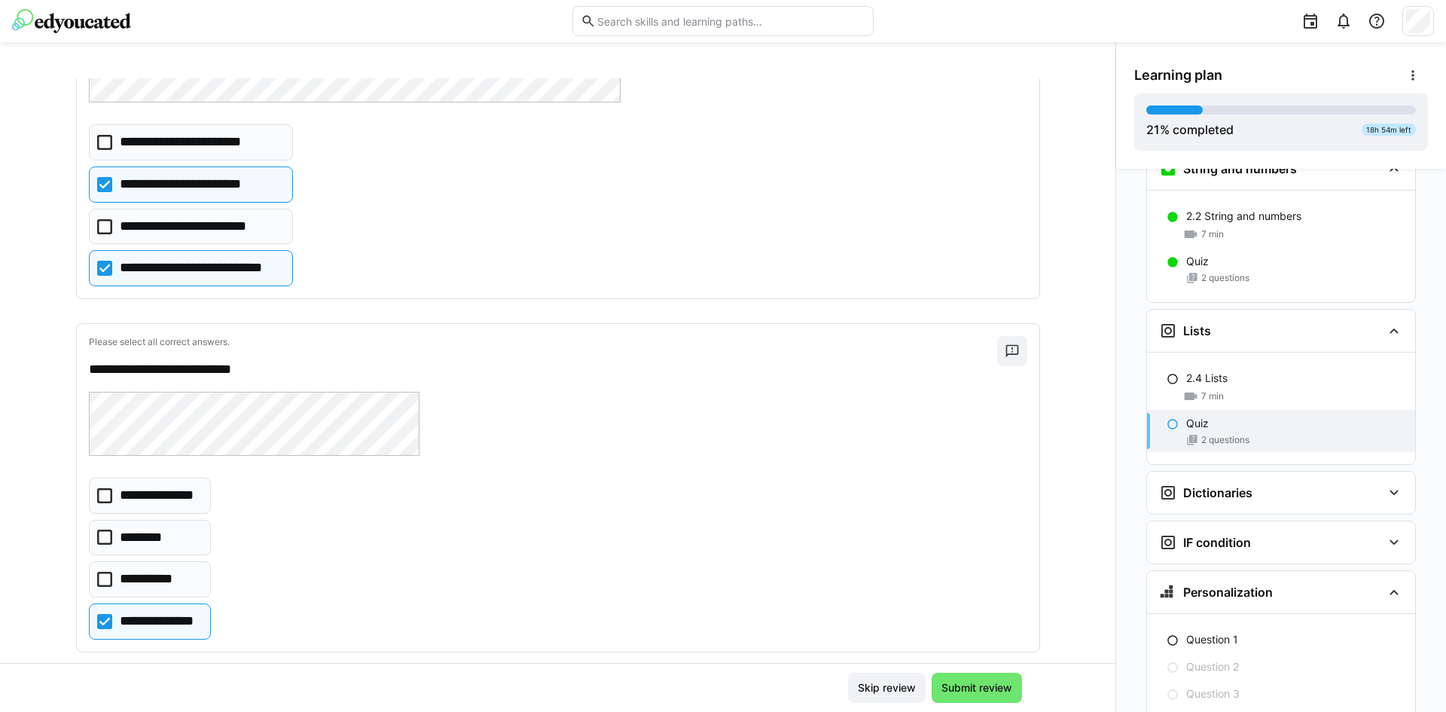
scroll to position [244, 0]
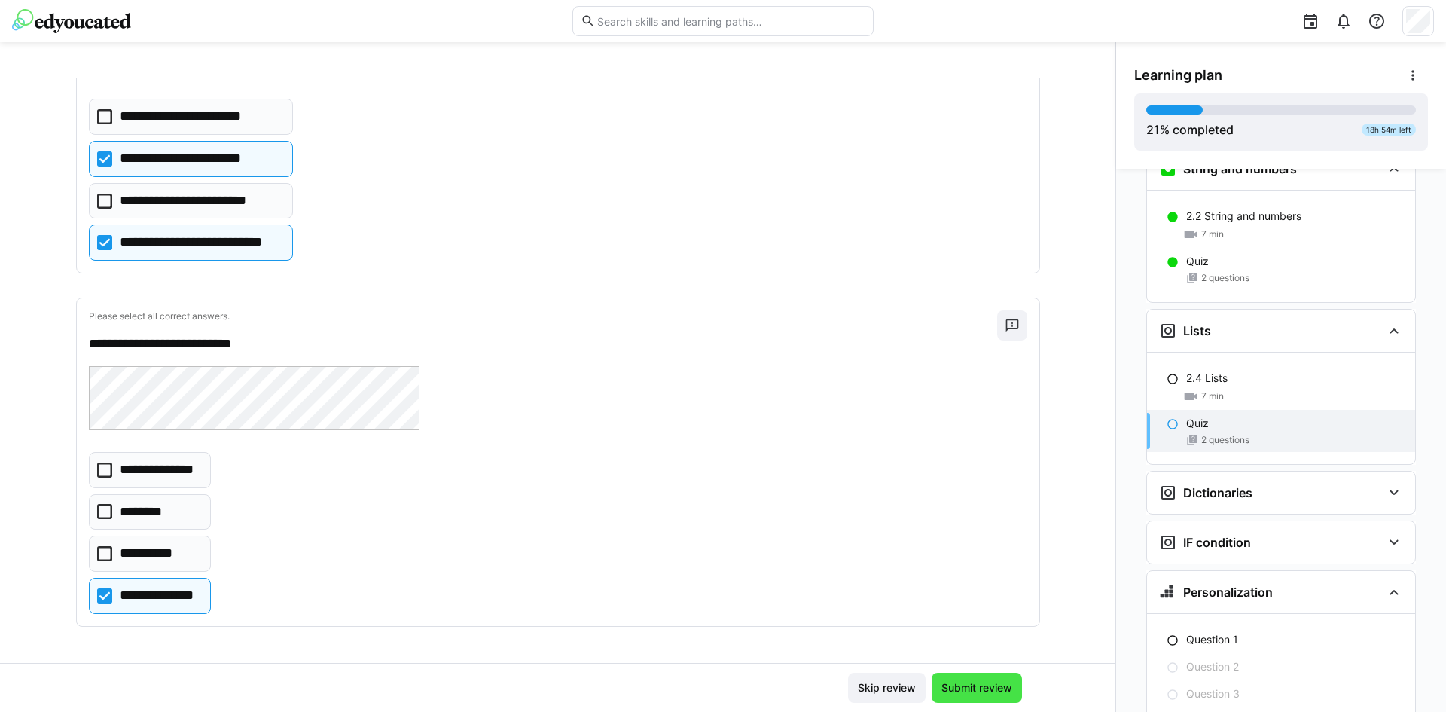
click at [971, 694] on span "Submit review" at bounding box center [976, 687] width 75 height 15
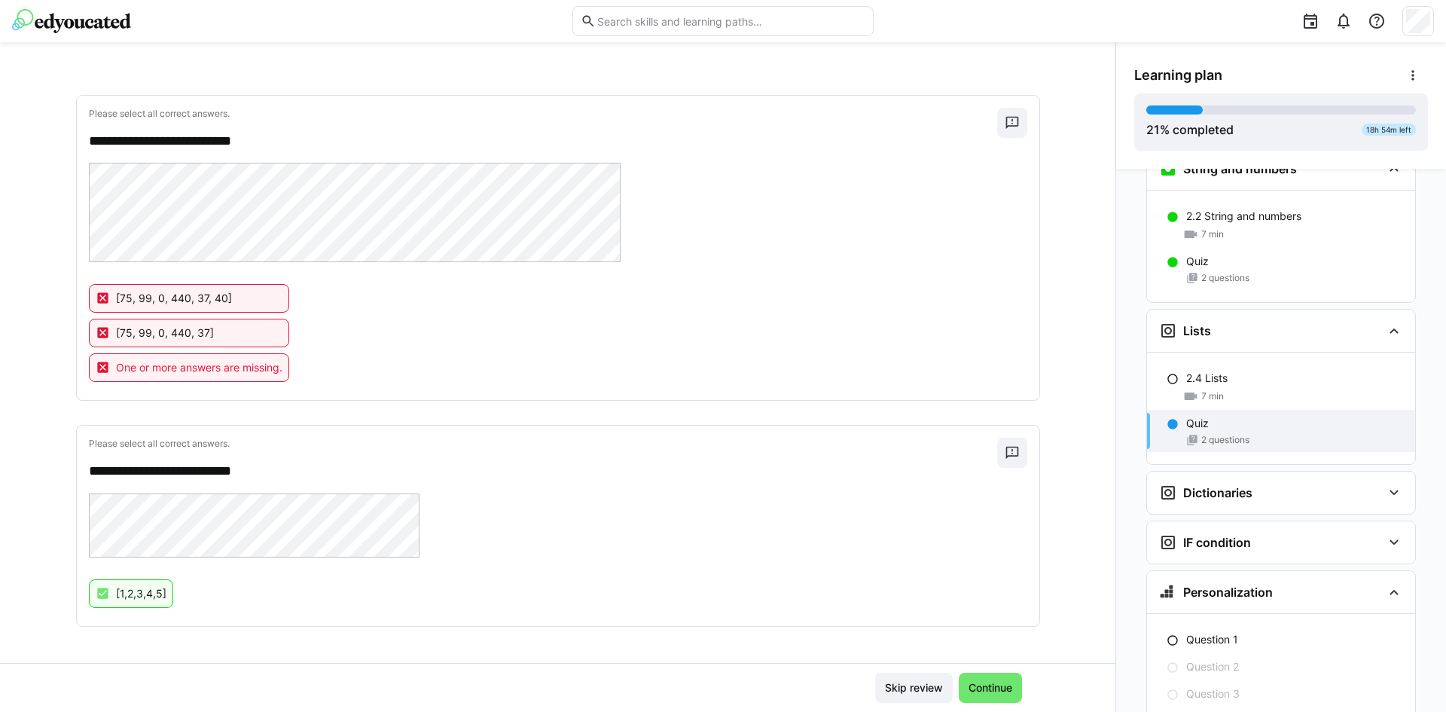
scroll to position [0, 0]
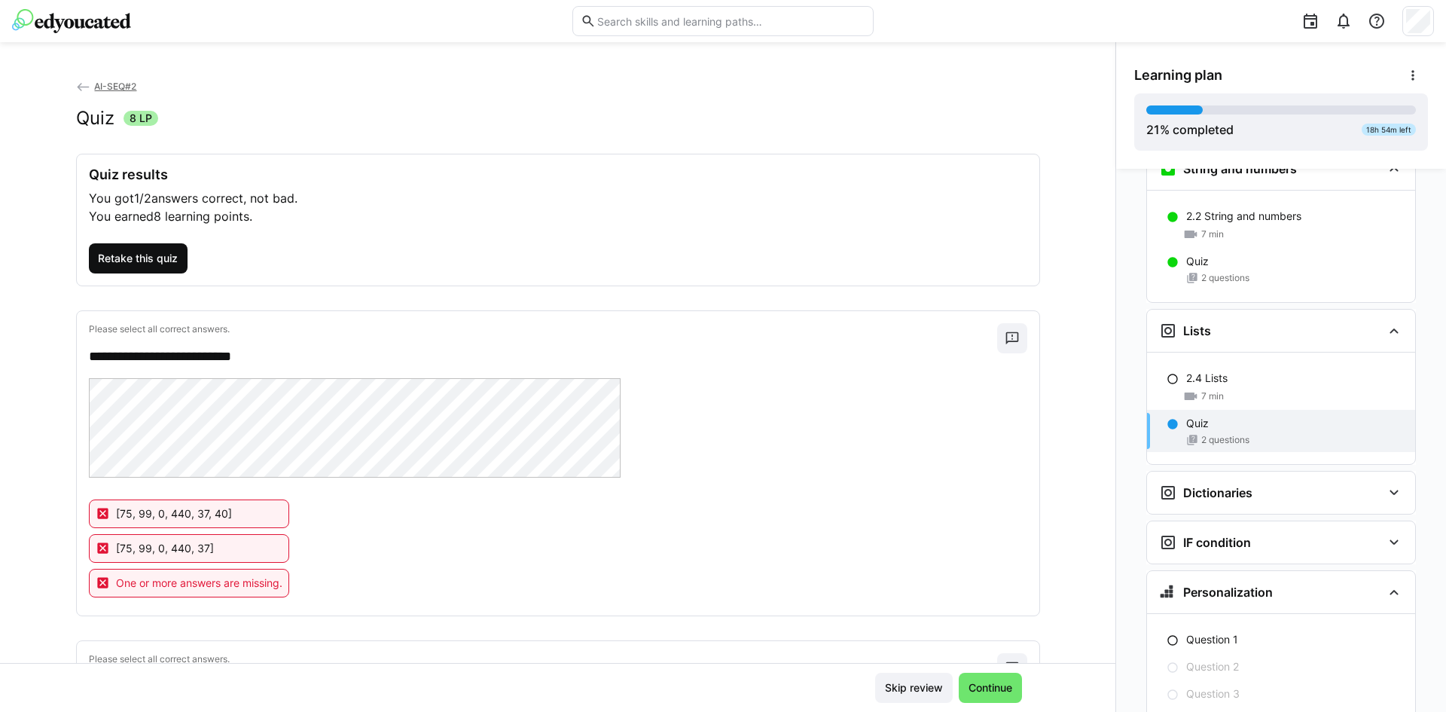
click at [173, 252] on span "Retake this quiz" at bounding box center [138, 258] width 99 height 30
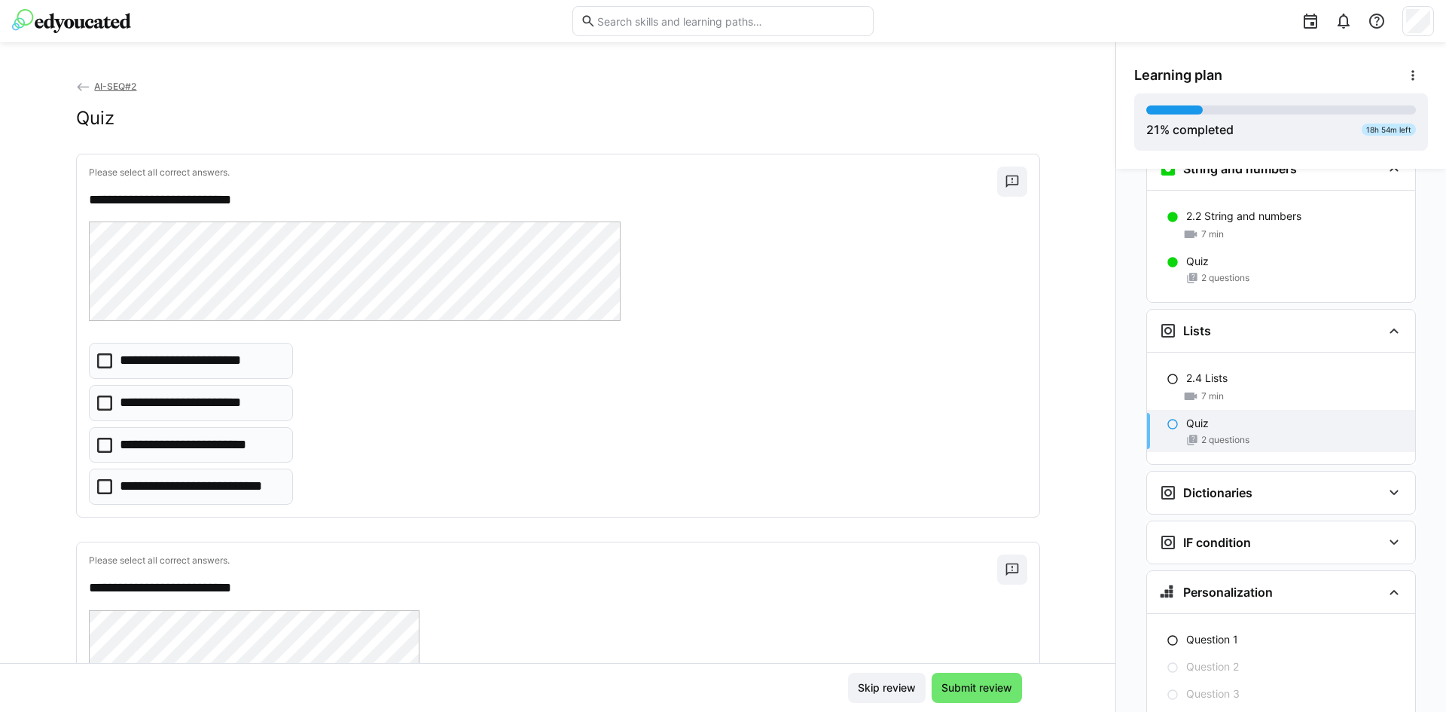
click at [100, 400] on icon at bounding box center [104, 402] width 15 height 15
click at [99, 402] on icon at bounding box center [104, 402] width 15 height 15
click at [99, 362] on icon at bounding box center [104, 360] width 15 height 15
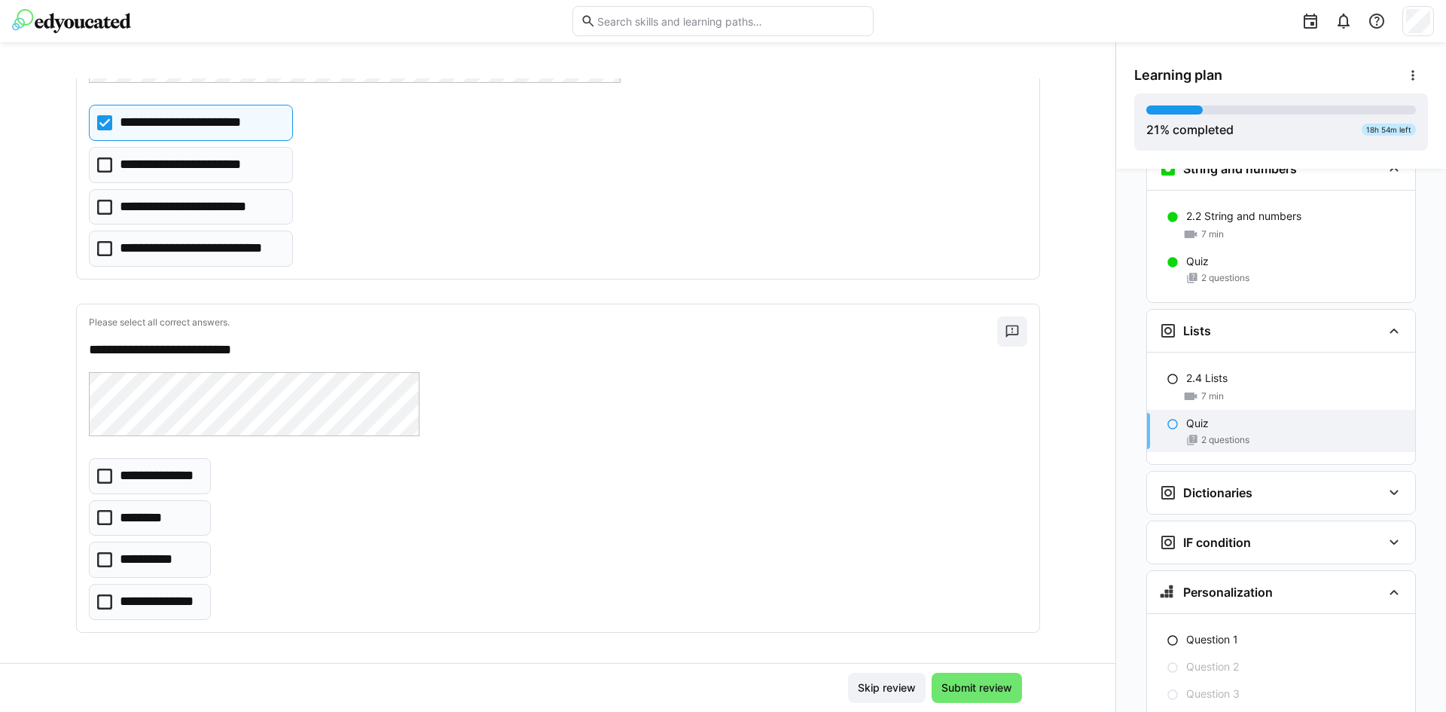
scroll to position [244, 0]
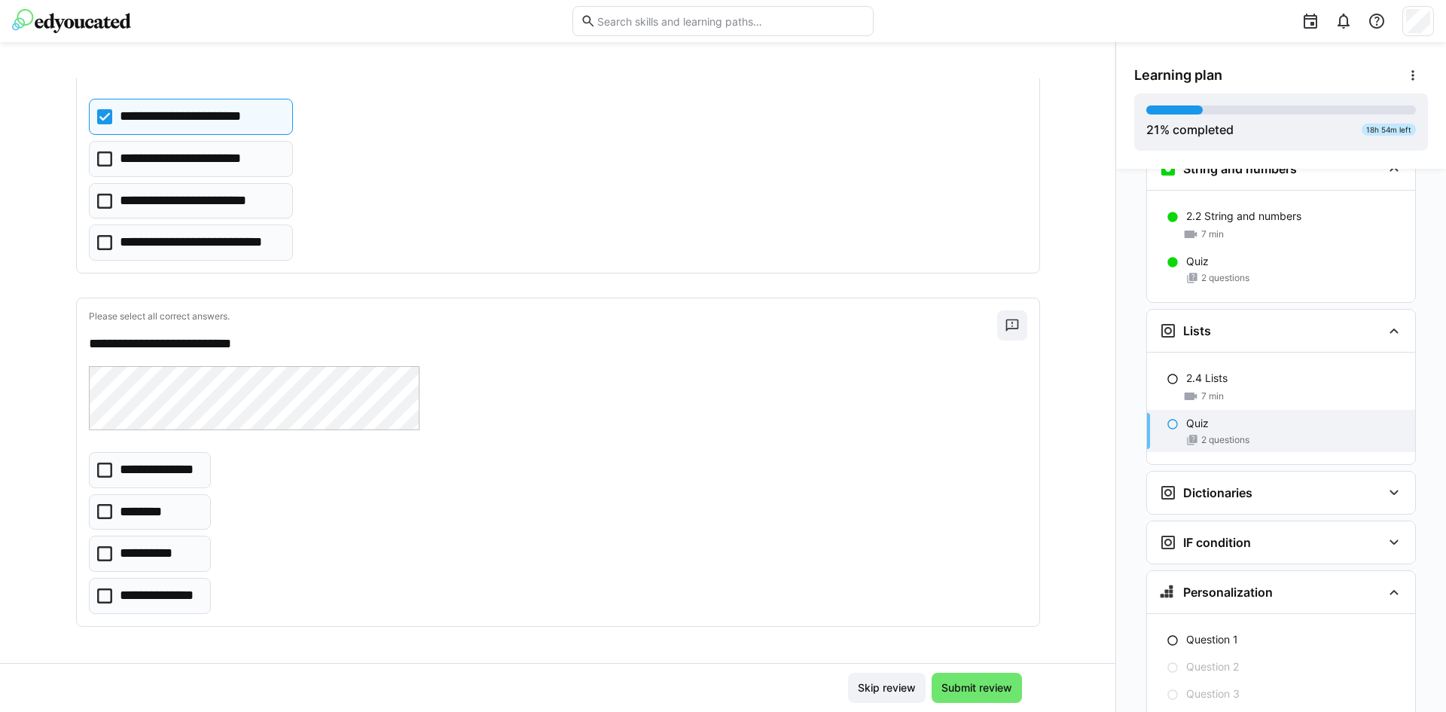
click at [96, 586] on eds-checkbox "**********" at bounding box center [150, 596] width 122 height 36
click at [975, 680] on span "Submit review" at bounding box center [976, 687] width 75 height 15
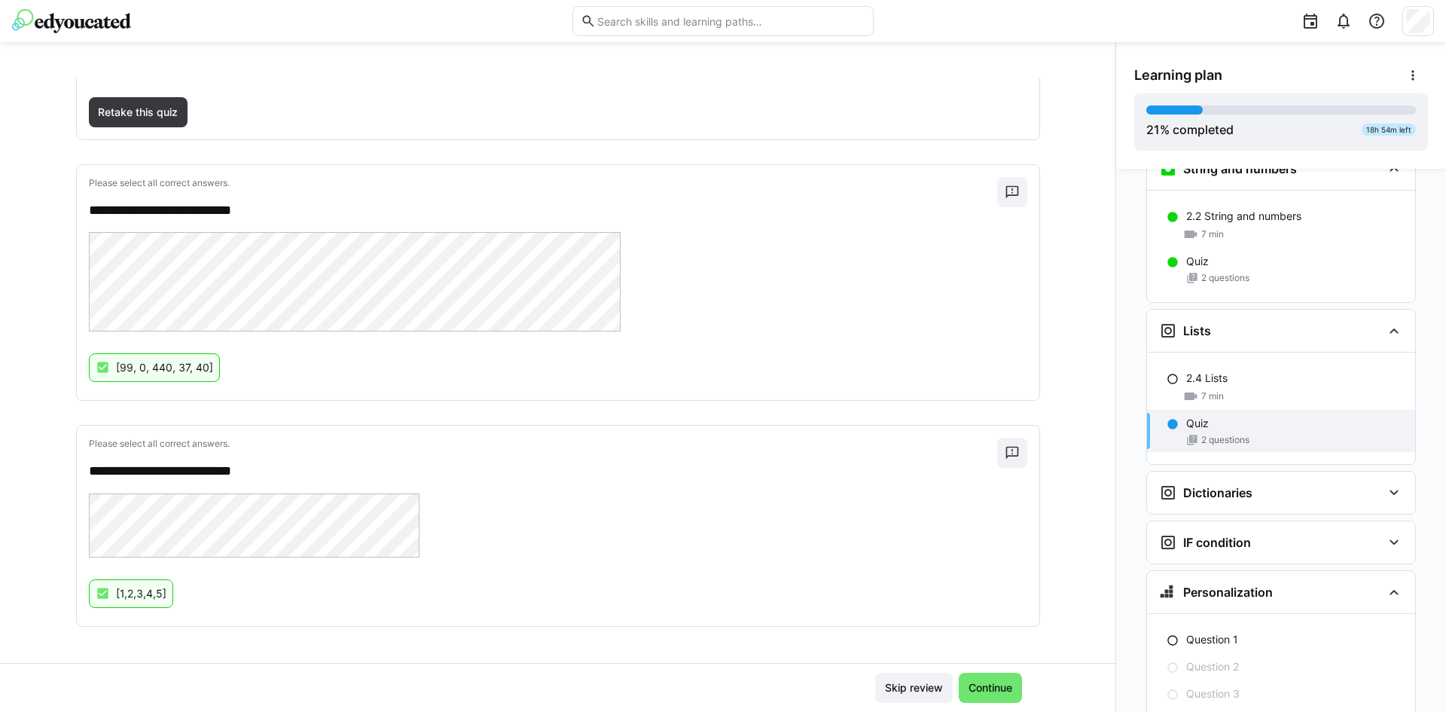
scroll to position [0, 0]
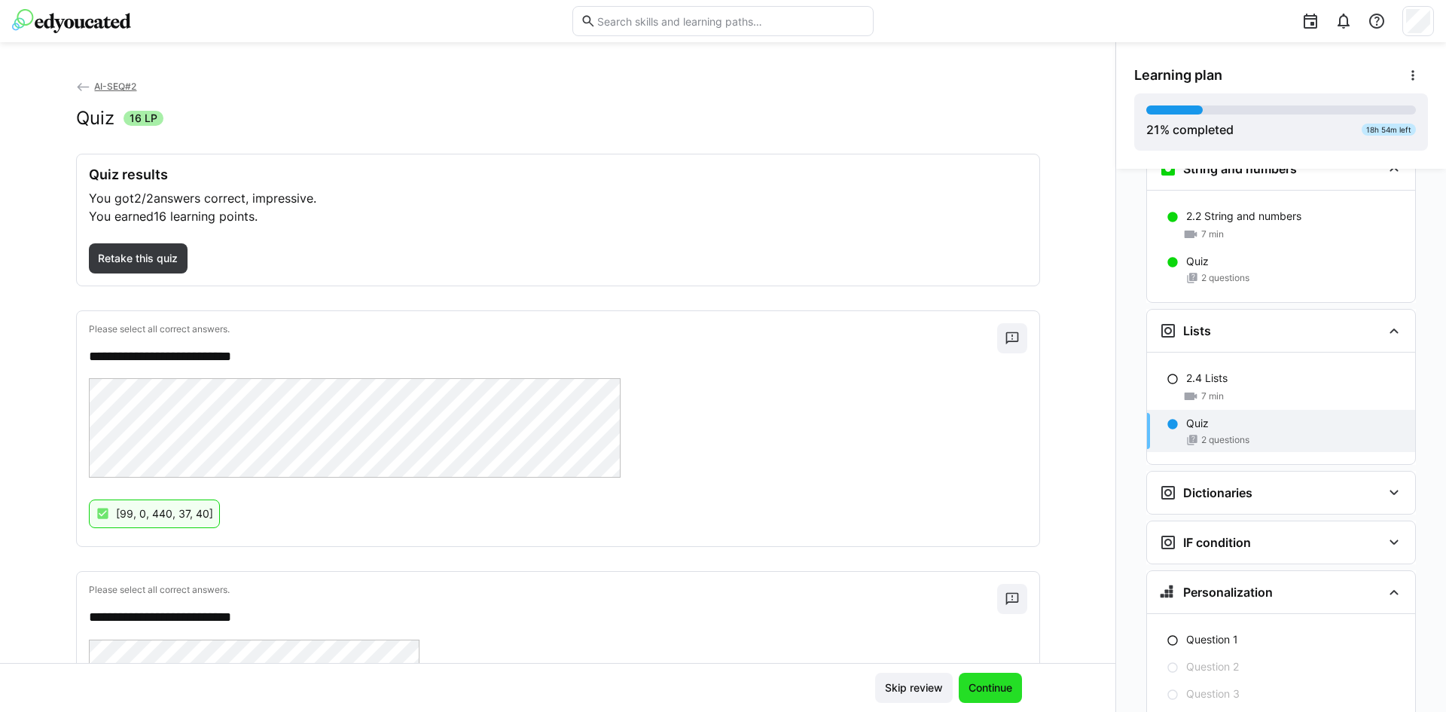
click at [977, 687] on span "Continue" at bounding box center [990, 687] width 48 height 15
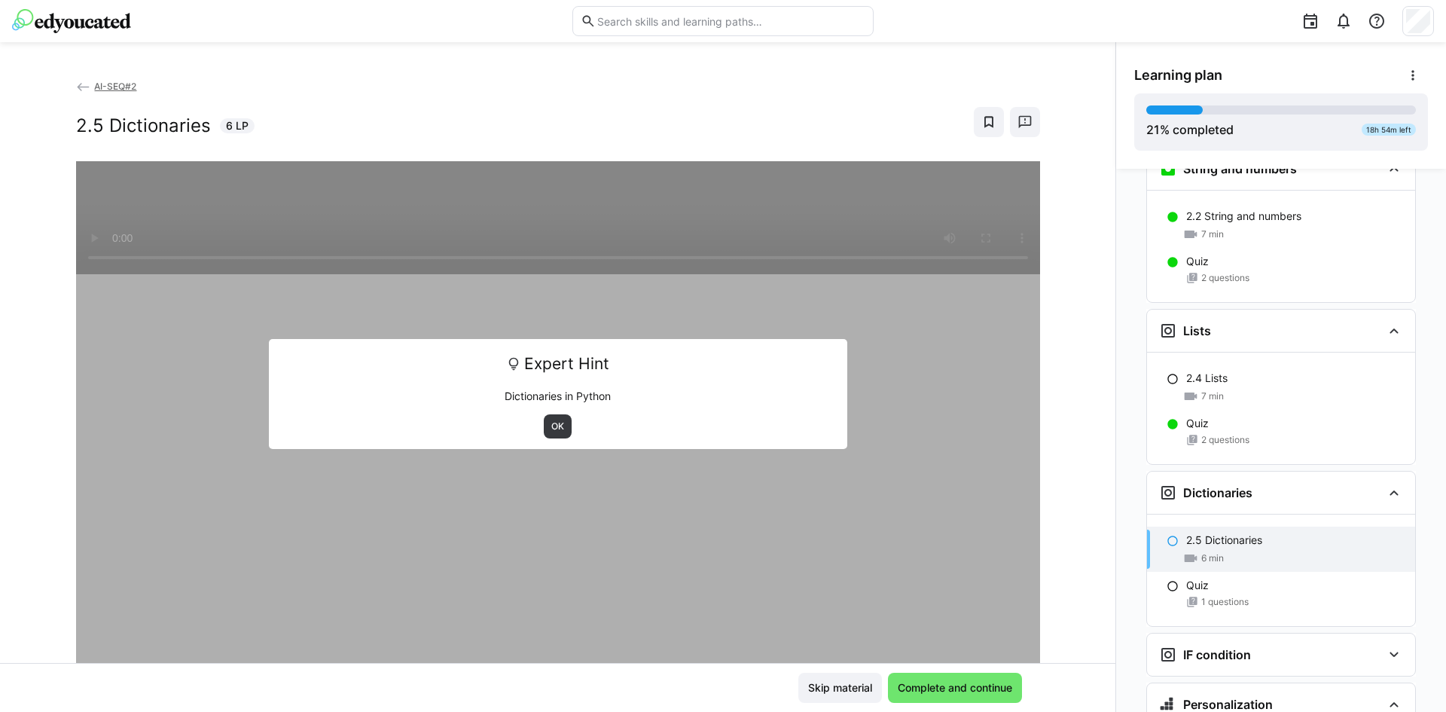
scroll to position [1444, 0]
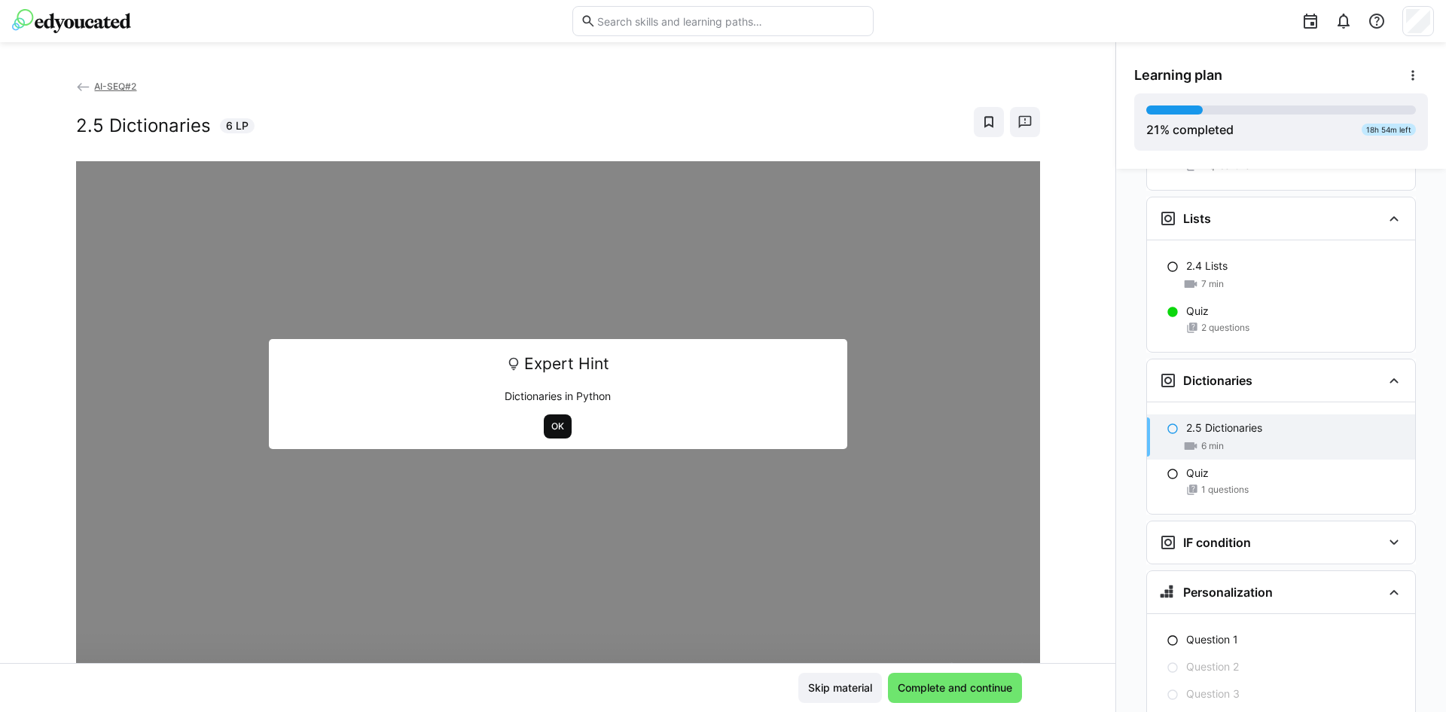
click at [550, 431] on span "OK" at bounding box center [558, 426] width 16 height 12
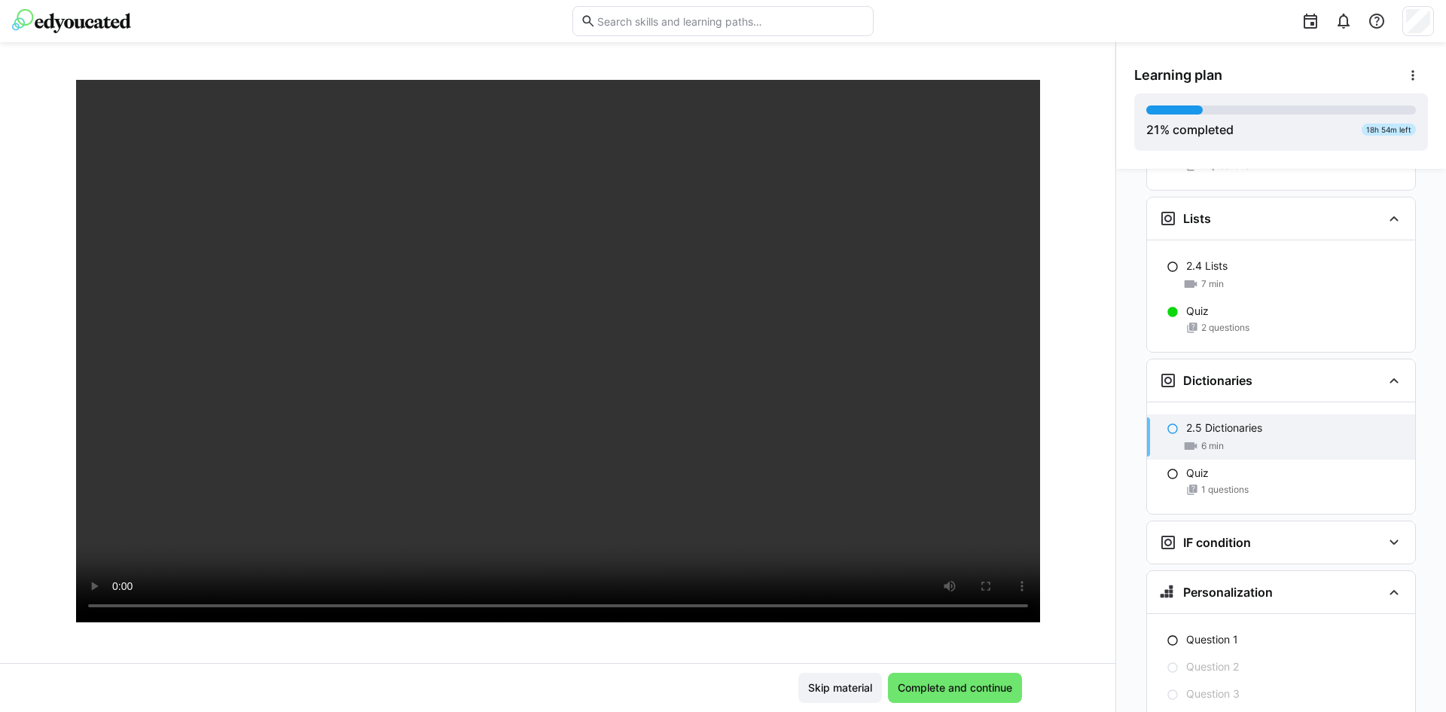
scroll to position [81, 0]
click at [1055, 416] on div "AI-SEQ#2 2.5 Dictionaries 6 LP" at bounding box center [557, 370] width 1115 height 584
click at [966, 682] on span "Complete and continue" at bounding box center [954, 687] width 119 height 15
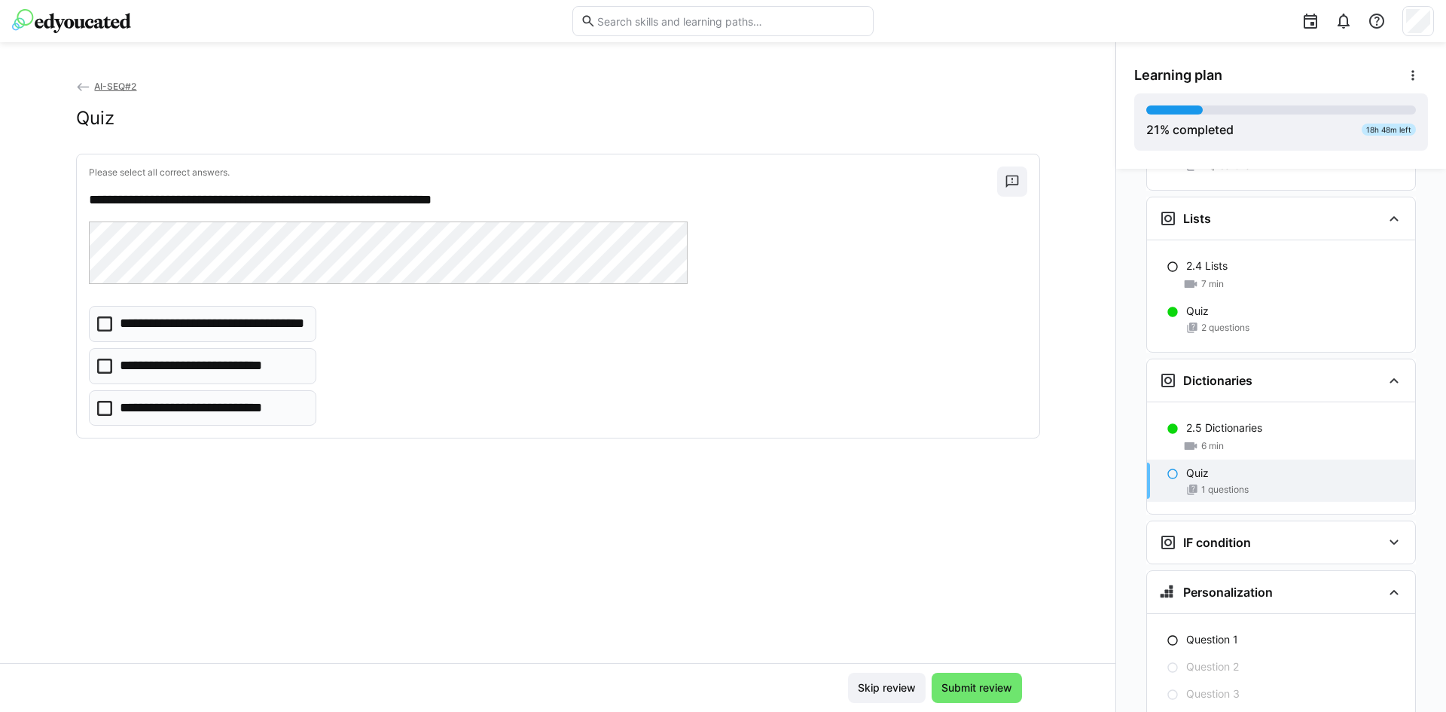
click at [106, 371] on icon at bounding box center [104, 365] width 15 height 15
click at [989, 690] on span "Submit review" at bounding box center [976, 687] width 75 height 15
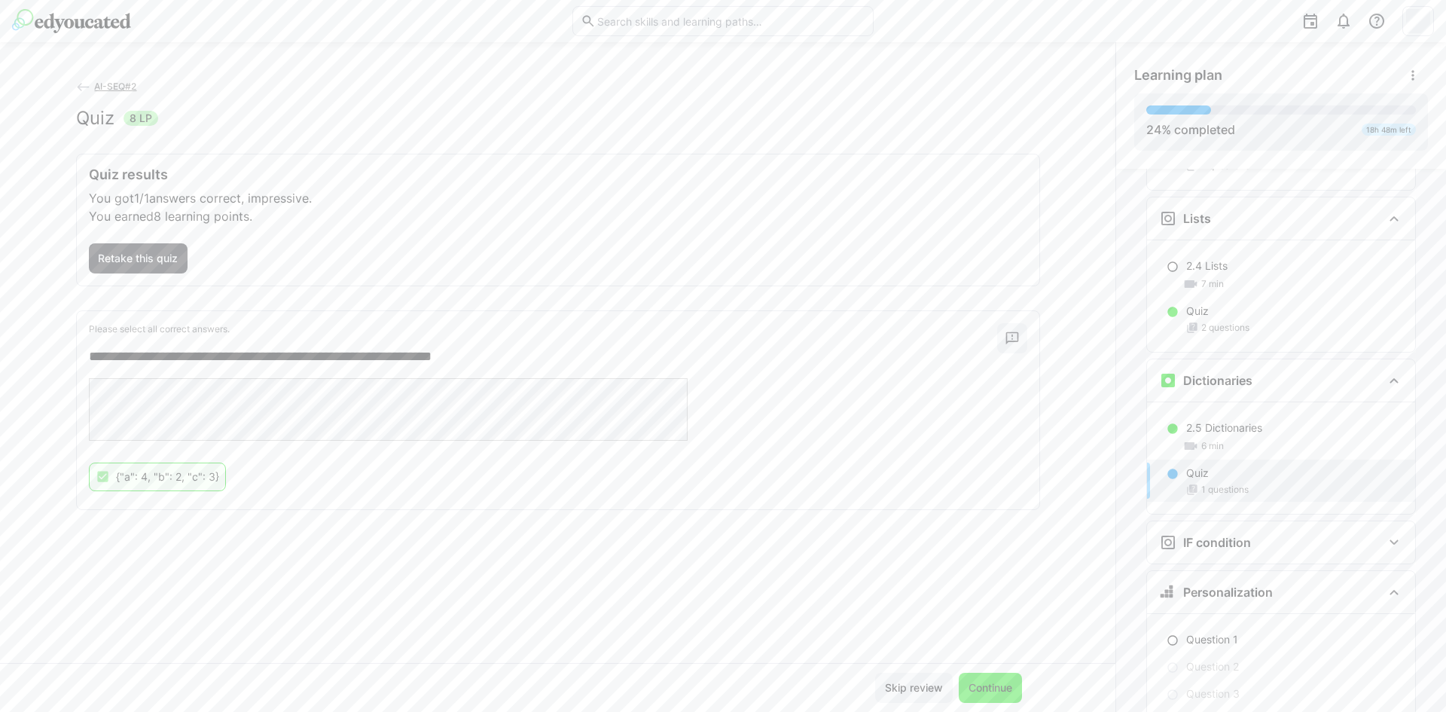
click at [983, 687] on span "Continue" at bounding box center [990, 687] width 48 height 15
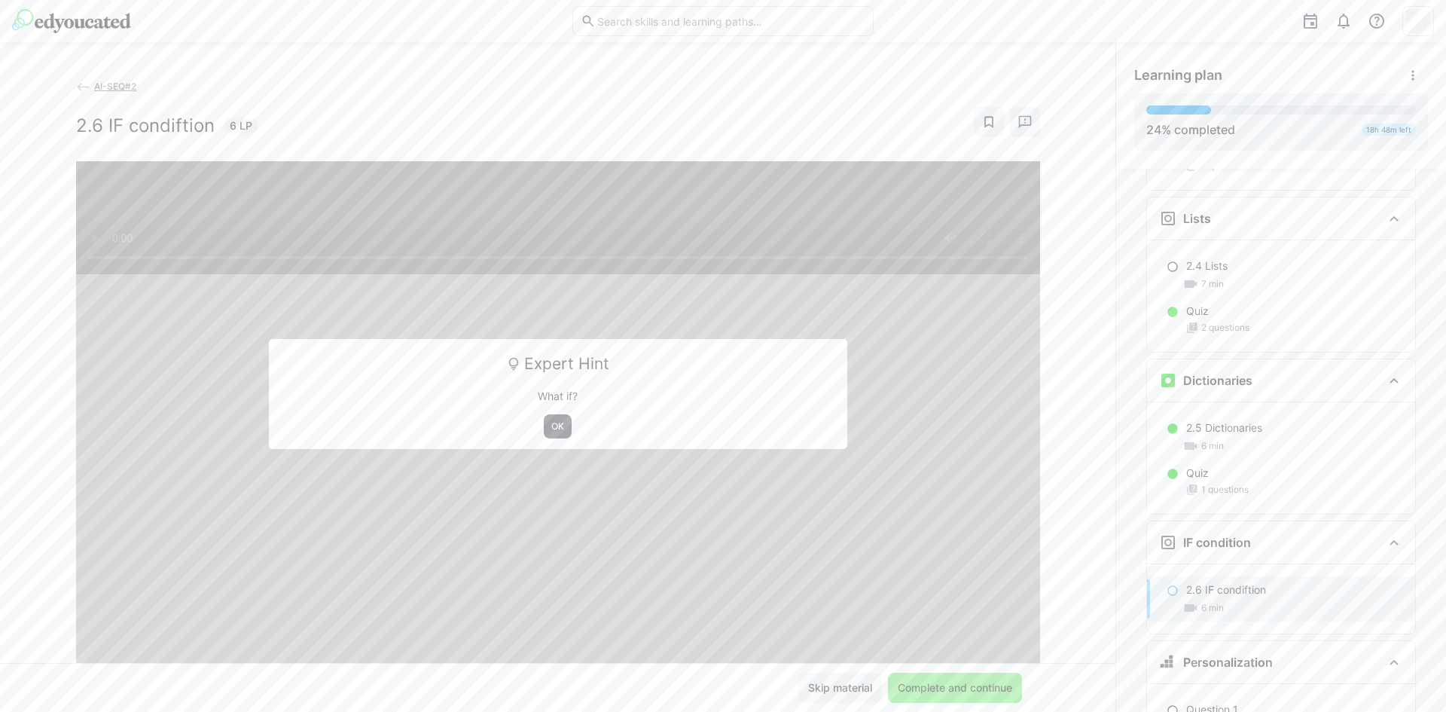
scroll to position [1556, 0]
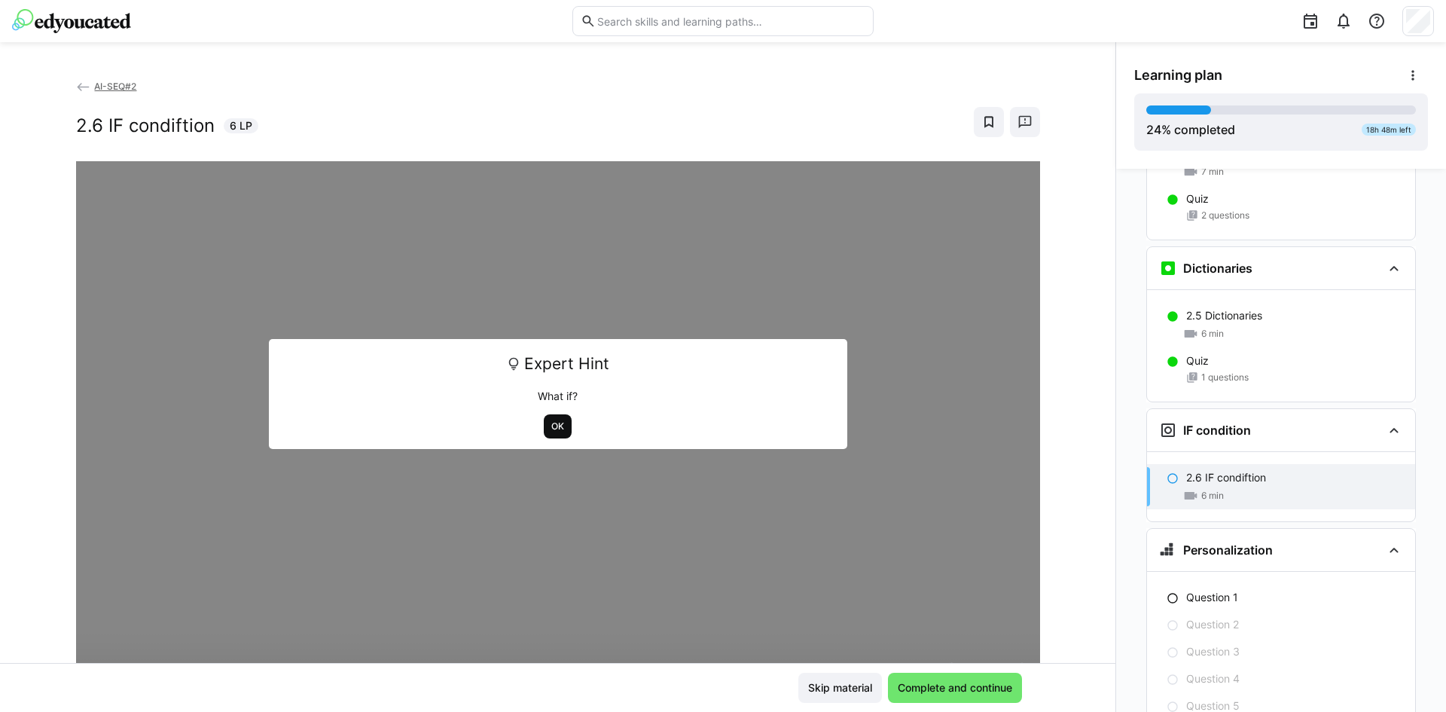
click at [553, 428] on span "OK" at bounding box center [558, 426] width 16 height 12
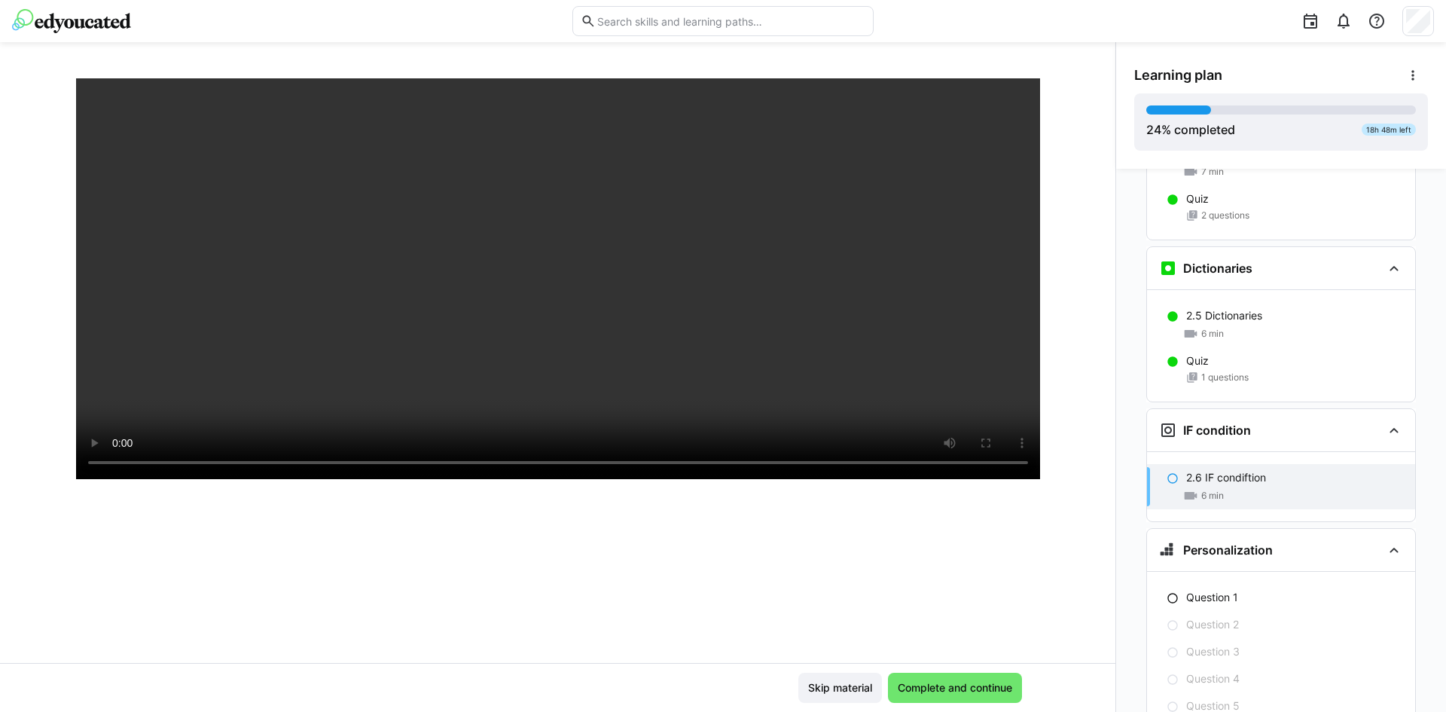
scroll to position [258, 0]
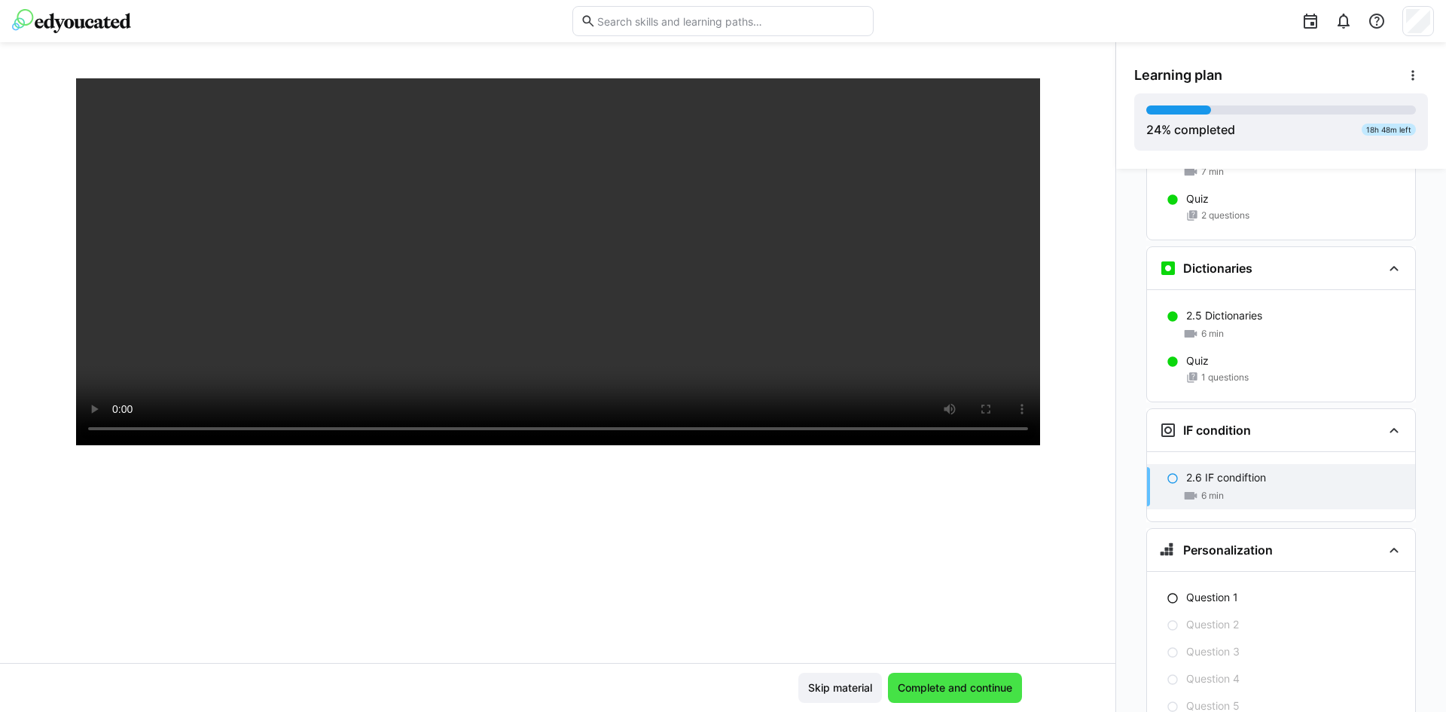
click at [995, 686] on span "Complete and continue" at bounding box center [954, 687] width 119 height 15
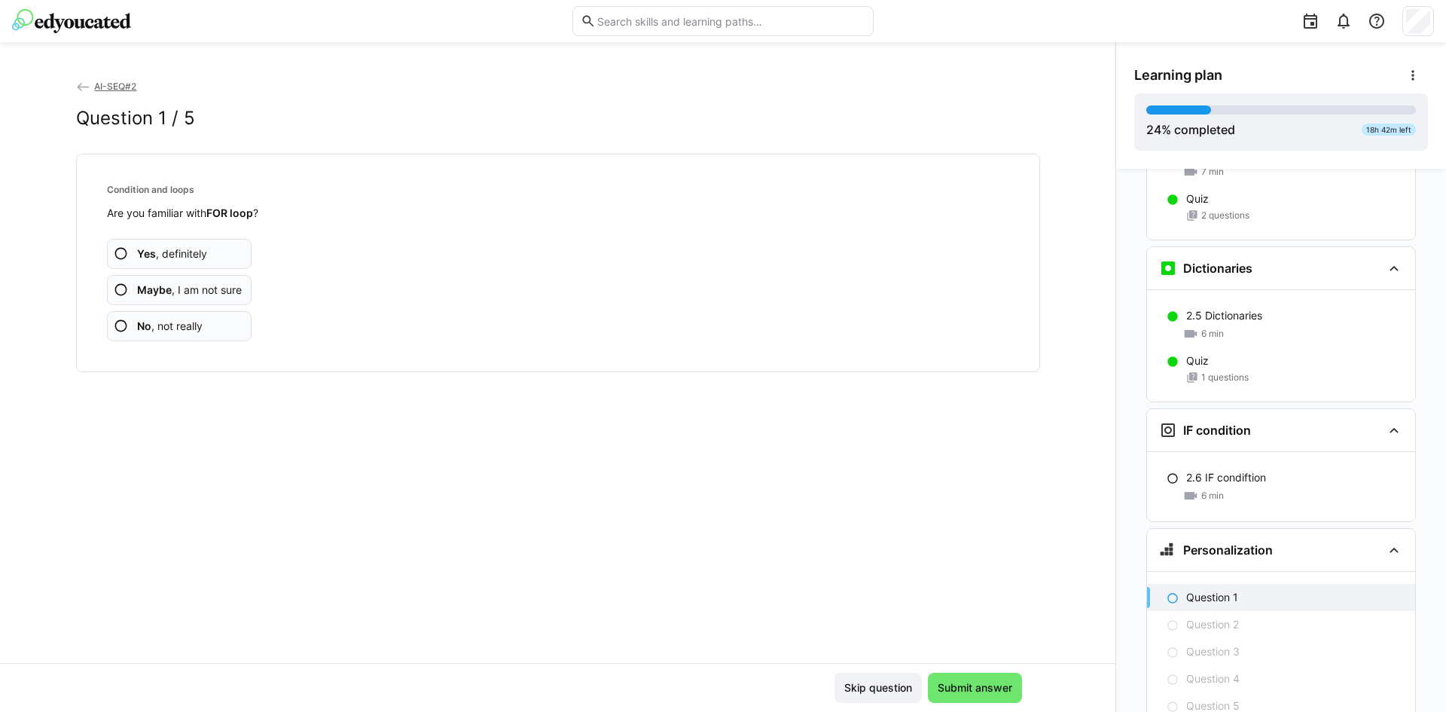
scroll to position [1626, 0]
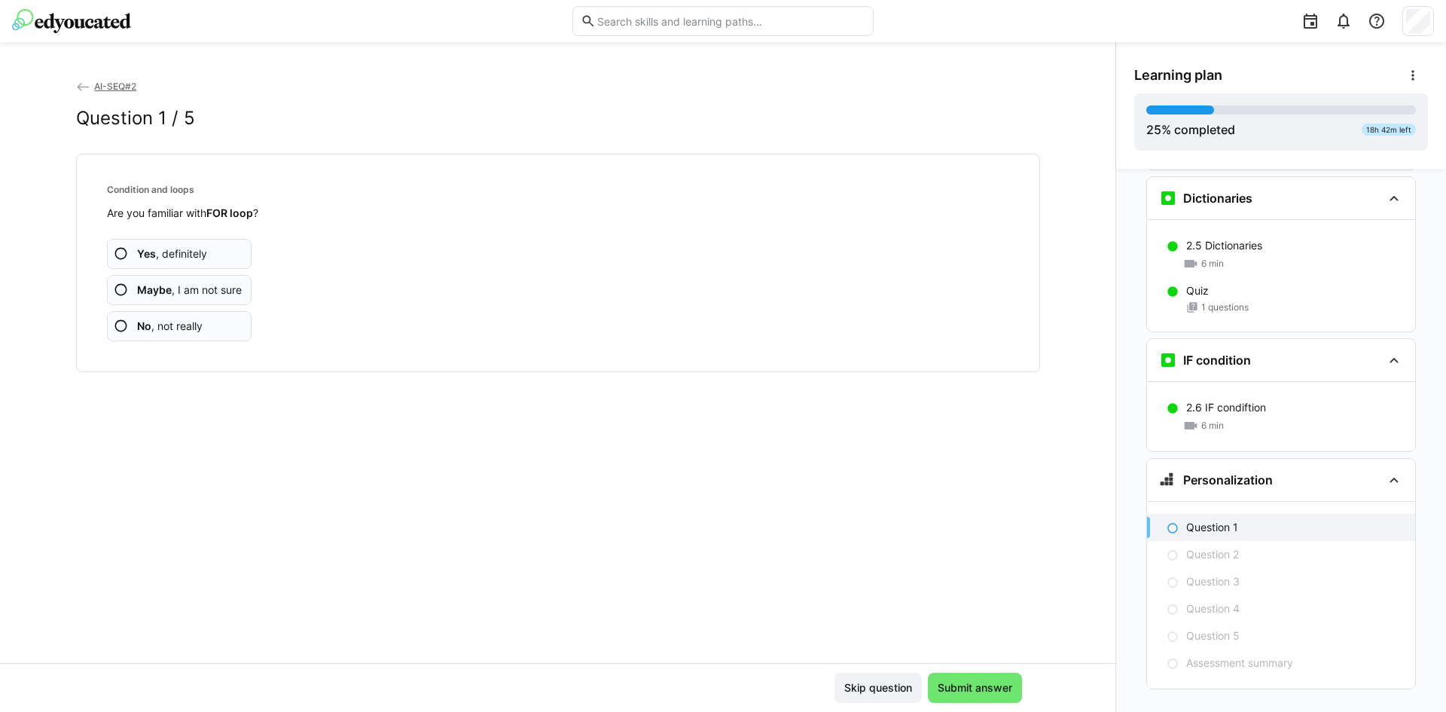
click at [180, 321] on span "No , not really" at bounding box center [170, 326] width 66 height 15
click at [214, 337] on app-assessment-question-radio "No , not really" at bounding box center [179, 326] width 145 height 30
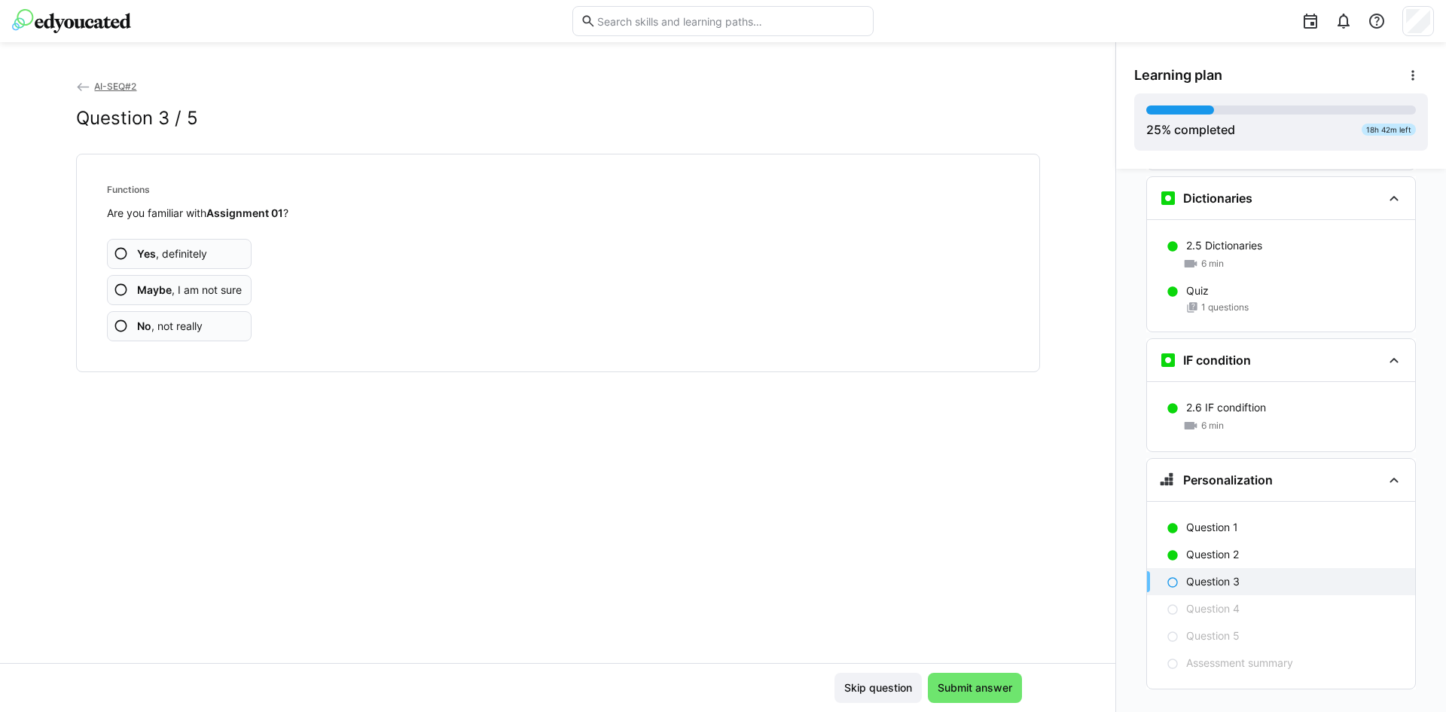
click at [214, 337] on app-assessment-question-radio "No , not really" at bounding box center [179, 326] width 145 height 30
click at [211, 331] on app-assessment-question-radio "No , not really" at bounding box center [179, 326] width 145 height 30
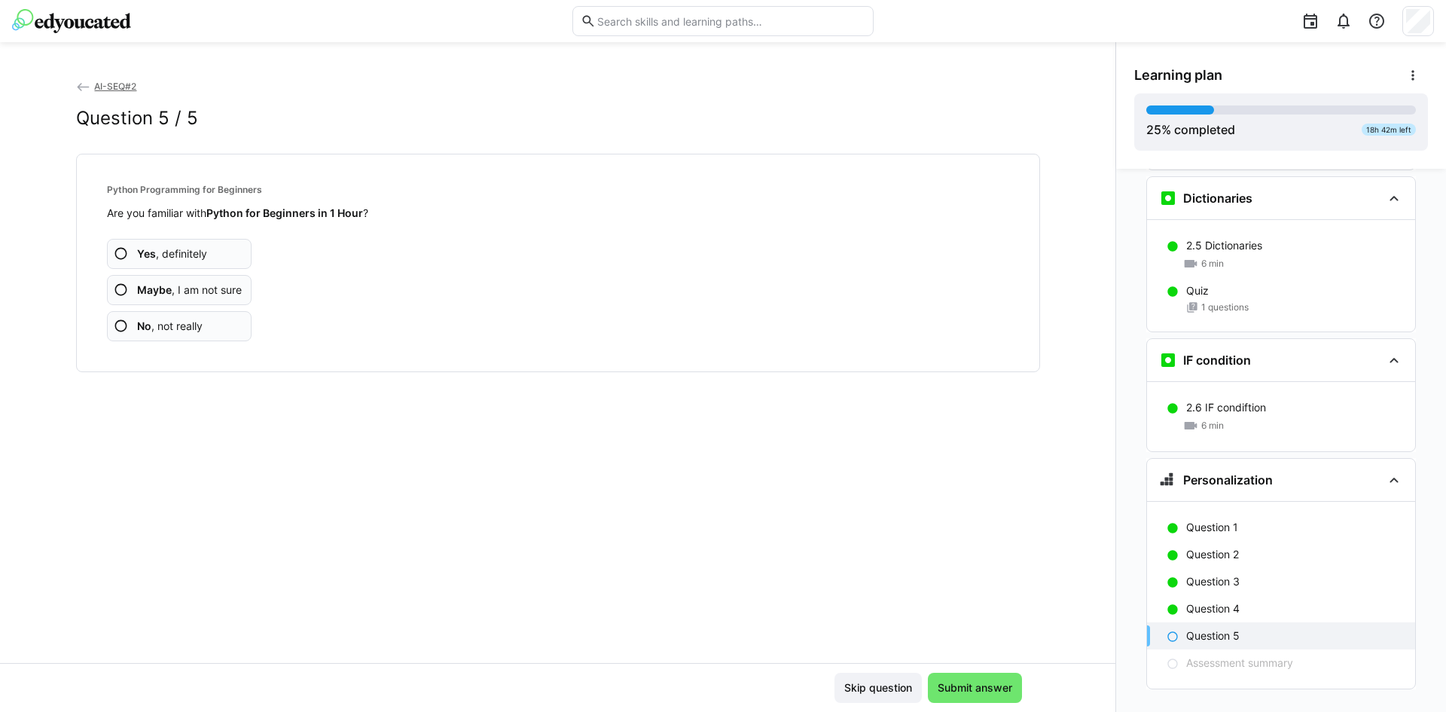
click at [195, 334] on app-assessment-question-radio "No , not really" at bounding box center [179, 326] width 145 height 30
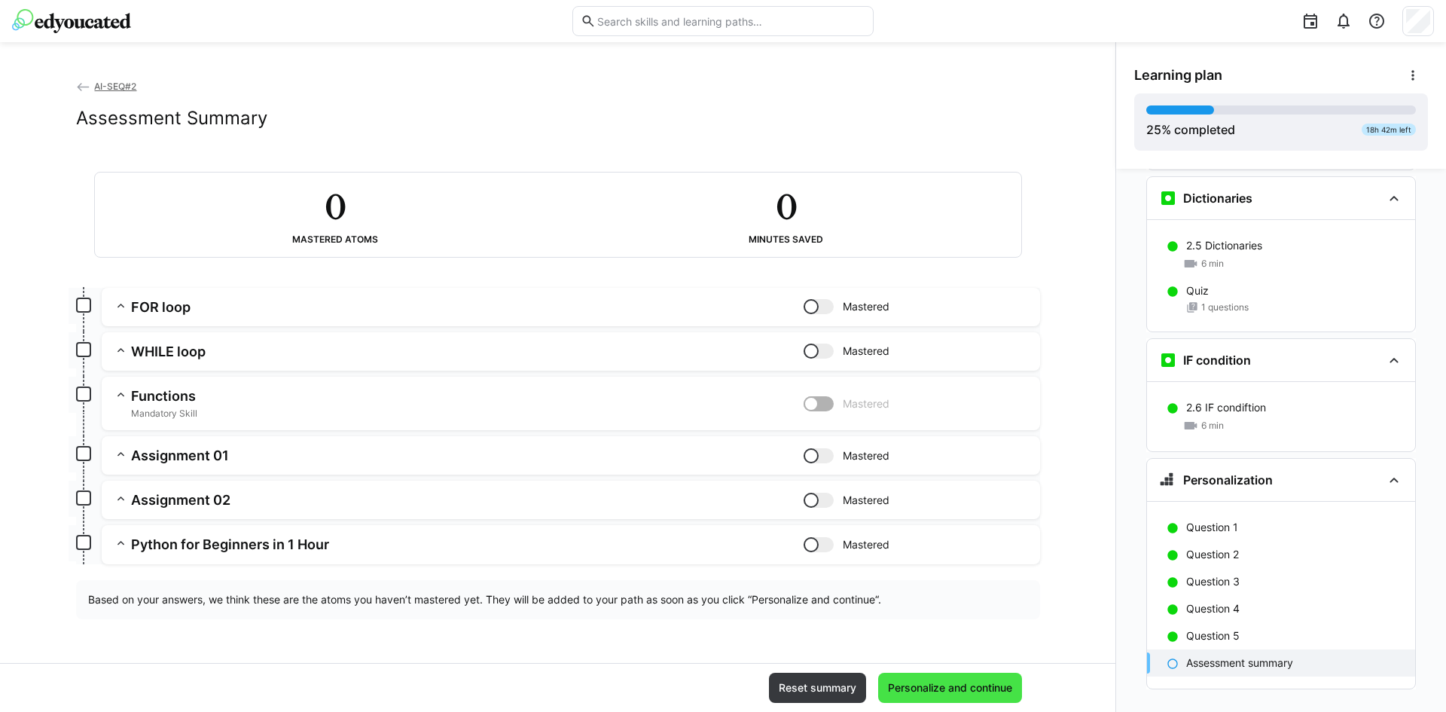
click at [970, 687] on span "Personalize and continue" at bounding box center [949, 687] width 129 height 15
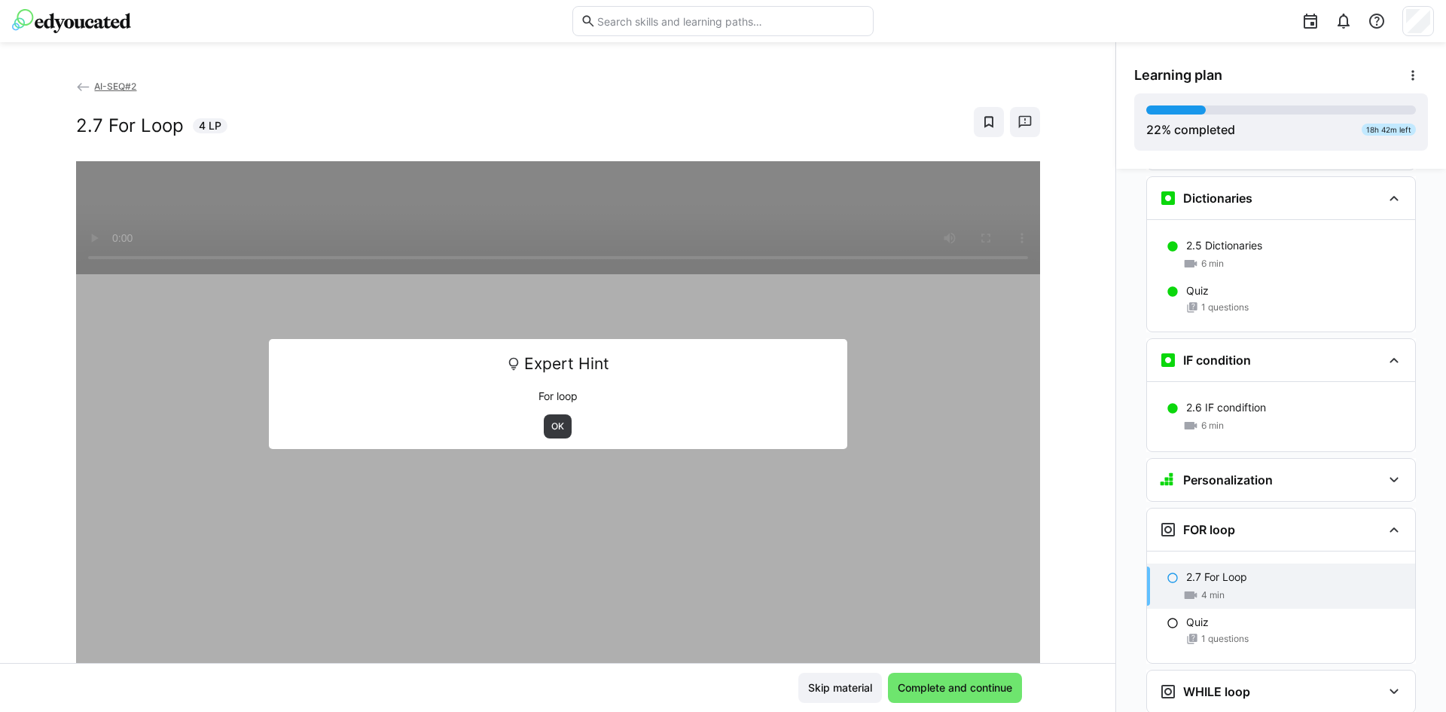
scroll to position [1941, 0]
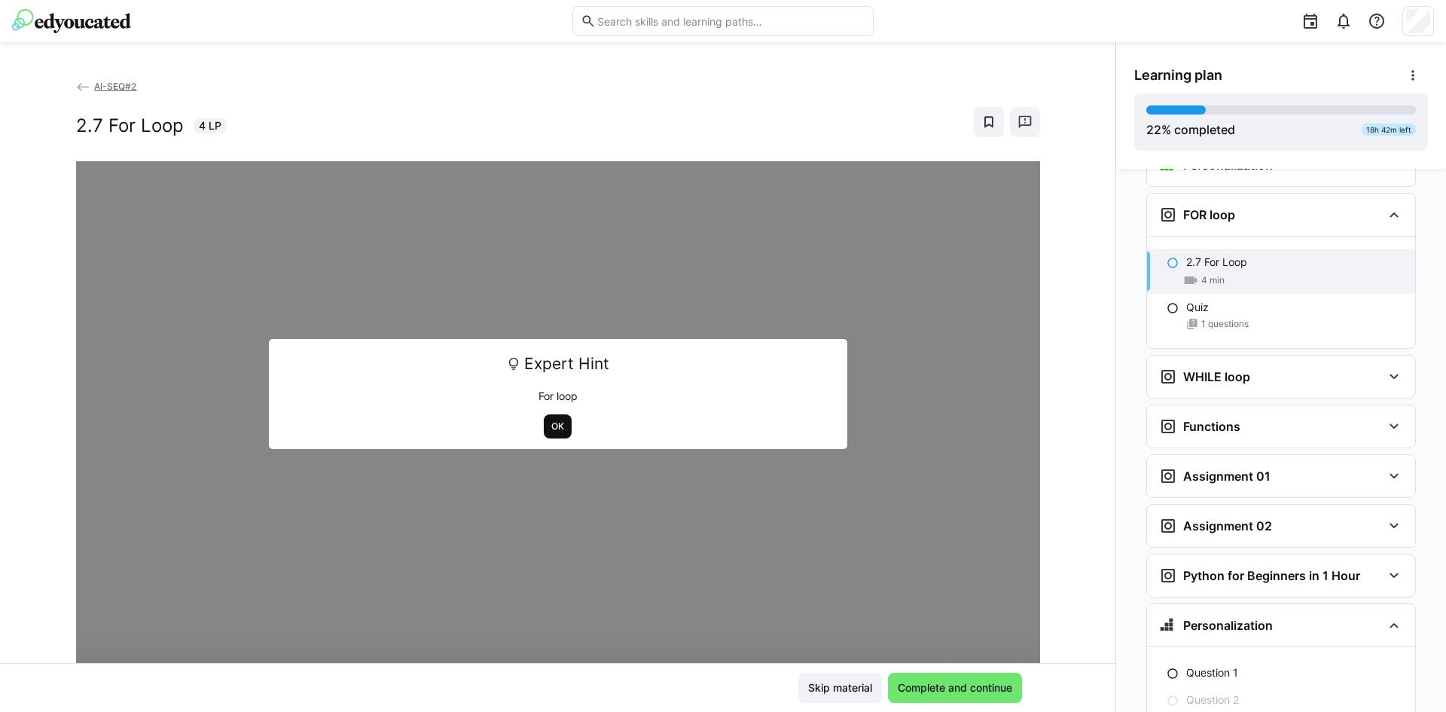
click at [550, 426] on span "OK" at bounding box center [558, 426] width 16 height 12
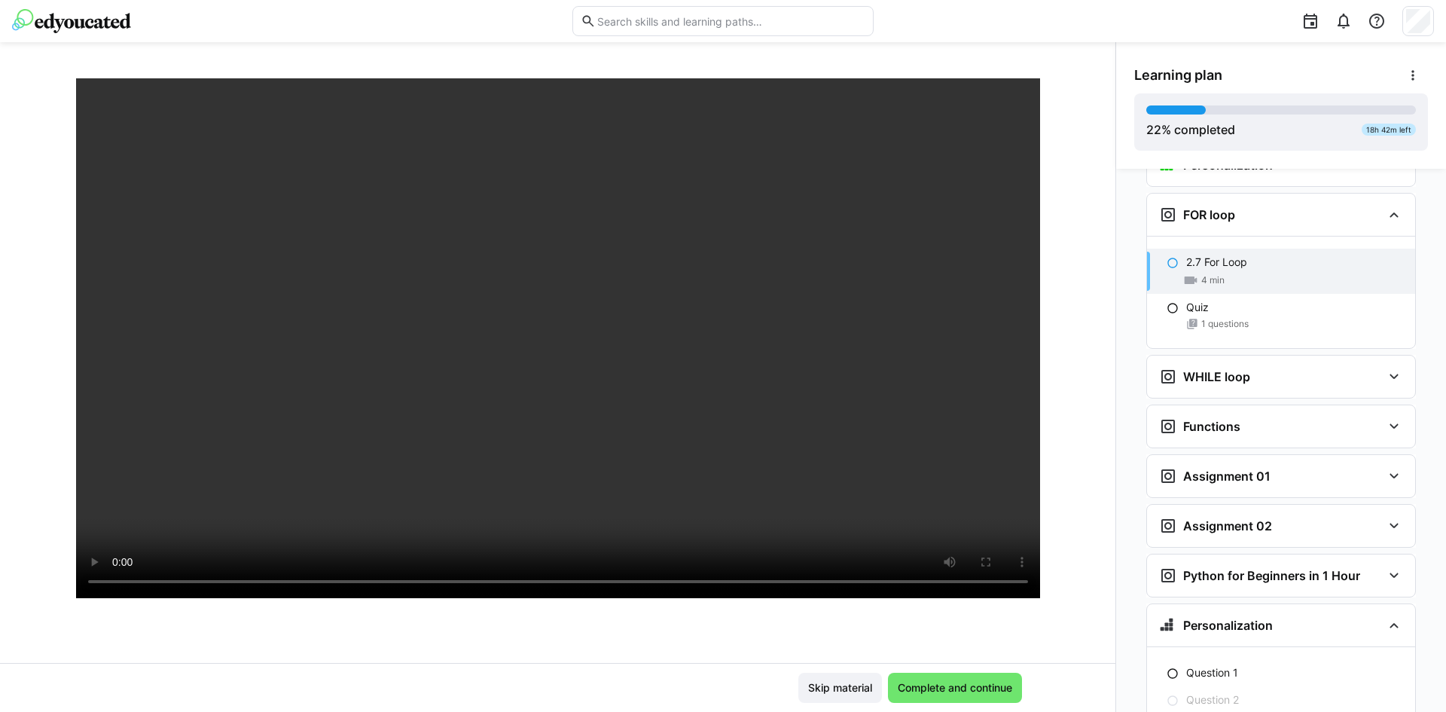
scroll to position [106, 0]
click at [669, 653] on div at bounding box center [558, 411] width 964 height 712
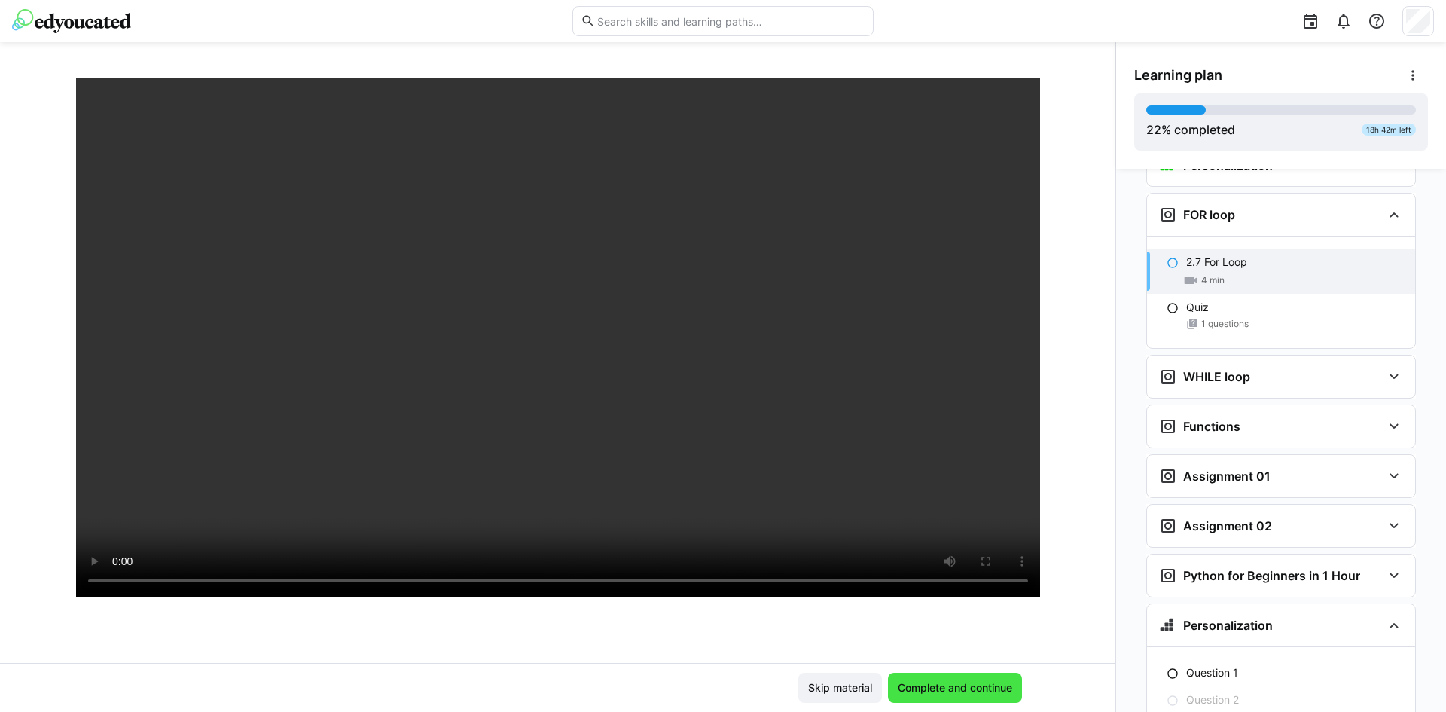
click at [938, 684] on span "Complete and continue" at bounding box center [954, 687] width 119 height 15
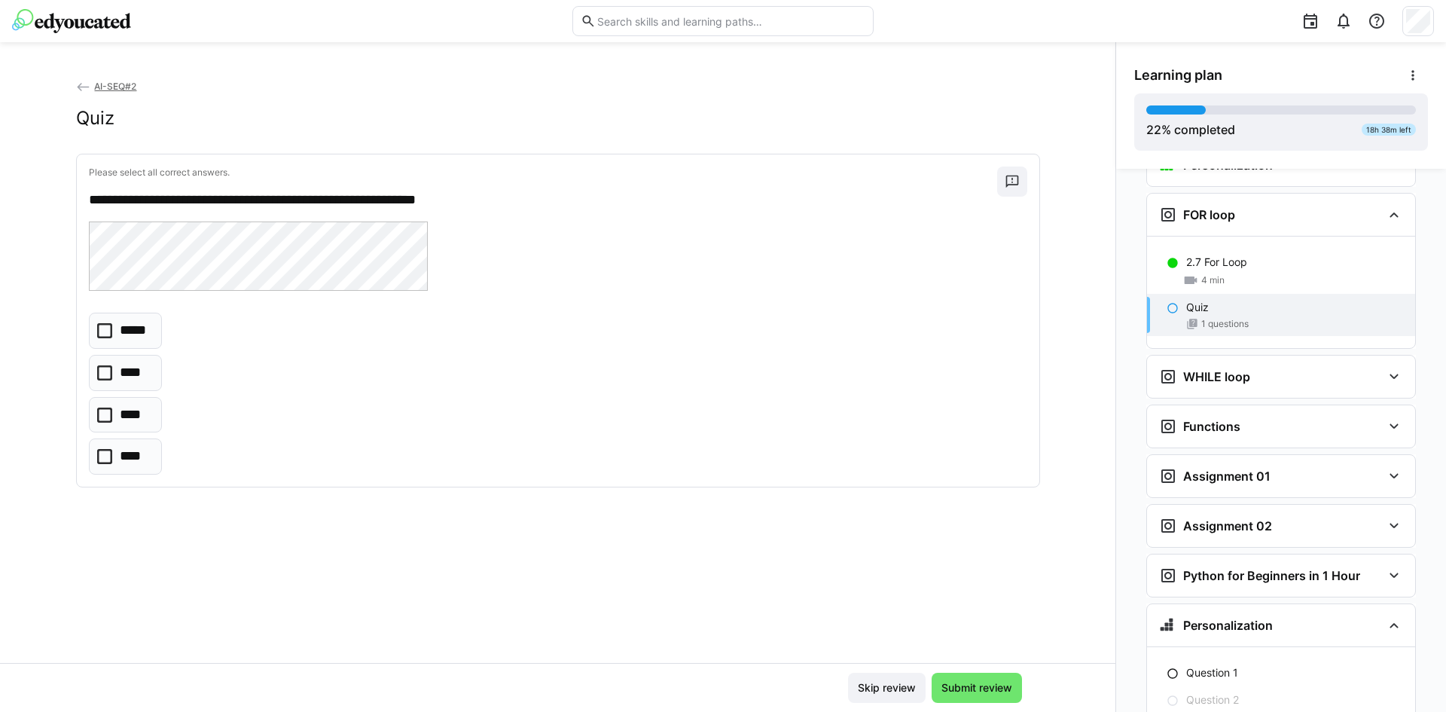
click at [101, 455] on icon at bounding box center [104, 456] width 15 height 15
click at [968, 685] on span "Submit review" at bounding box center [976, 687] width 75 height 15
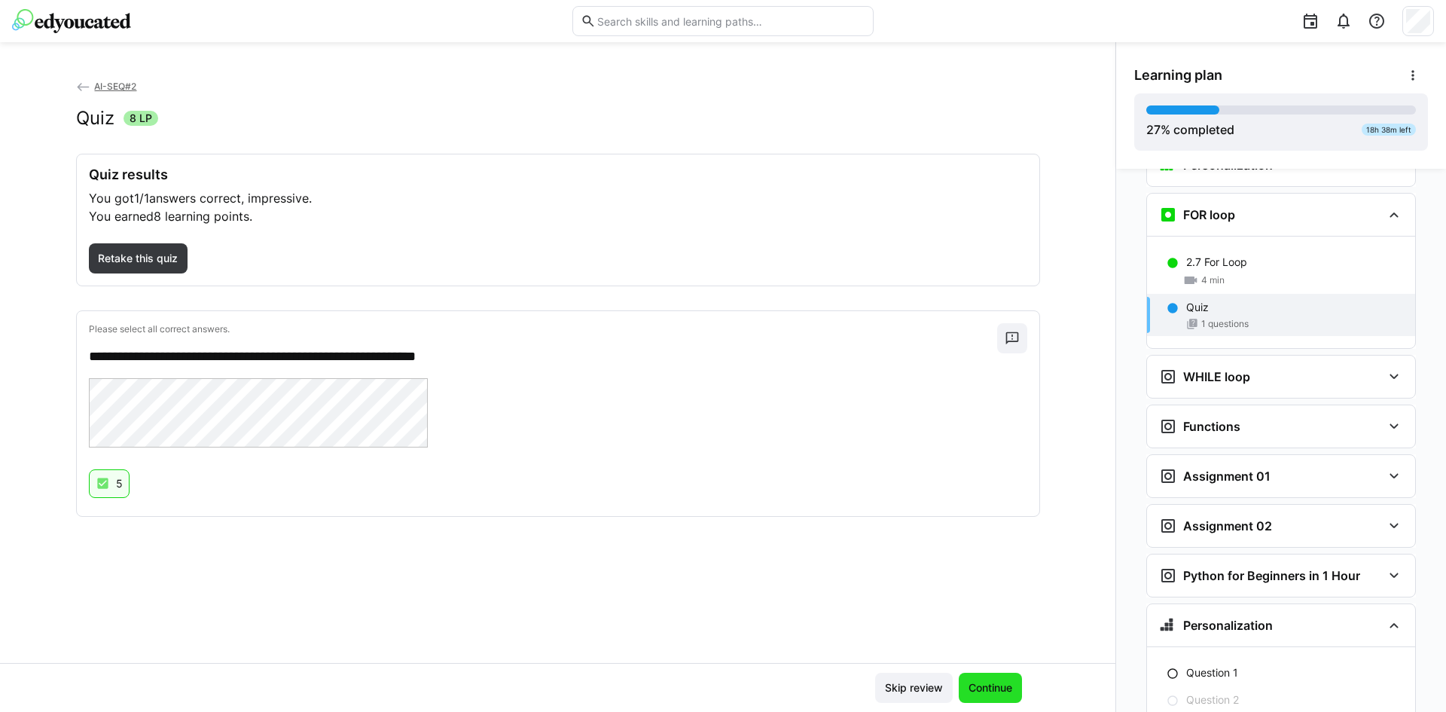
click at [999, 694] on span "Continue" at bounding box center [990, 687] width 48 height 15
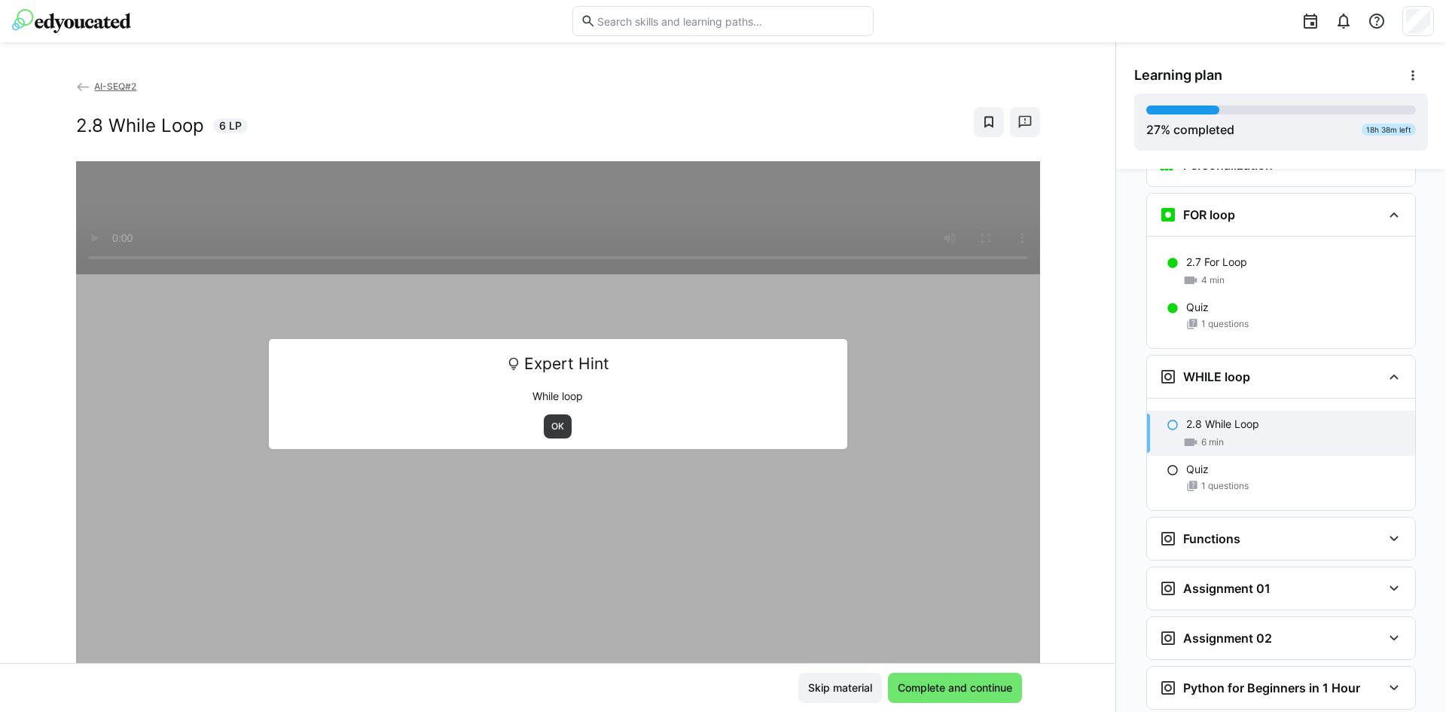
scroll to position [2086, 0]
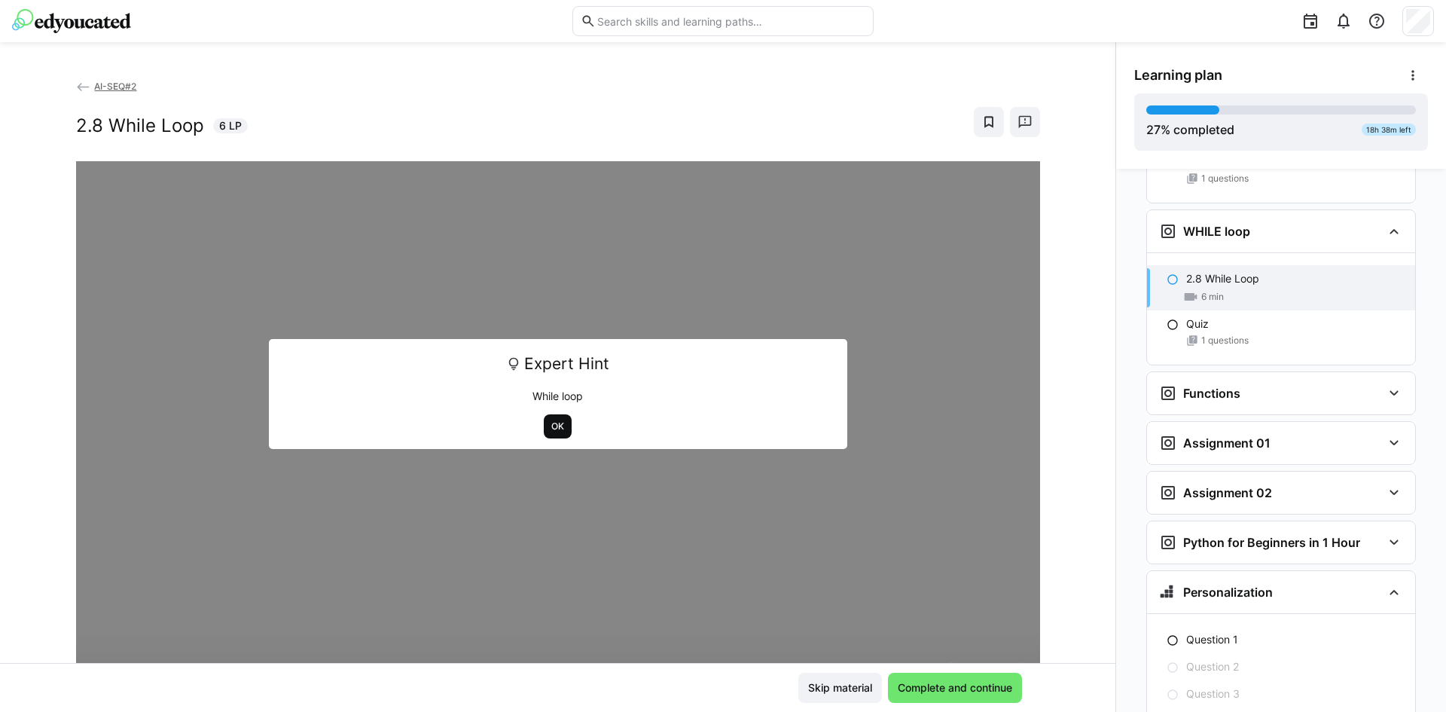
click at [556, 424] on span "OK" at bounding box center [558, 426] width 16 height 12
